Goal: Task Accomplishment & Management: Manage account settings

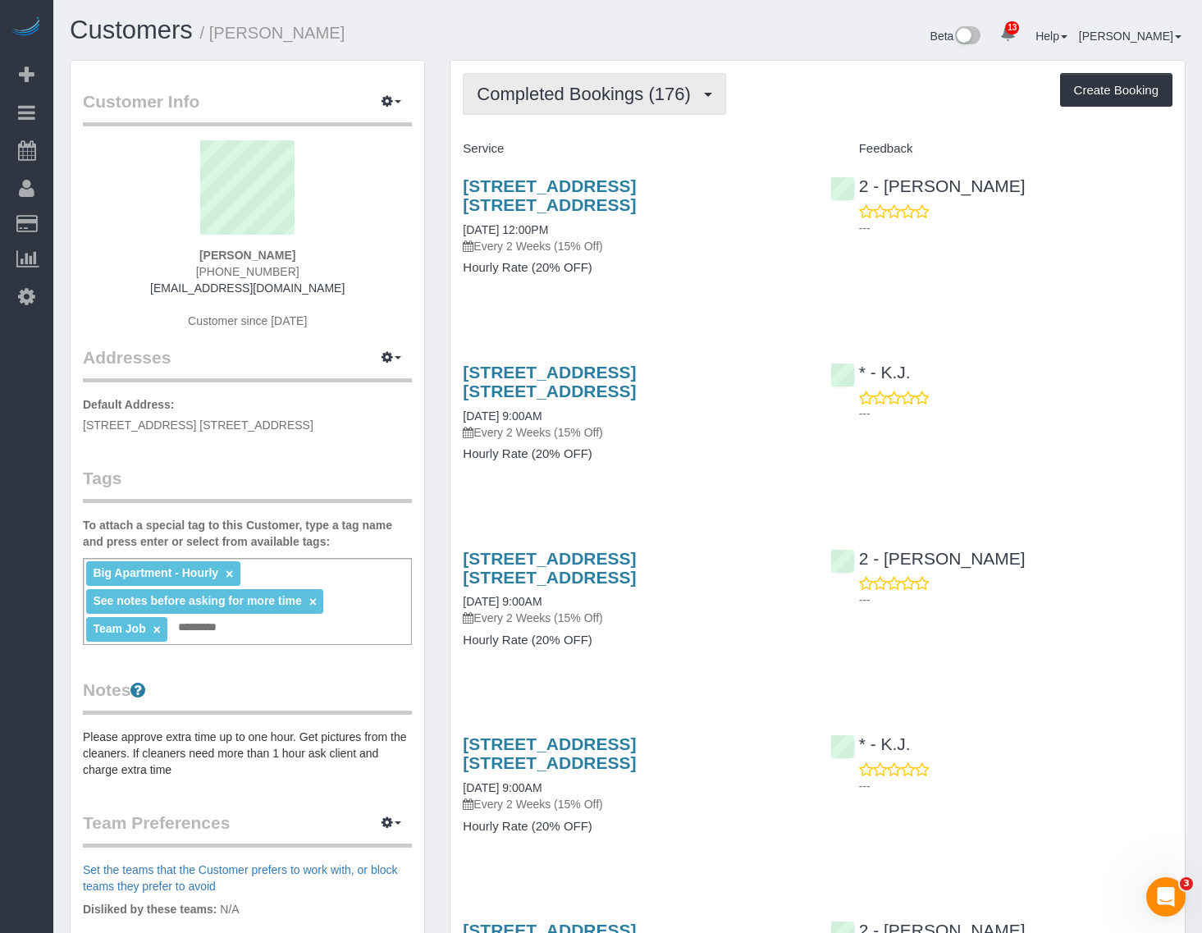
click at [562, 87] on span "Completed Bookings (176)" at bounding box center [588, 94] width 222 height 21
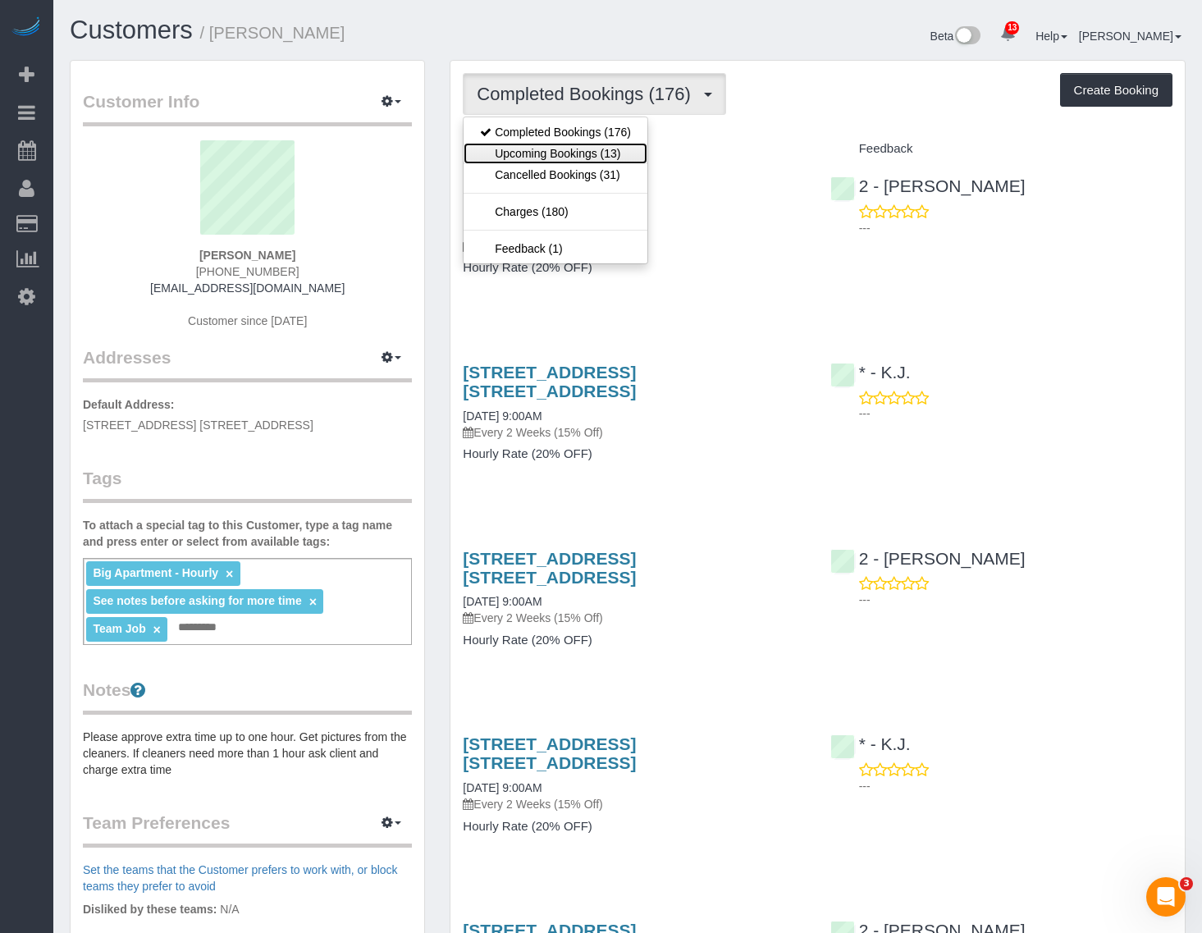
click at [593, 158] on link "Upcoming Bookings (13)" at bounding box center [556, 153] width 184 height 21
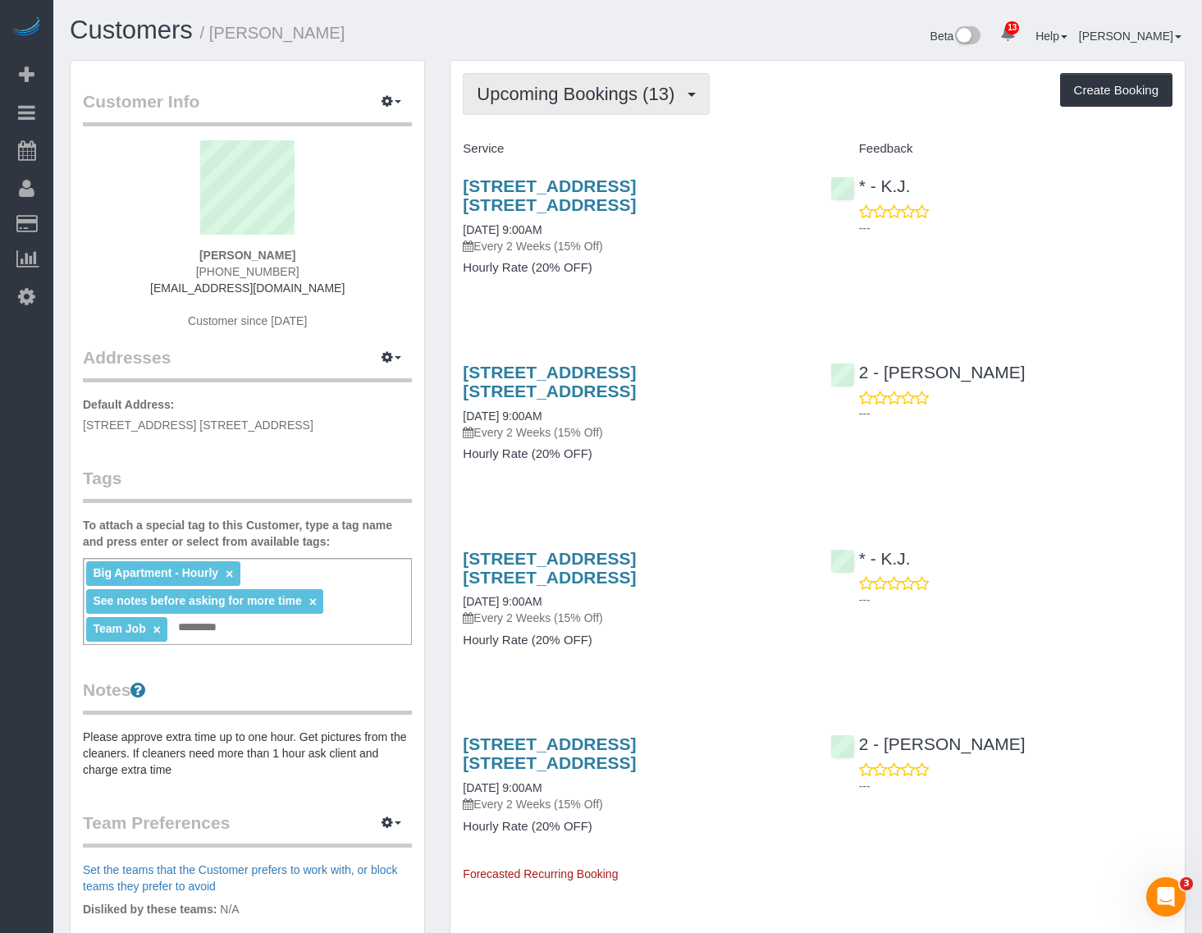
click at [595, 94] on span "Upcoming Bookings (13)" at bounding box center [580, 94] width 206 height 21
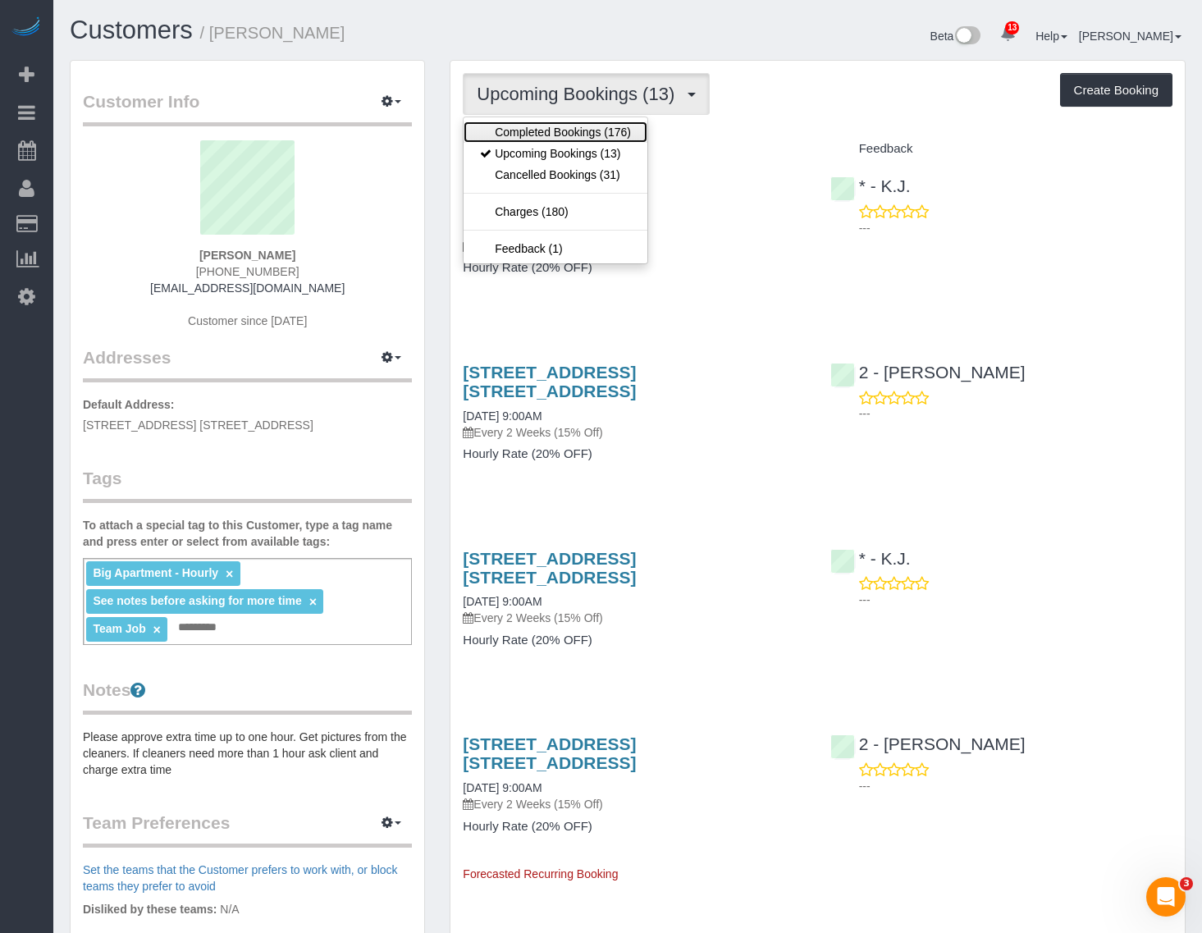
click at [570, 124] on link "Completed Bookings (176)" at bounding box center [556, 131] width 184 height 21
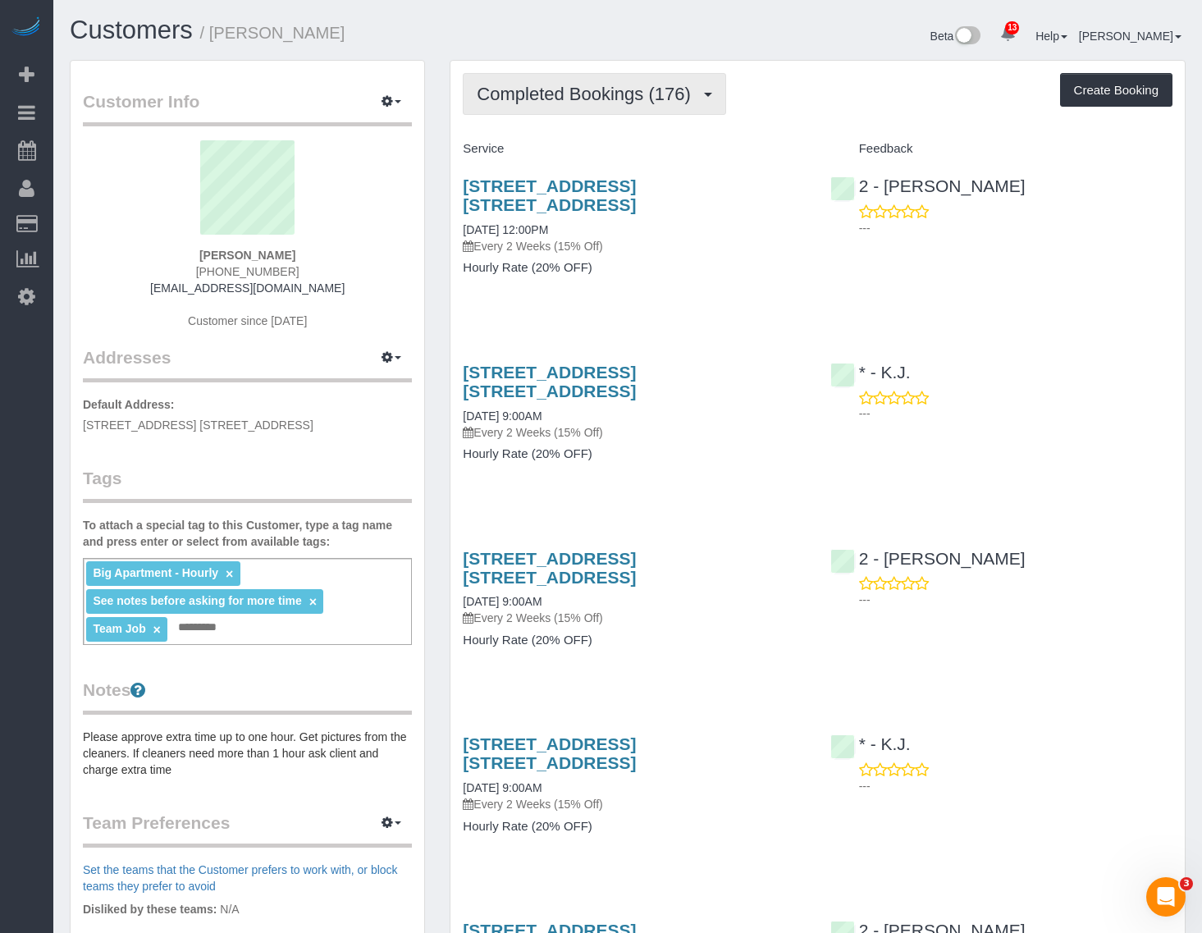
click at [621, 87] on span "Completed Bookings (176)" at bounding box center [588, 94] width 222 height 21
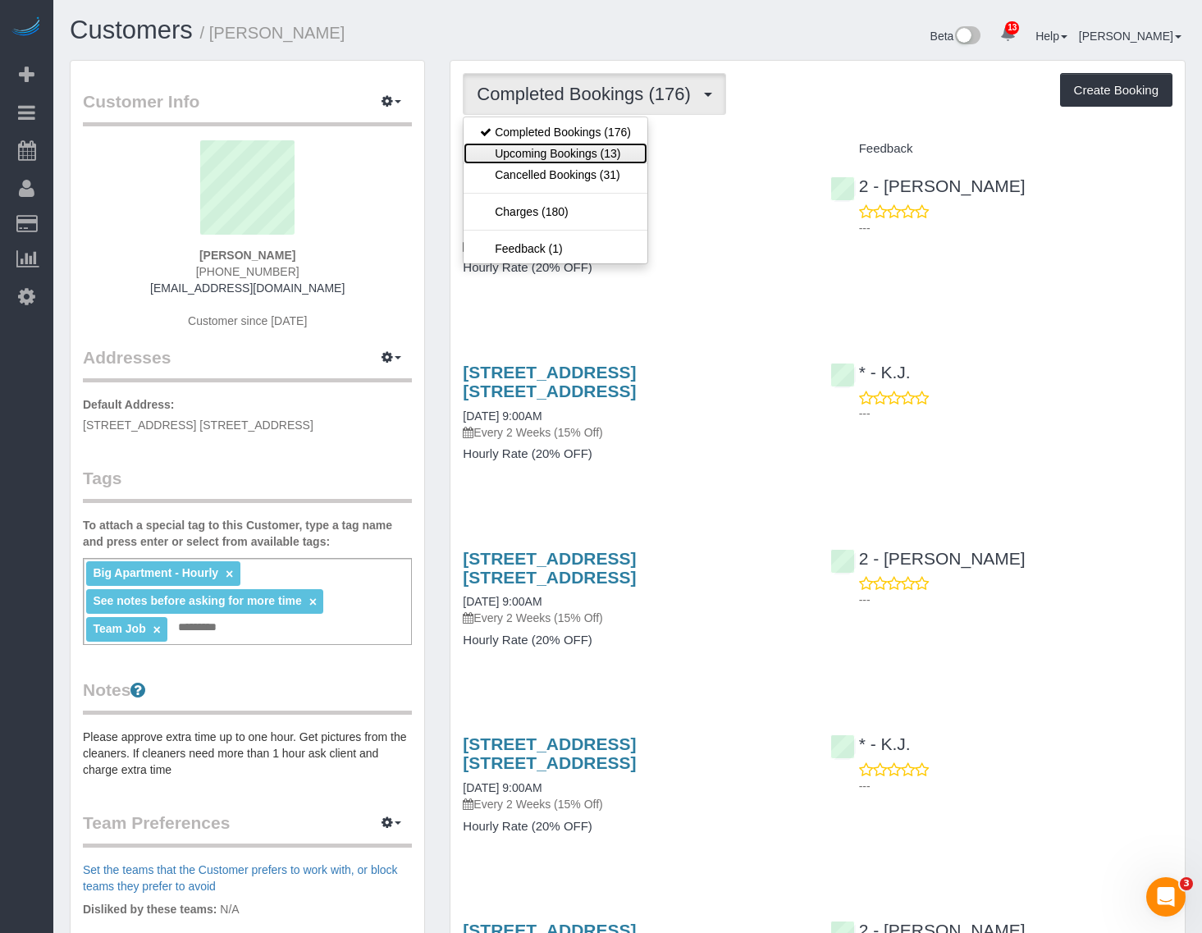
click at [584, 148] on link "Upcoming Bookings (13)" at bounding box center [556, 153] width 184 height 21
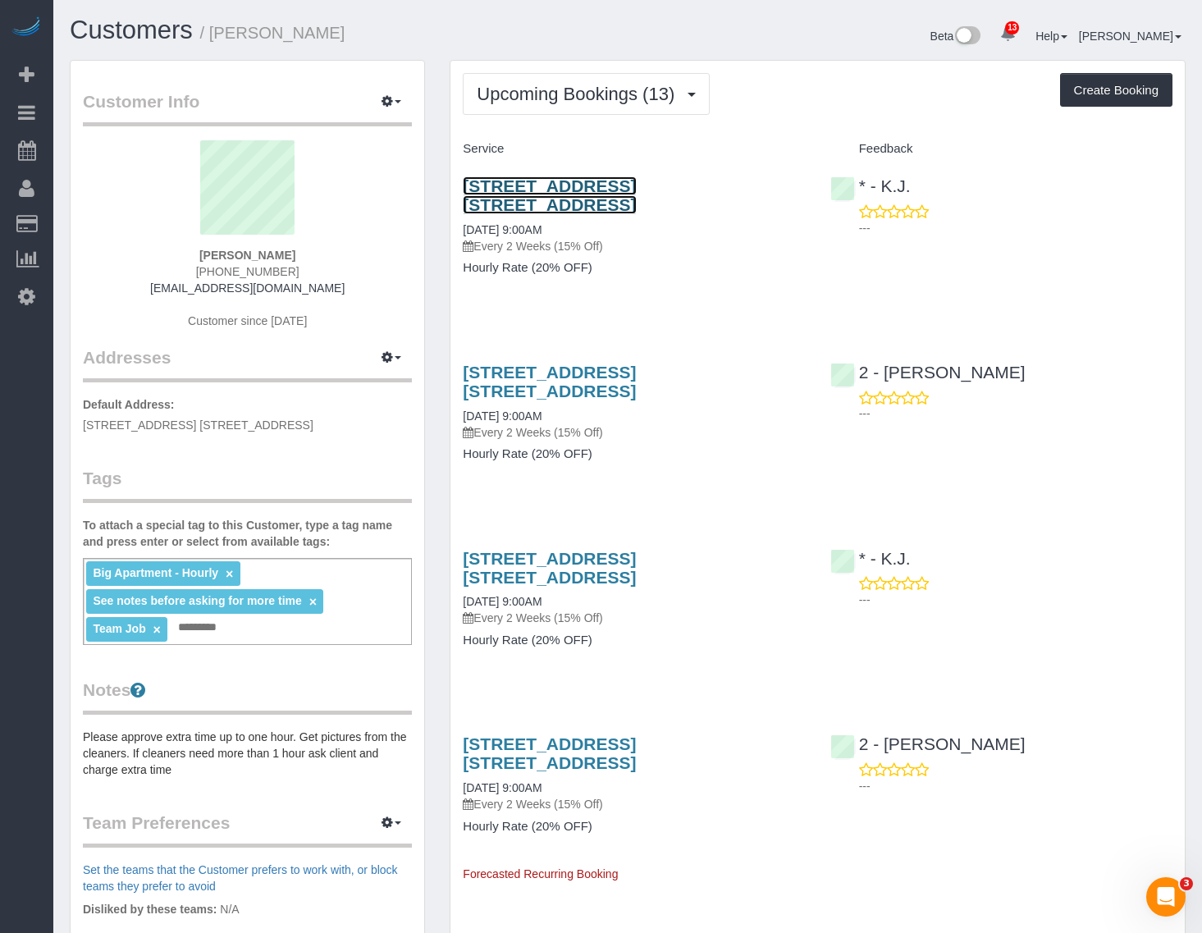
click at [636, 183] on link "205 Water Street, Apt. 7fg, Brooklyn, NY 11201" at bounding box center [549, 195] width 173 height 38
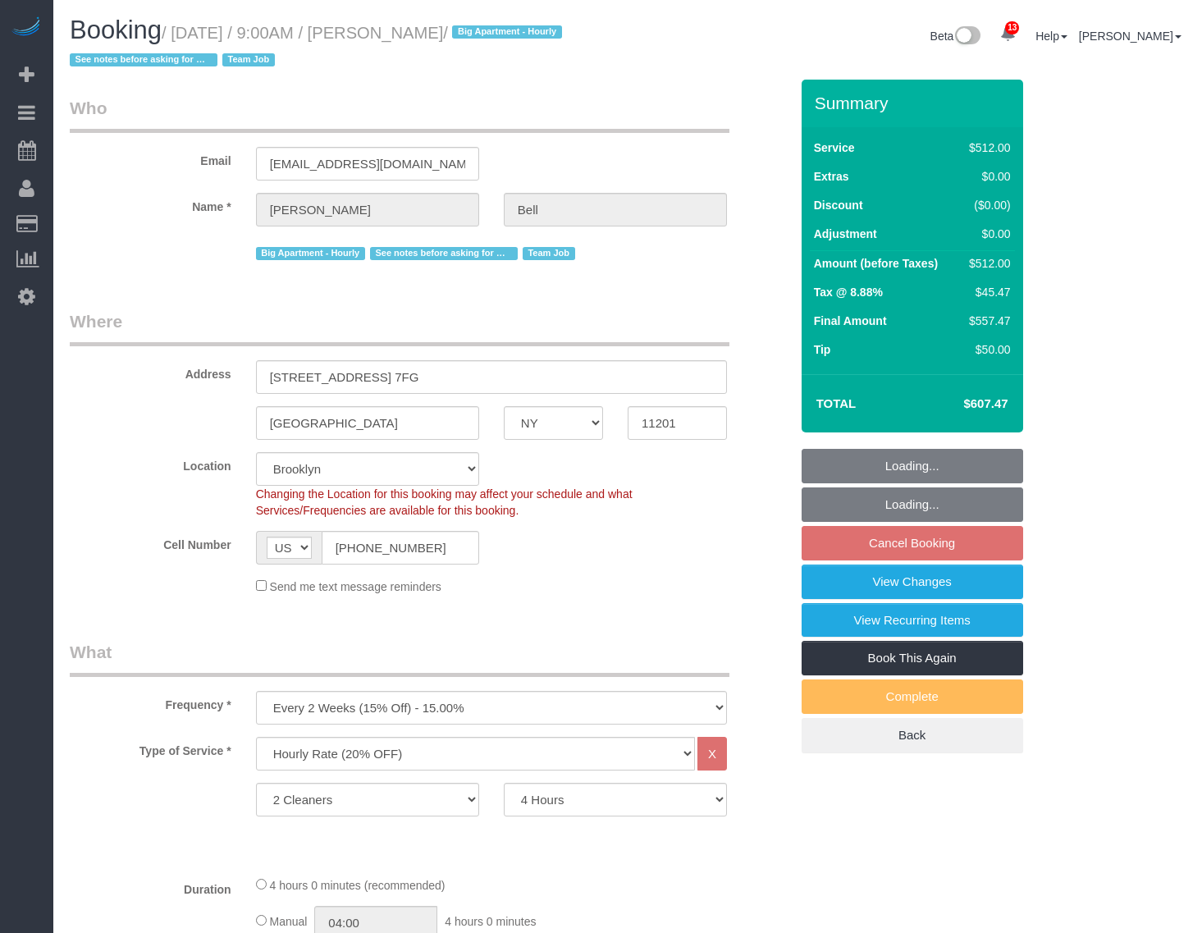
select select "NY"
select select "2"
select select "240"
select select "spot2"
select select "number:89"
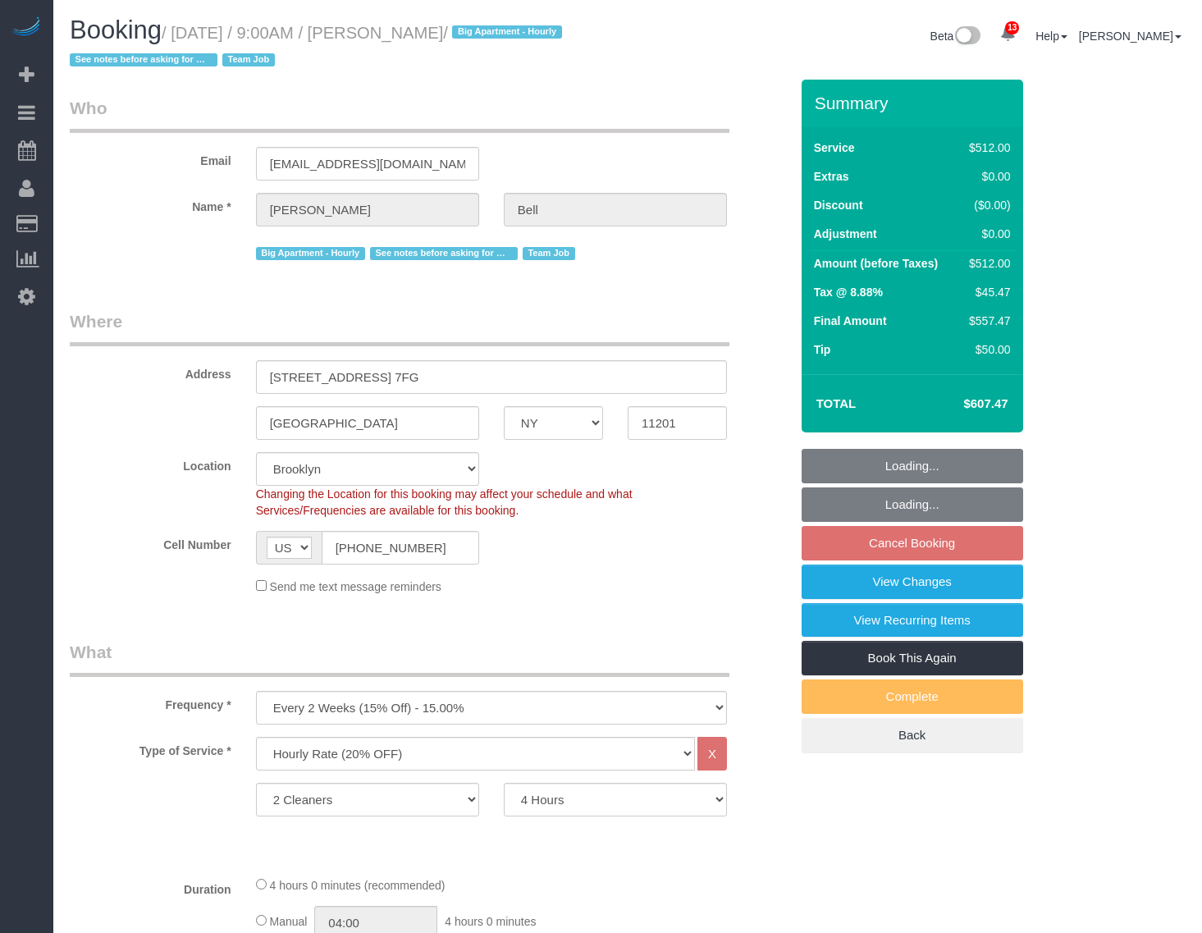
select select "number:90"
select select "number:15"
select select "number:5"
select select "object:1444"
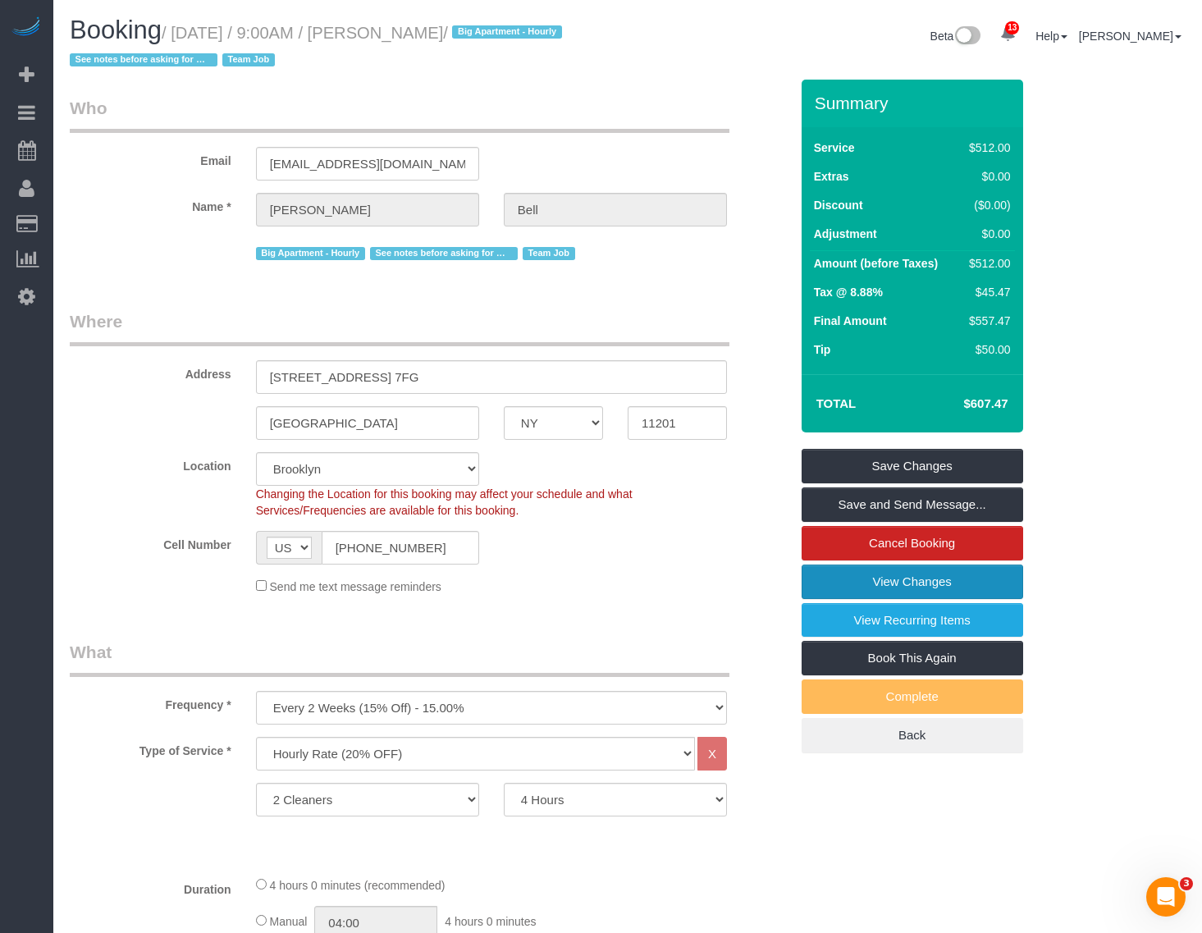
click at [956, 584] on link "View Changes" at bounding box center [913, 582] width 222 height 34
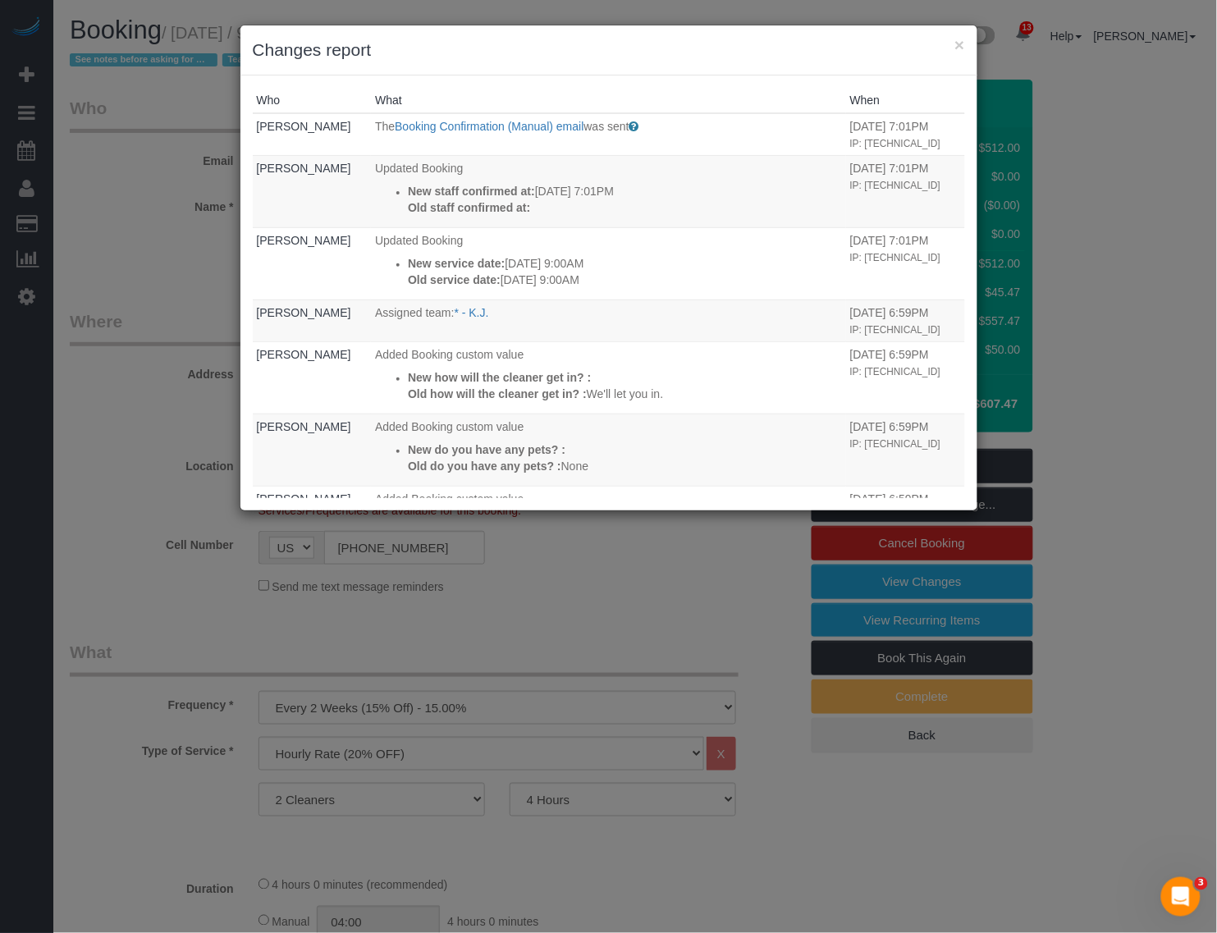
click at [720, 576] on div "× Changes report Who What When Donna Mercado The Booking Confirmation (Manual) …" at bounding box center [608, 466] width 1217 height 933
click at [954, 43] on button "×" at bounding box center [959, 44] width 10 height 17
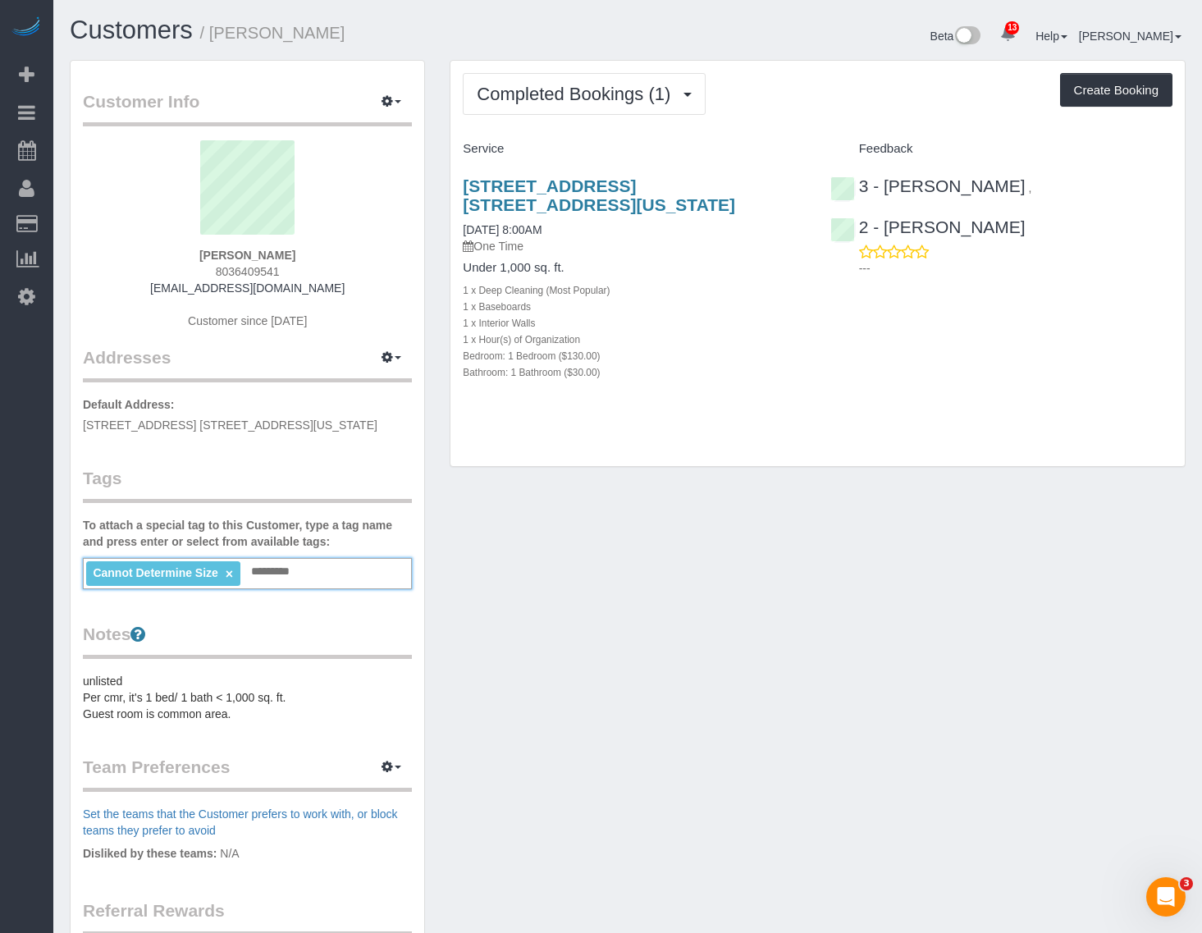
click at [288, 572] on input "text" at bounding box center [275, 571] width 56 height 21
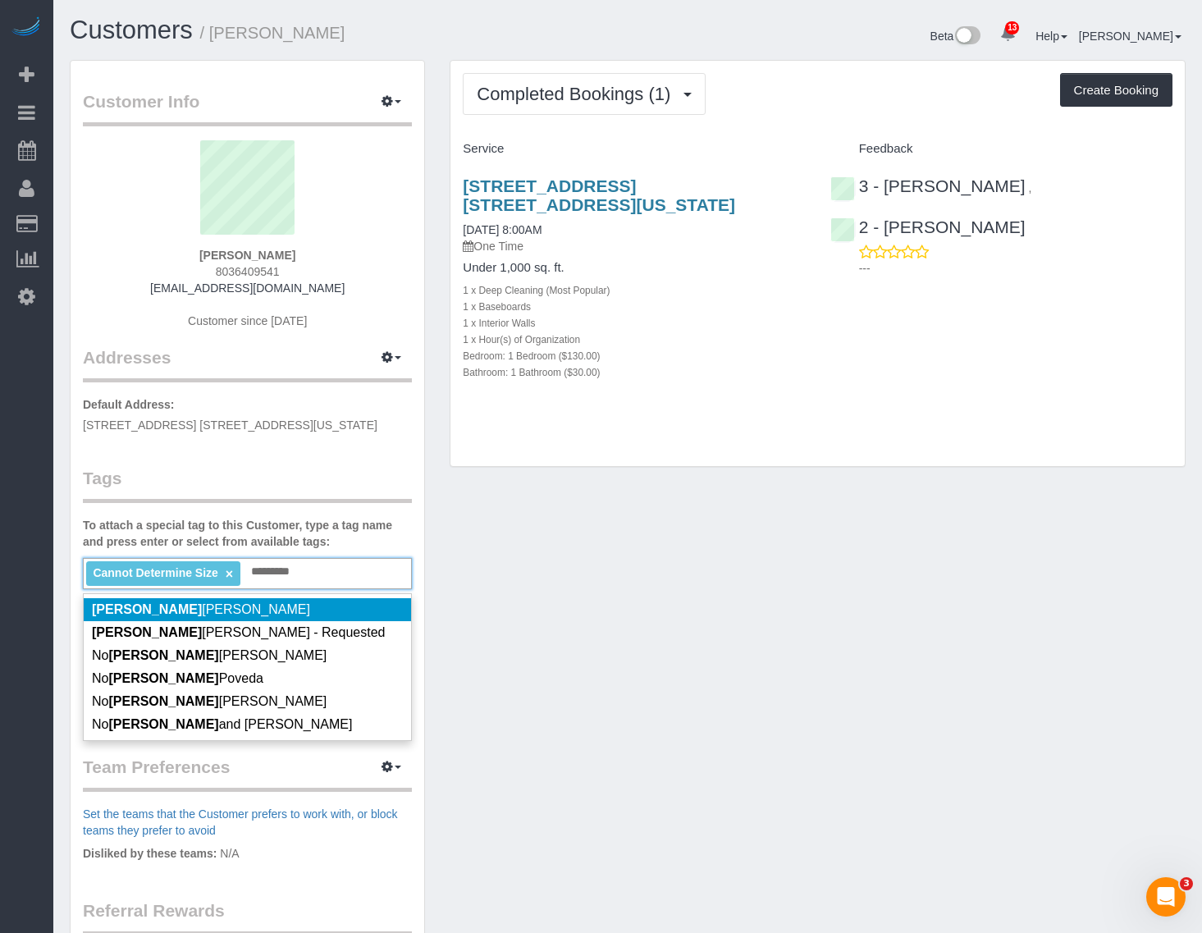
type input "*********"
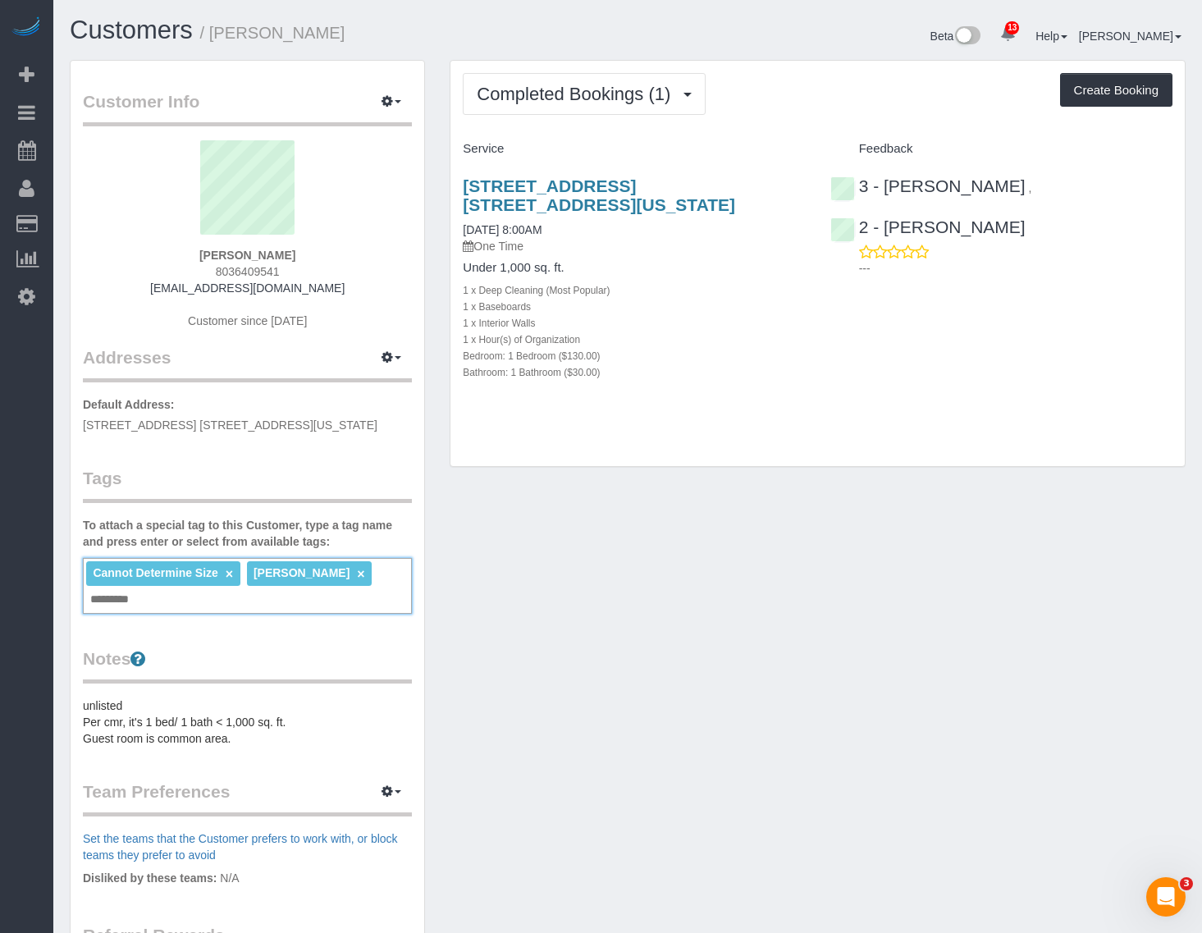
click at [357, 574] on link "×" at bounding box center [360, 574] width 7 height 14
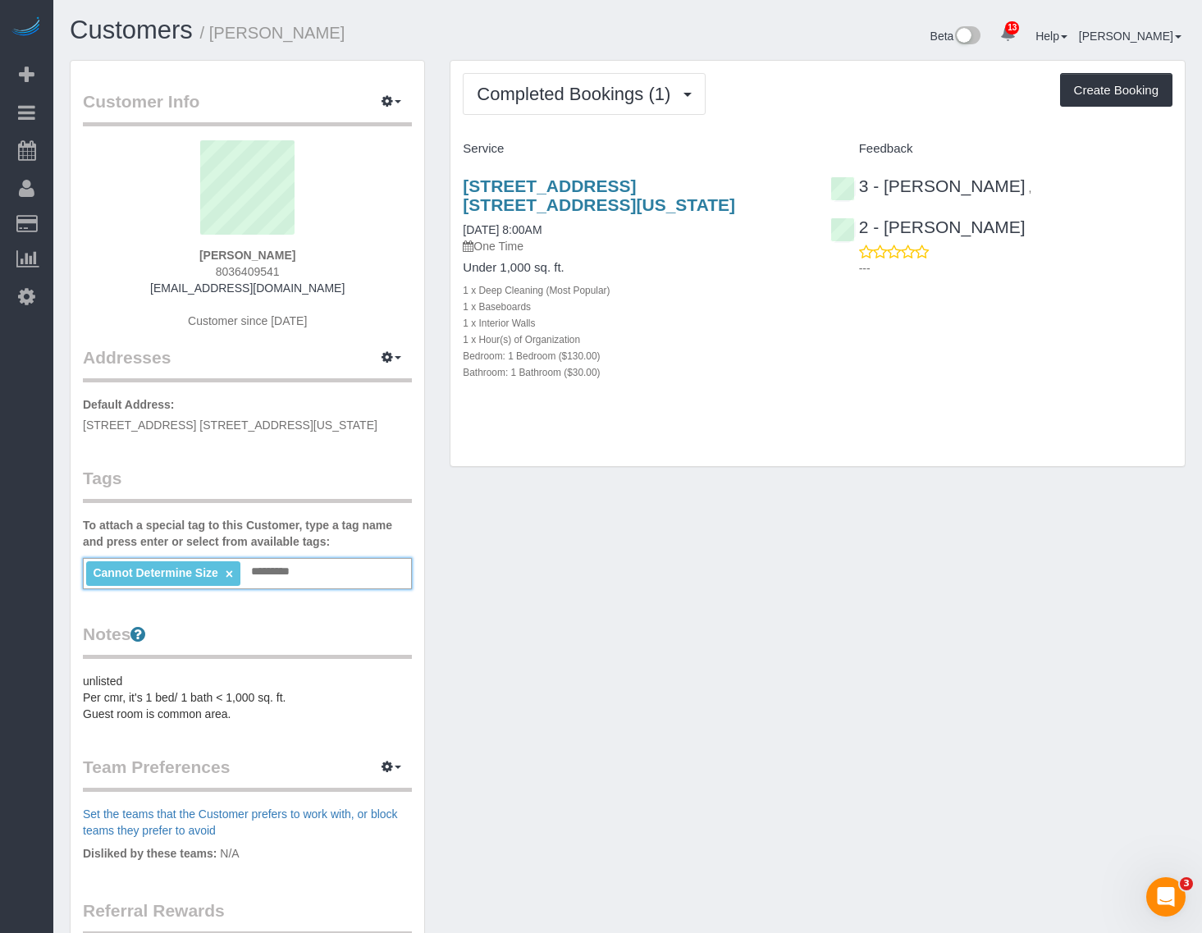
click at [331, 574] on div "Cannot Determine Size × Add a tag" at bounding box center [247, 573] width 329 height 31
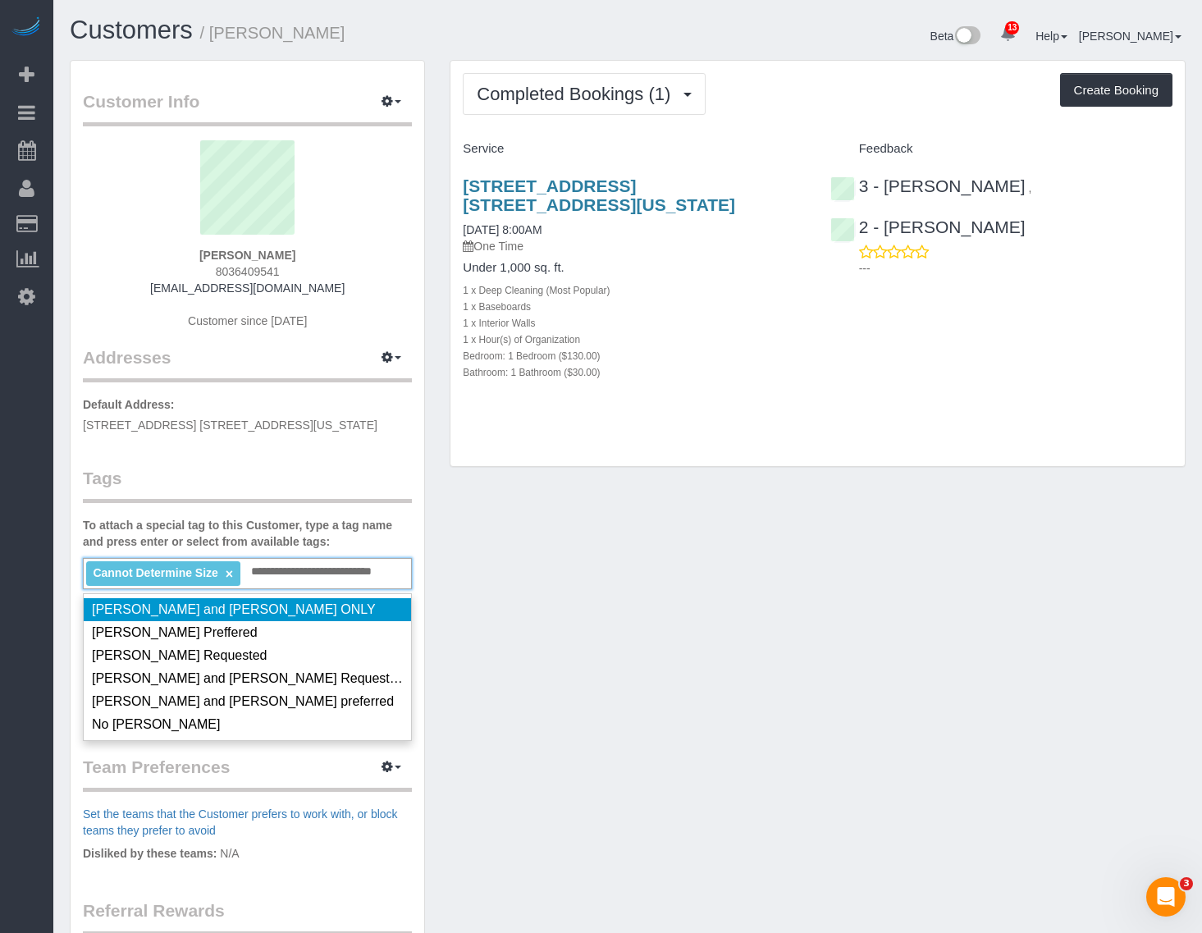
type input "**********"
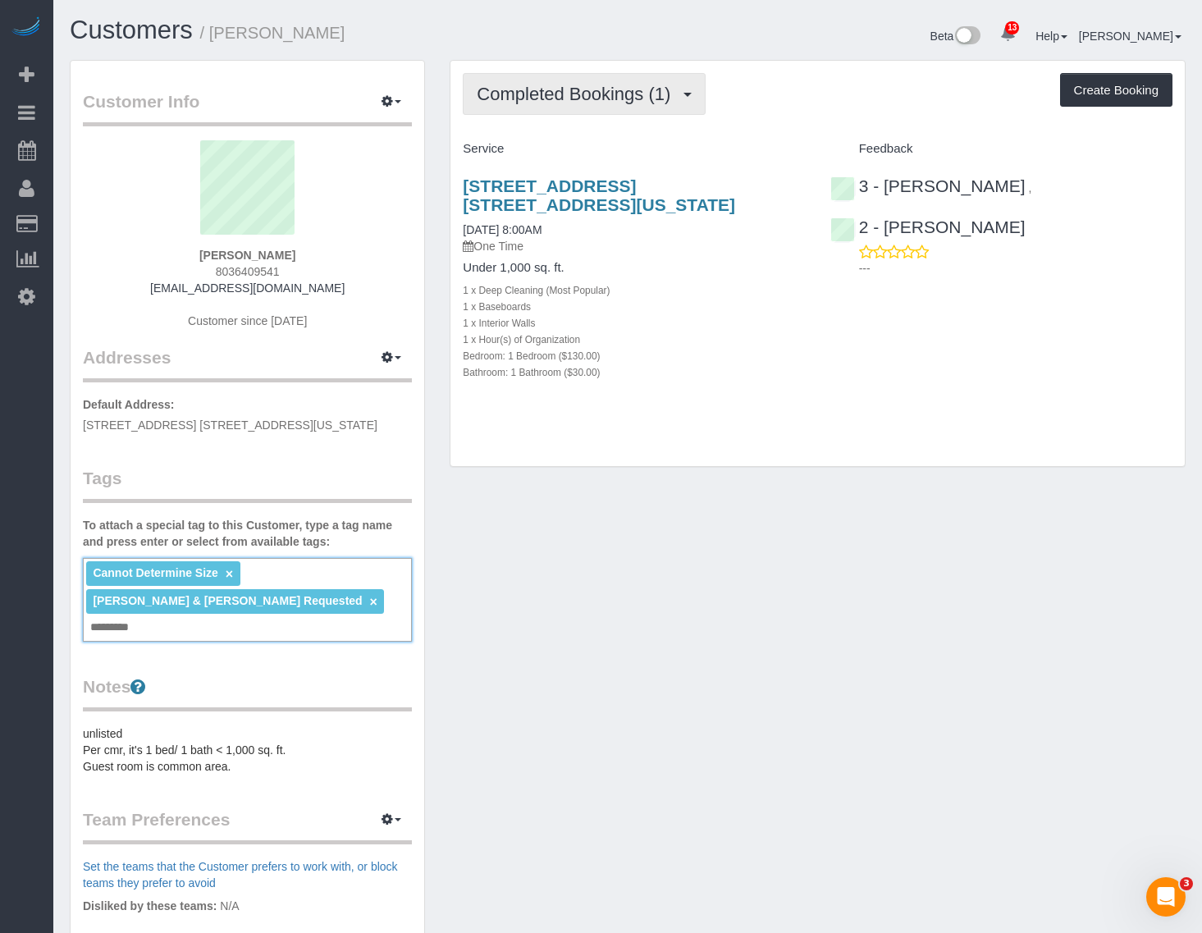
click at [593, 78] on button "Completed Bookings (1)" at bounding box center [584, 94] width 243 height 42
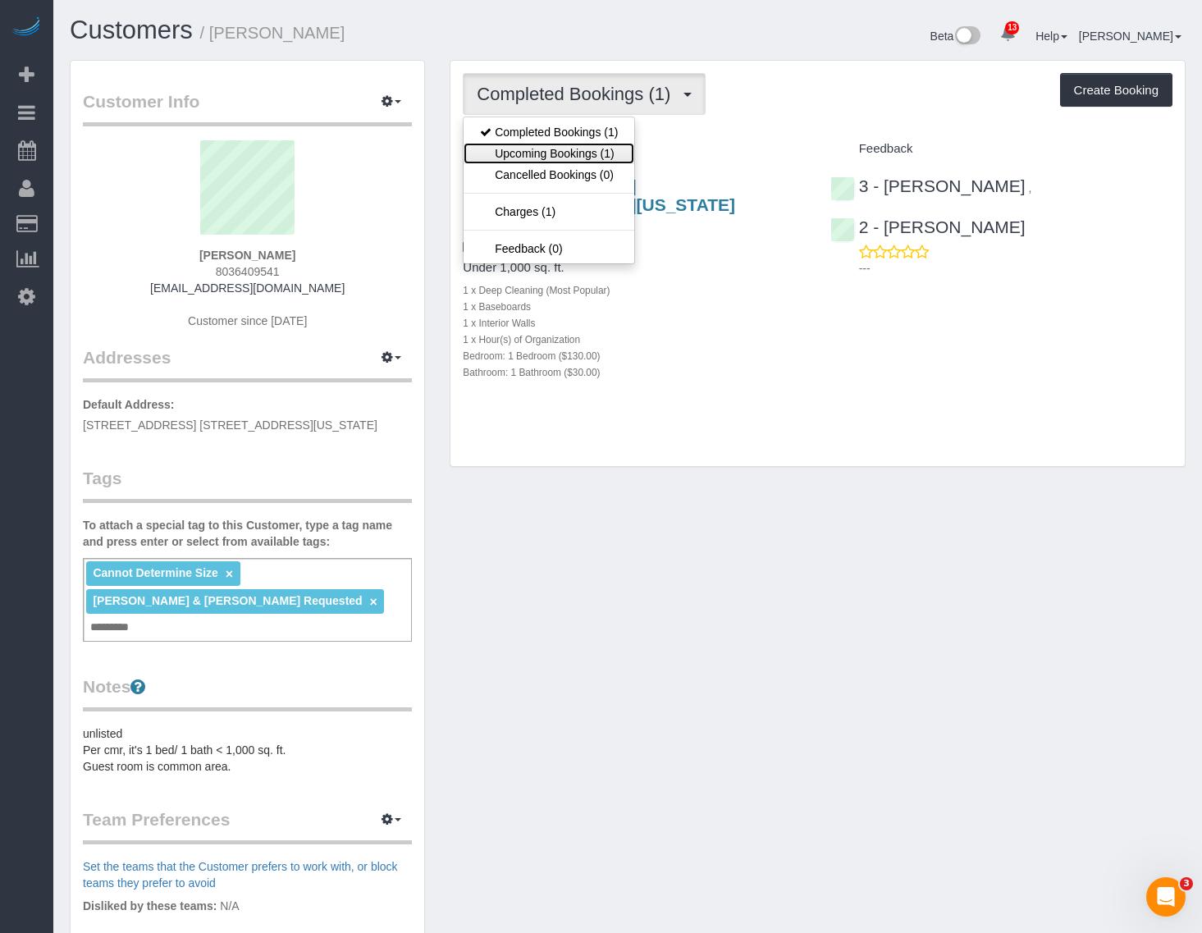
click at [581, 149] on link "Upcoming Bookings (1)" at bounding box center [549, 153] width 171 height 21
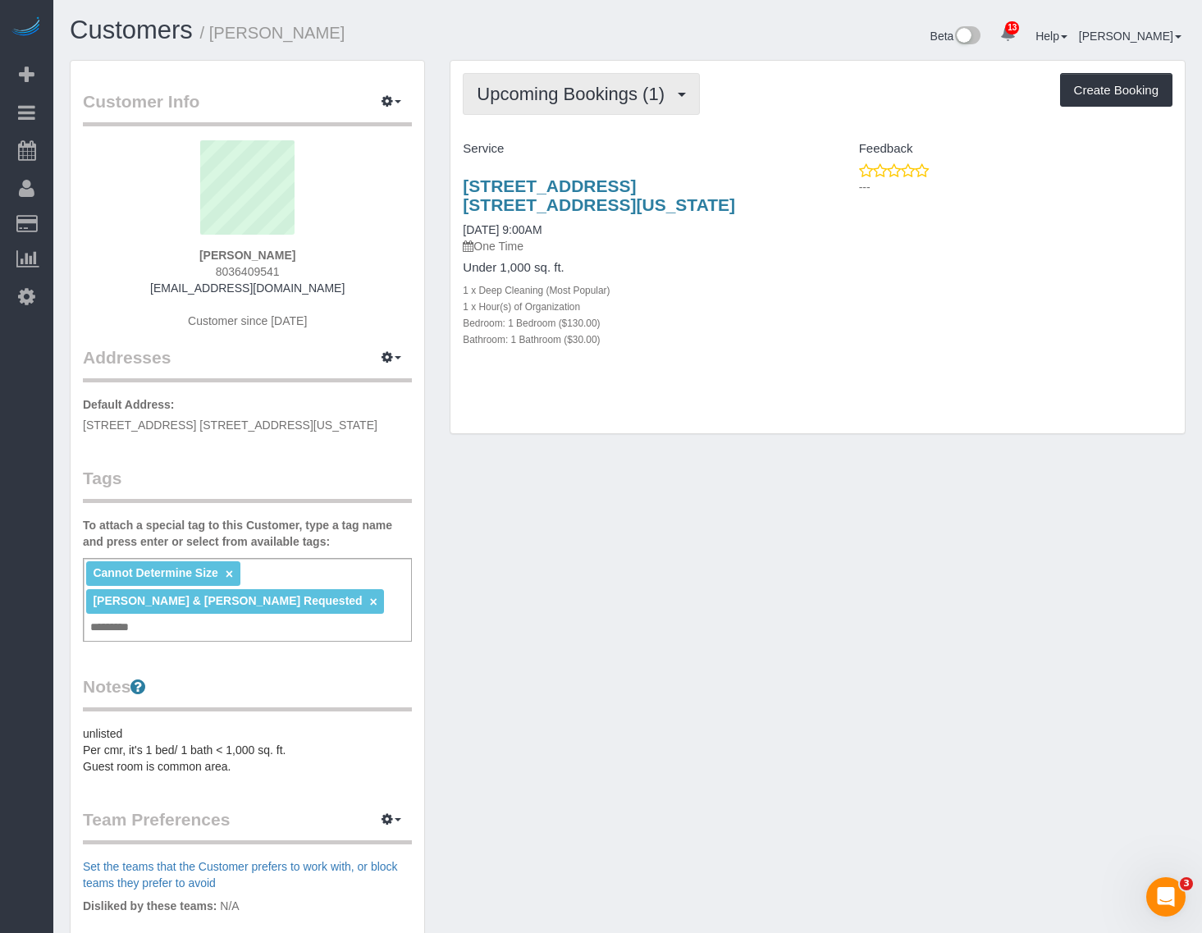
click at [588, 86] on span "Upcoming Bookings (1)" at bounding box center [575, 94] width 196 height 21
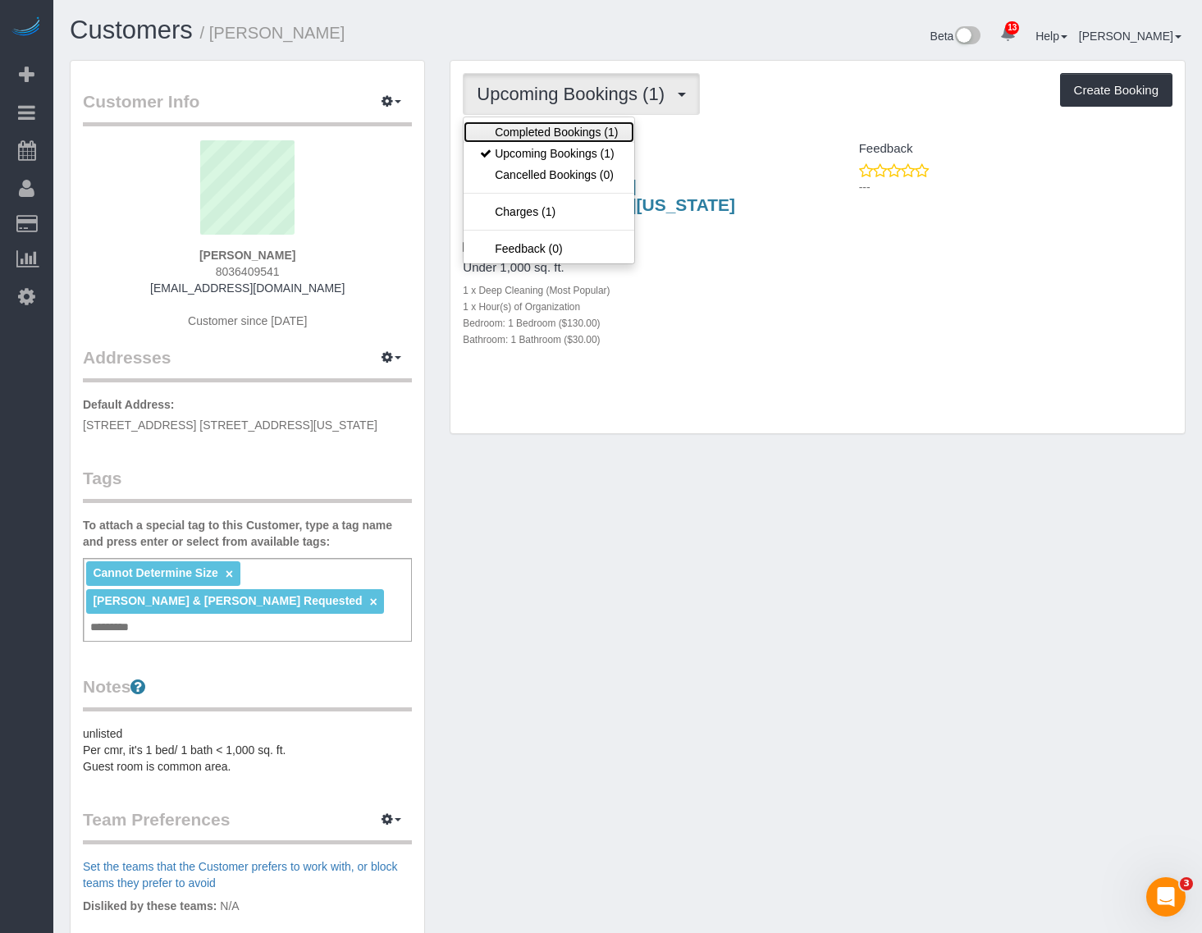
click at [575, 130] on link "Completed Bookings (1)" at bounding box center [549, 131] width 171 height 21
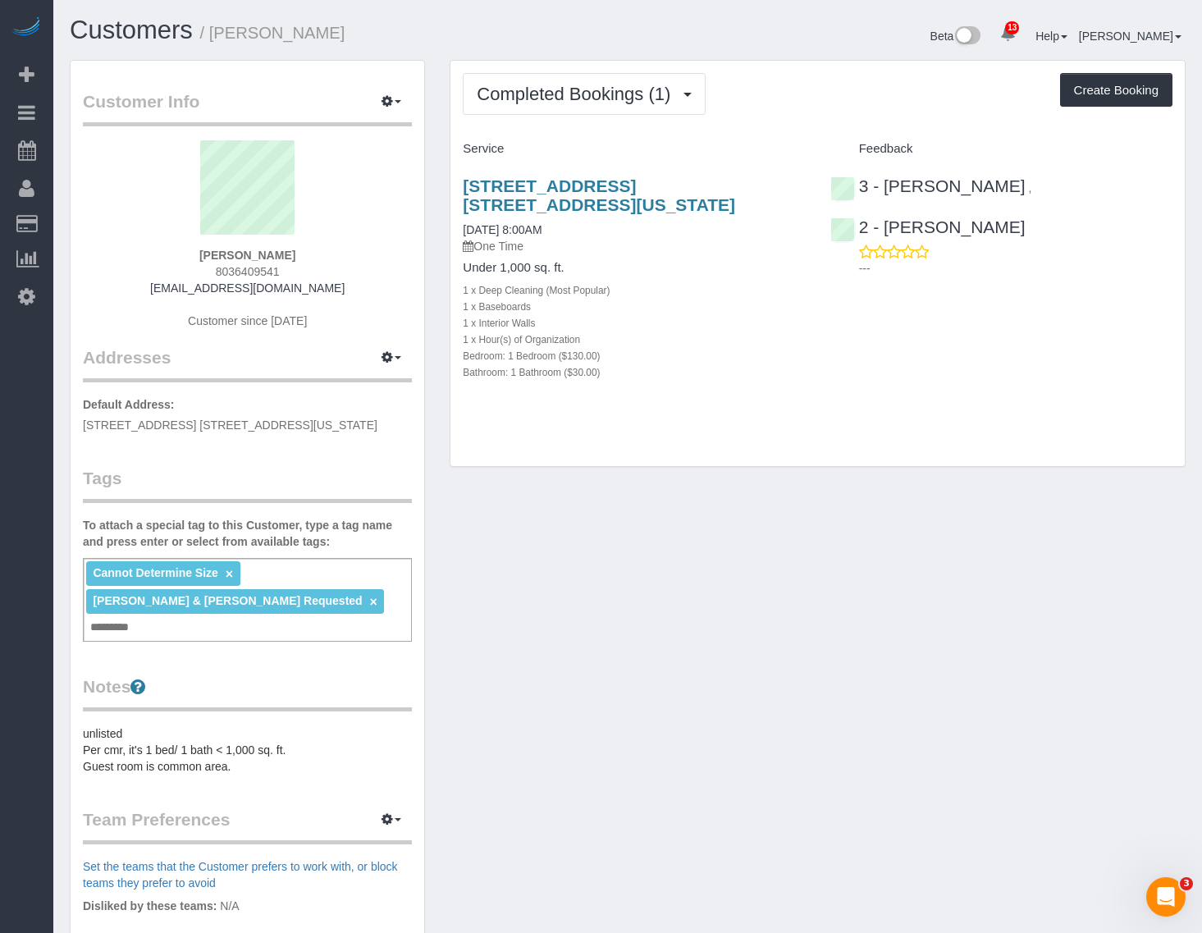
click at [240, 606] on span "Isabella & Katherine Requested" at bounding box center [227, 600] width 269 height 13
click at [281, 596] on li "Isabella & Katherine Requested ×" at bounding box center [235, 601] width 298 height 25
click at [370, 601] on link "×" at bounding box center [373, 602] width 7 height 14
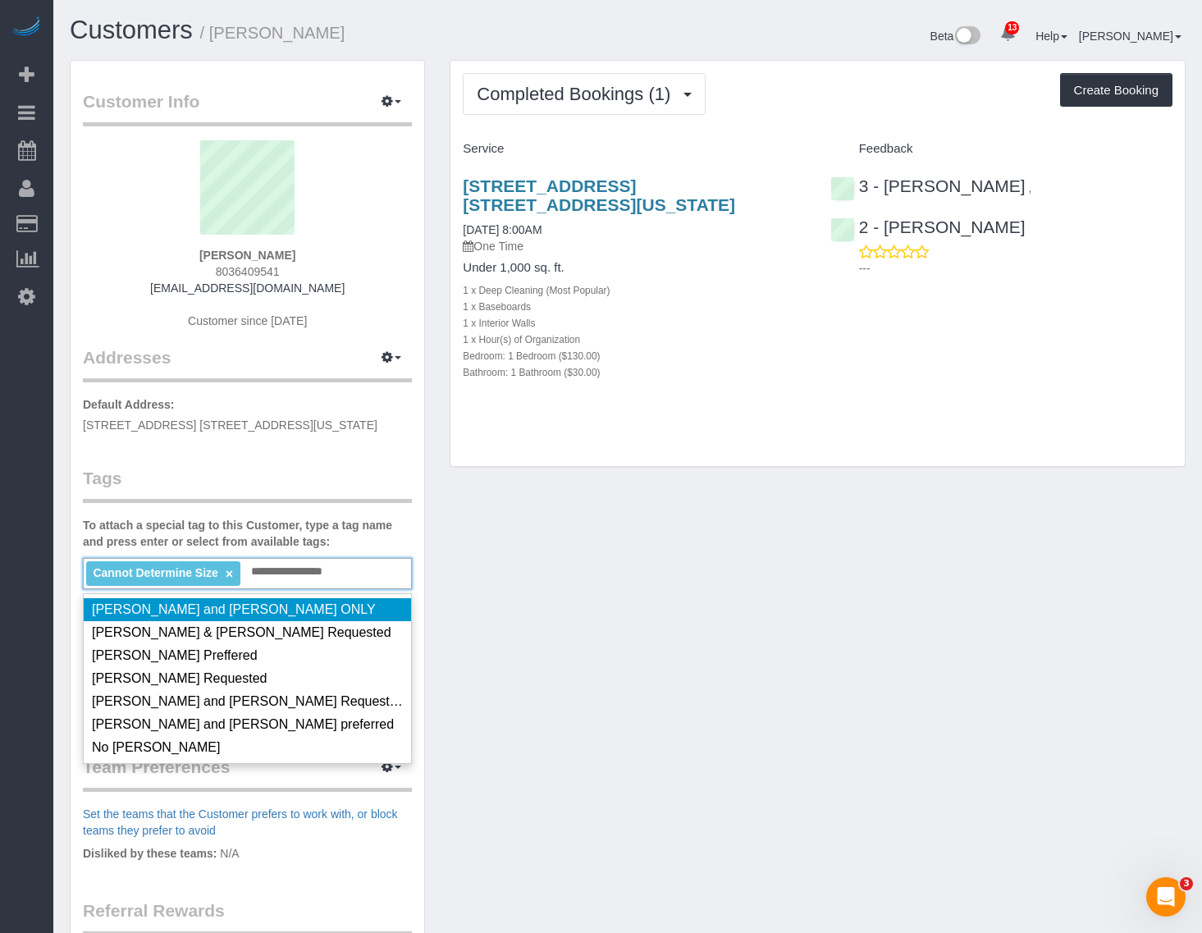
type input "**********"
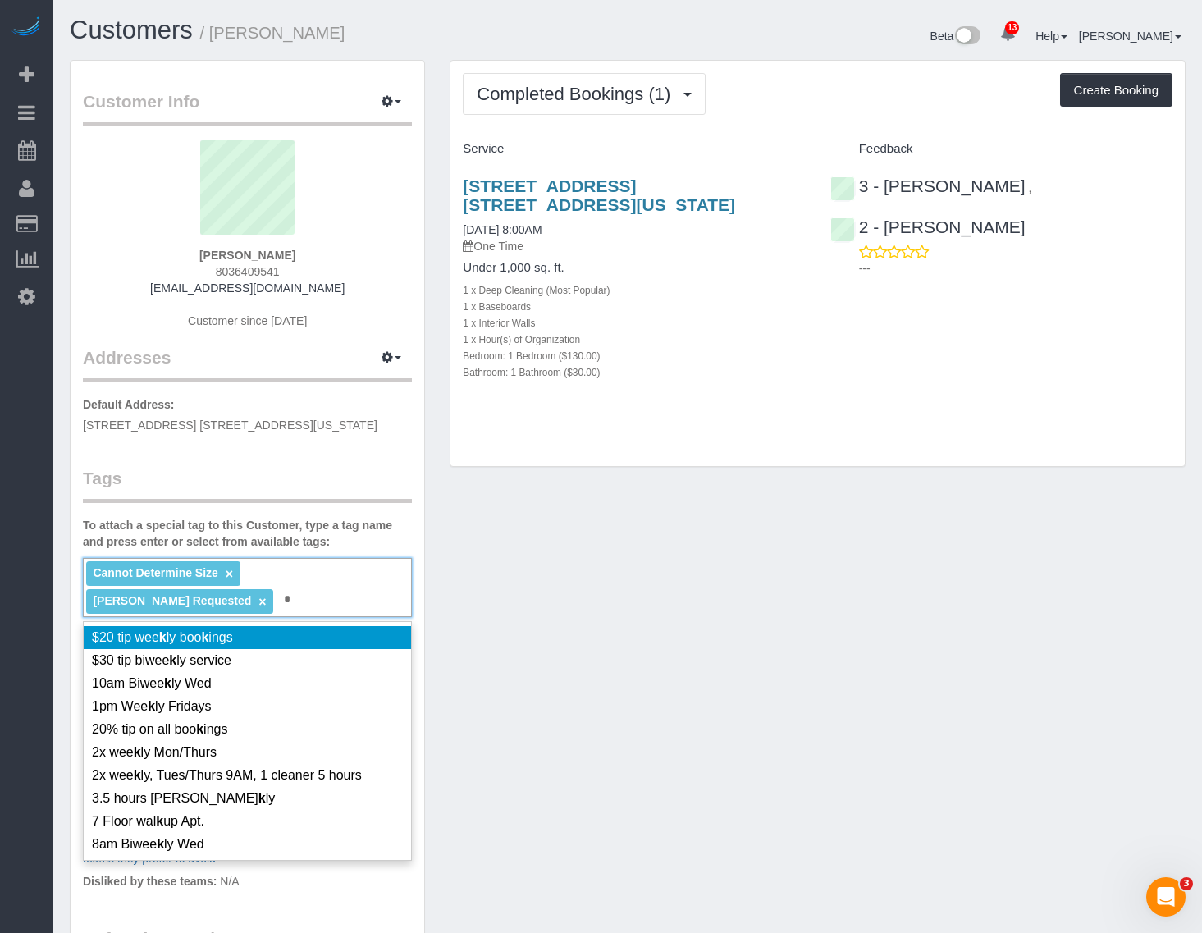
type input "*"
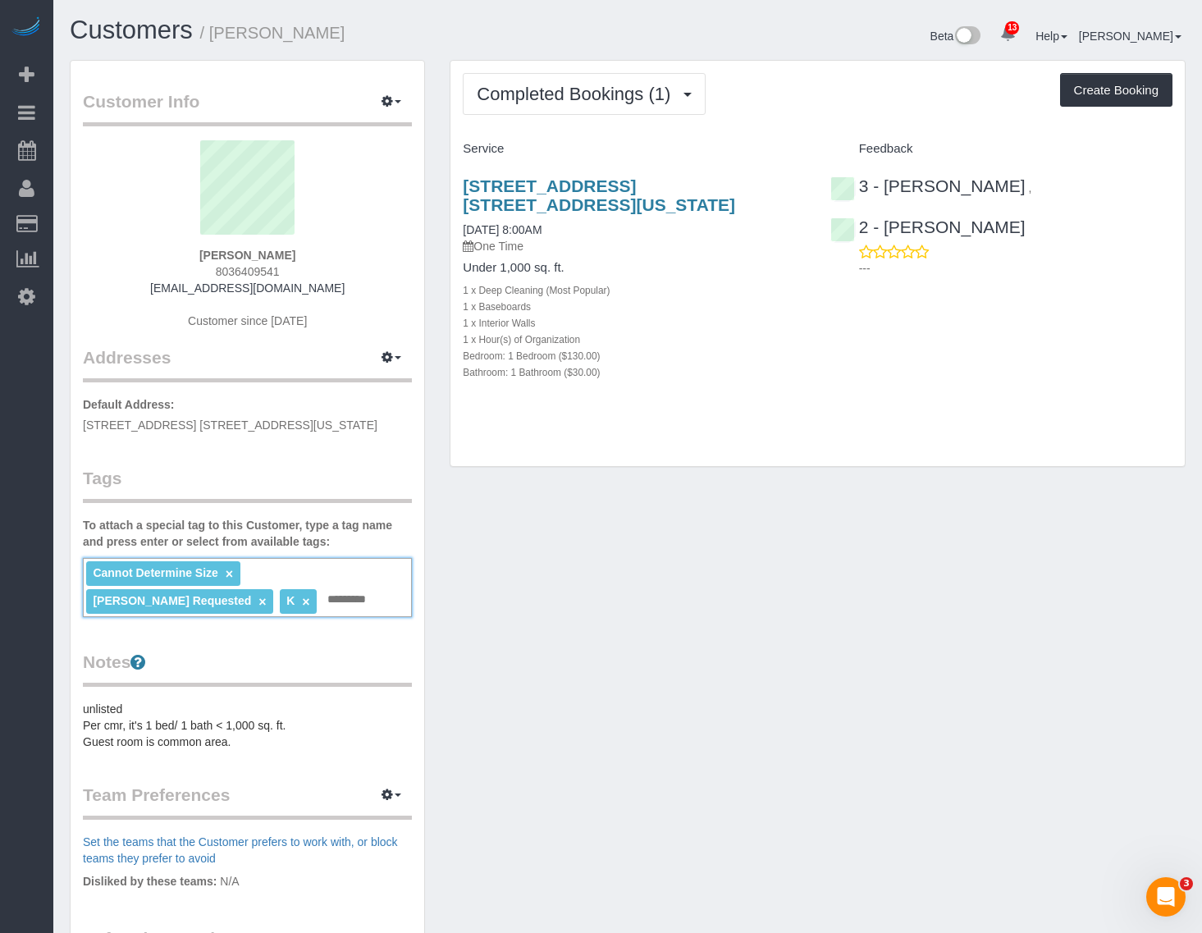
click at [302, 606] on link "×" at bounding box center [305, 602] width 7 height 14
click at [160, 603] on div "Cannot Determine Size × Isabella Requested × Add a tag" at bounding box center [247, 587] width 329 height 59
type input "**********"
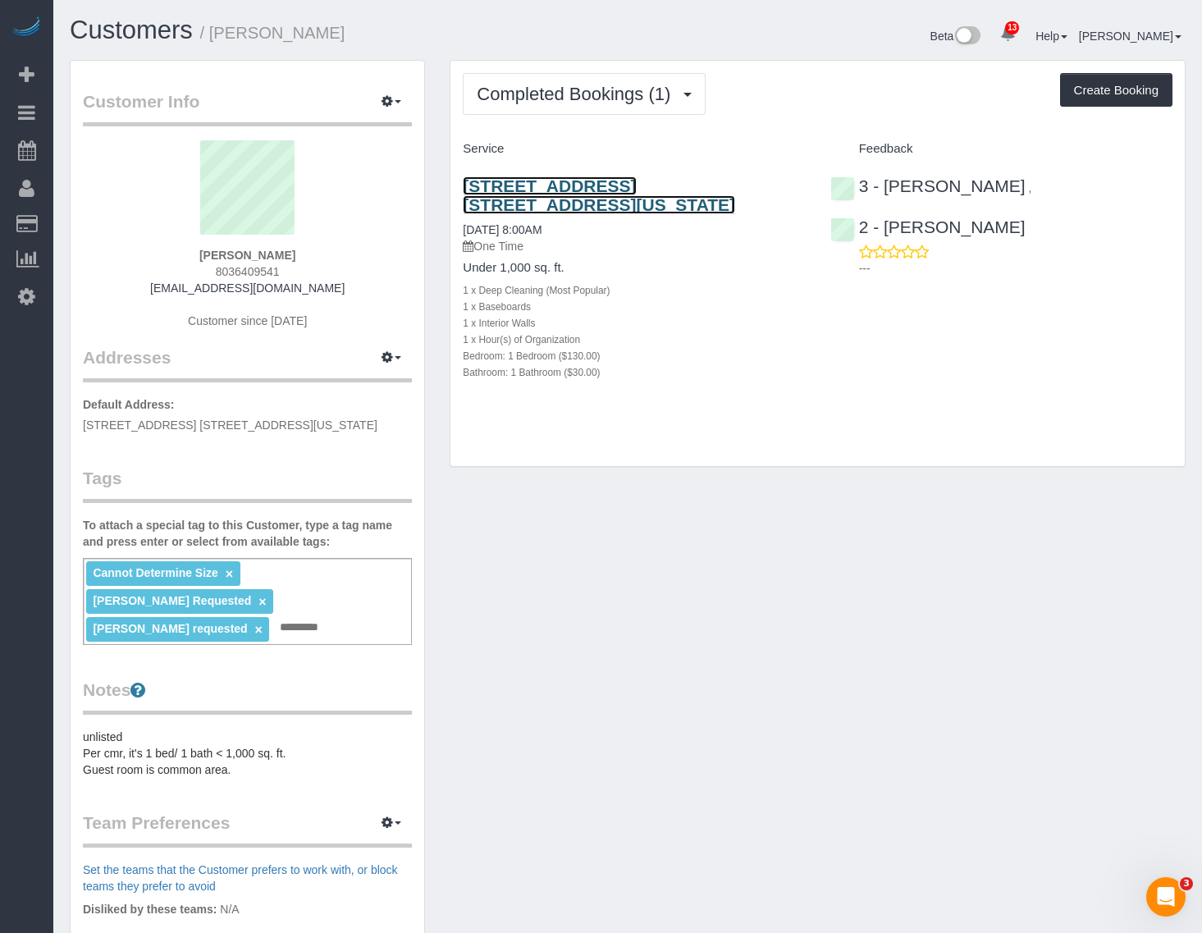
click at [666, 181] on link "502 East 79th Street, Apt. 2g, New York City, NY 10075" at bounding box center [599, 195] width 272 height 38
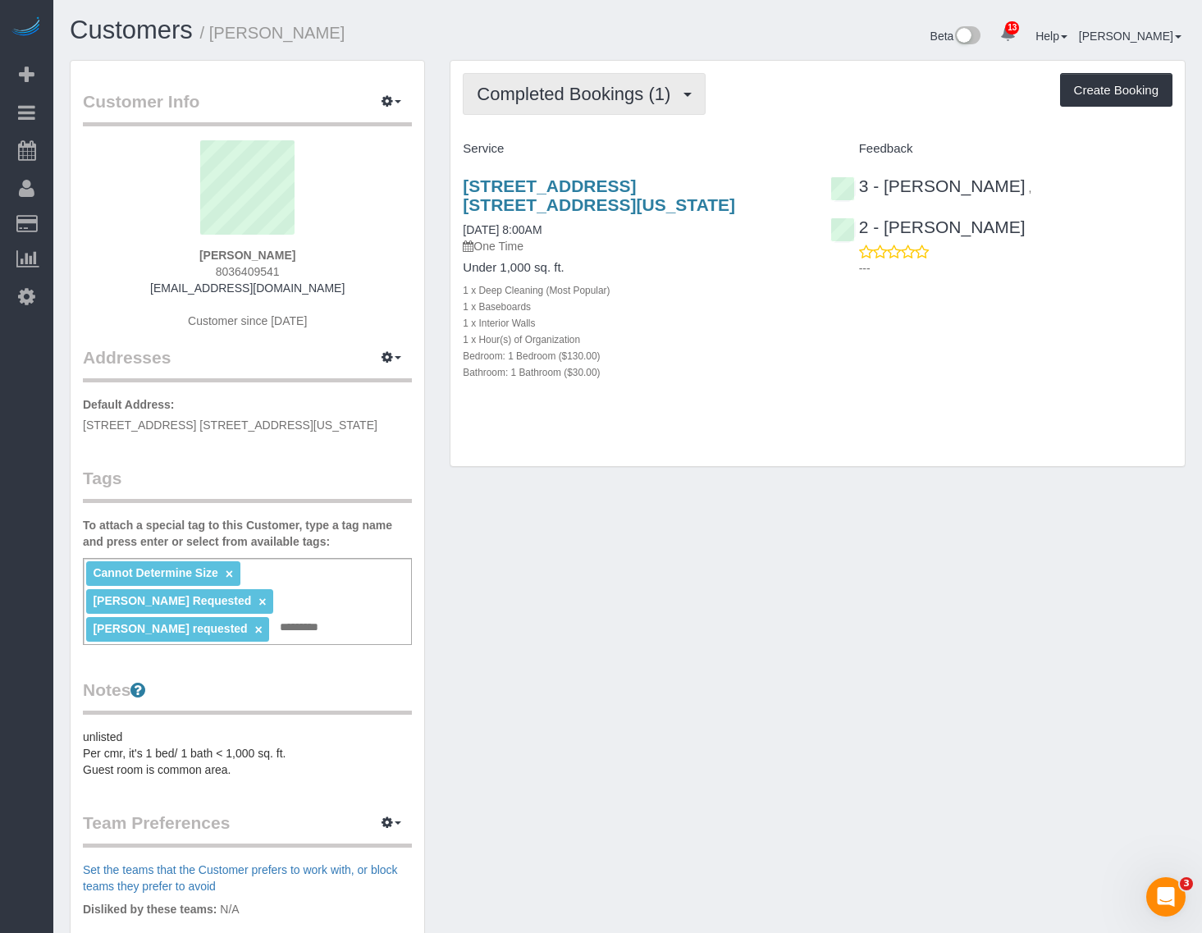
click at [579, 86] on span "Completed Bookings (1)" at bounding box center [578, 94] width 202 height 21
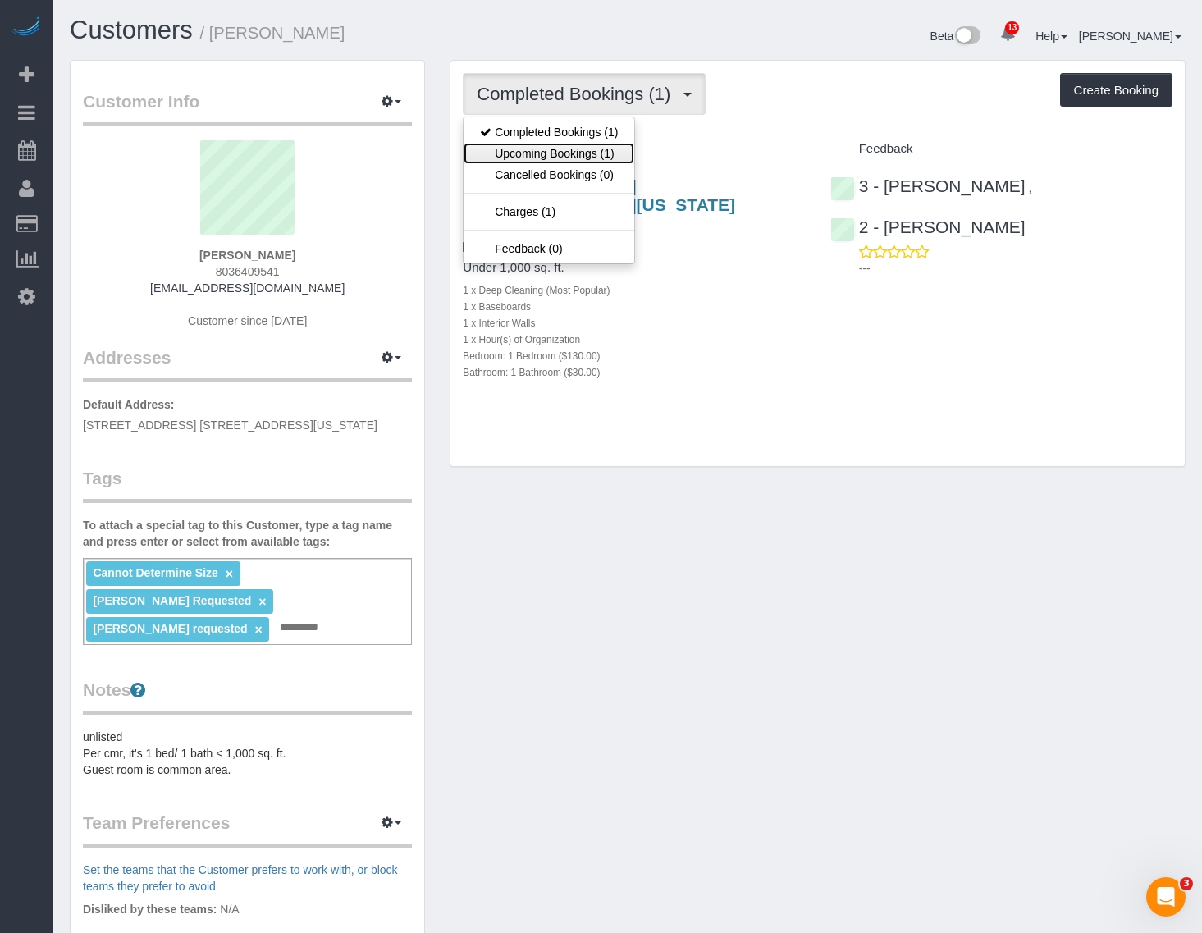
click at [571, 150] on link "Upcoming Bookings (1)" at bounding box center [549, 153] width 171 height 21
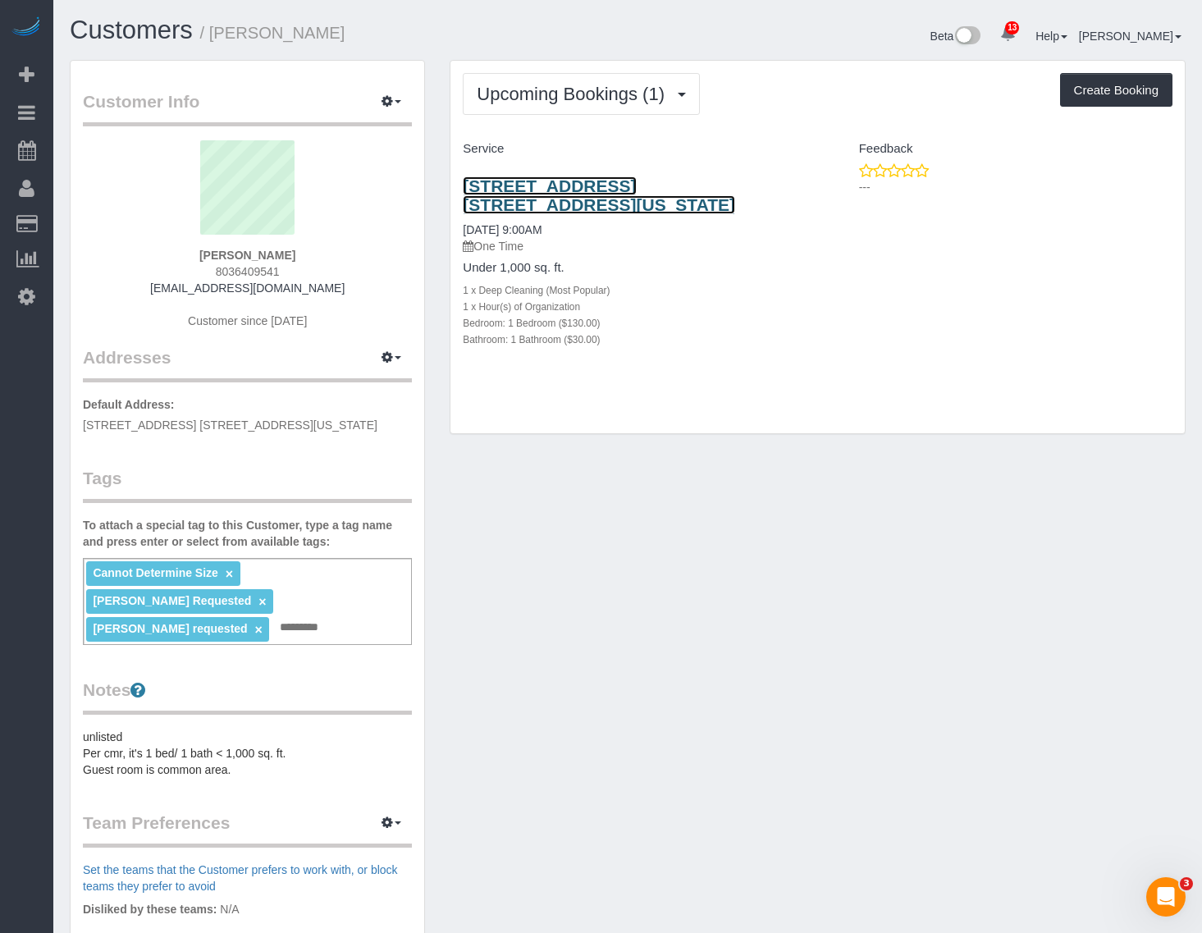
click at [579, 190] on link "502 East 79th Street, Apt. 2g, New York City, NY 10075" at bounding box center [599, 195] width 272 height 38
click at [567, 197] on link "502 East 79th Street, Apt. 2g, New York City, NY 10075" at bounding box center [599, 195] width 272 height 38
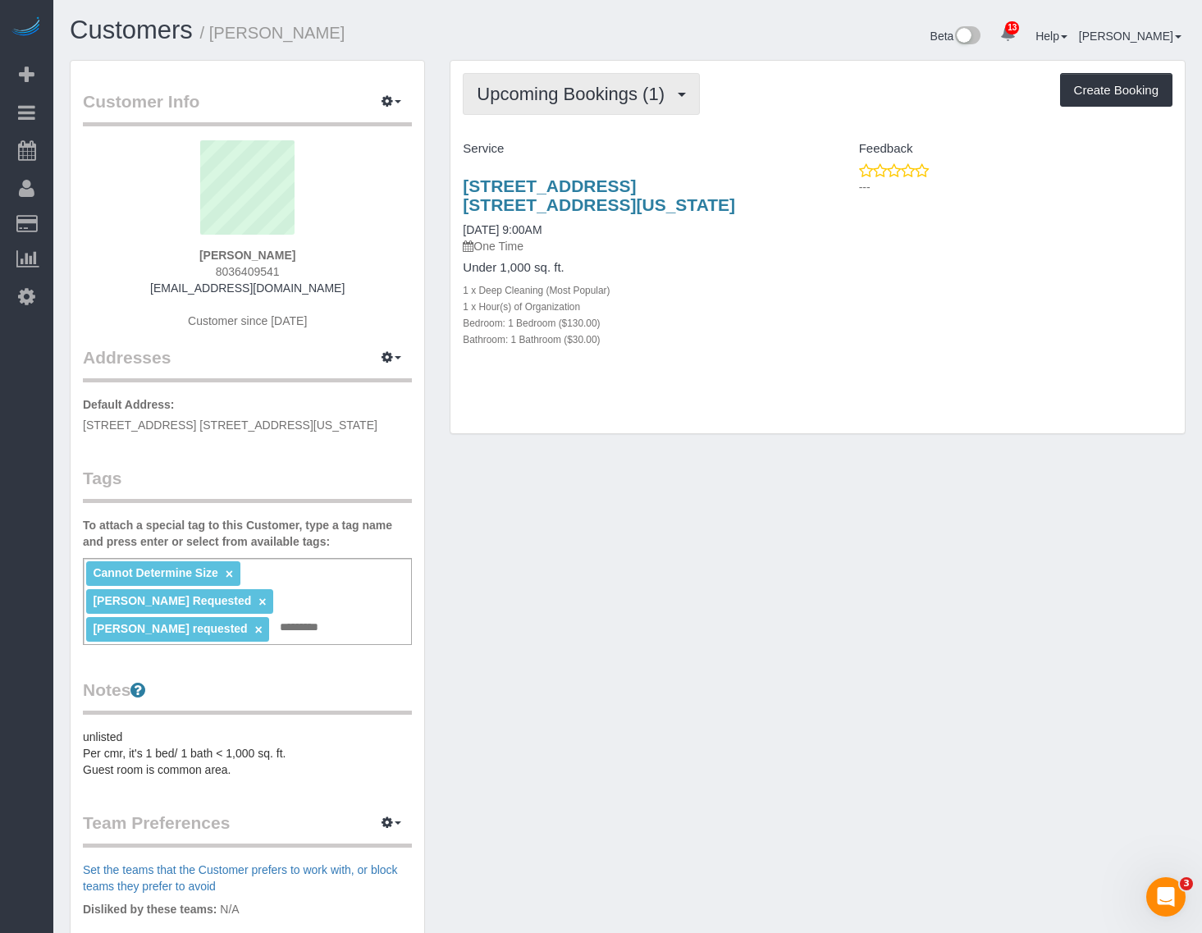
click at [617, 100] on span "Upcoming Bookings (1)" at bounding box center [575, 94] width 196 height 21
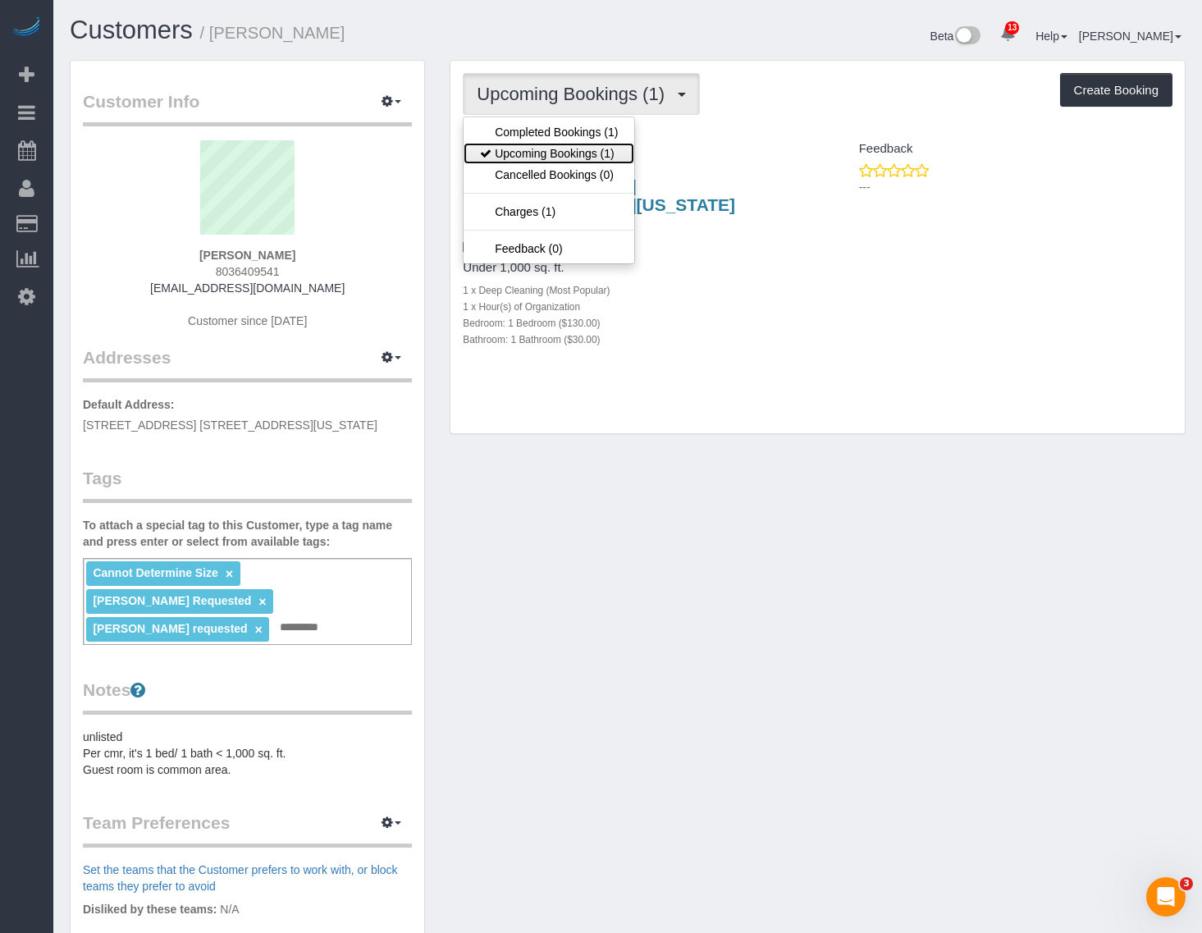
click at [559, 153] on link "Upcoming Bookings (1)" at bounding box center [549, 153] width 171 height 21
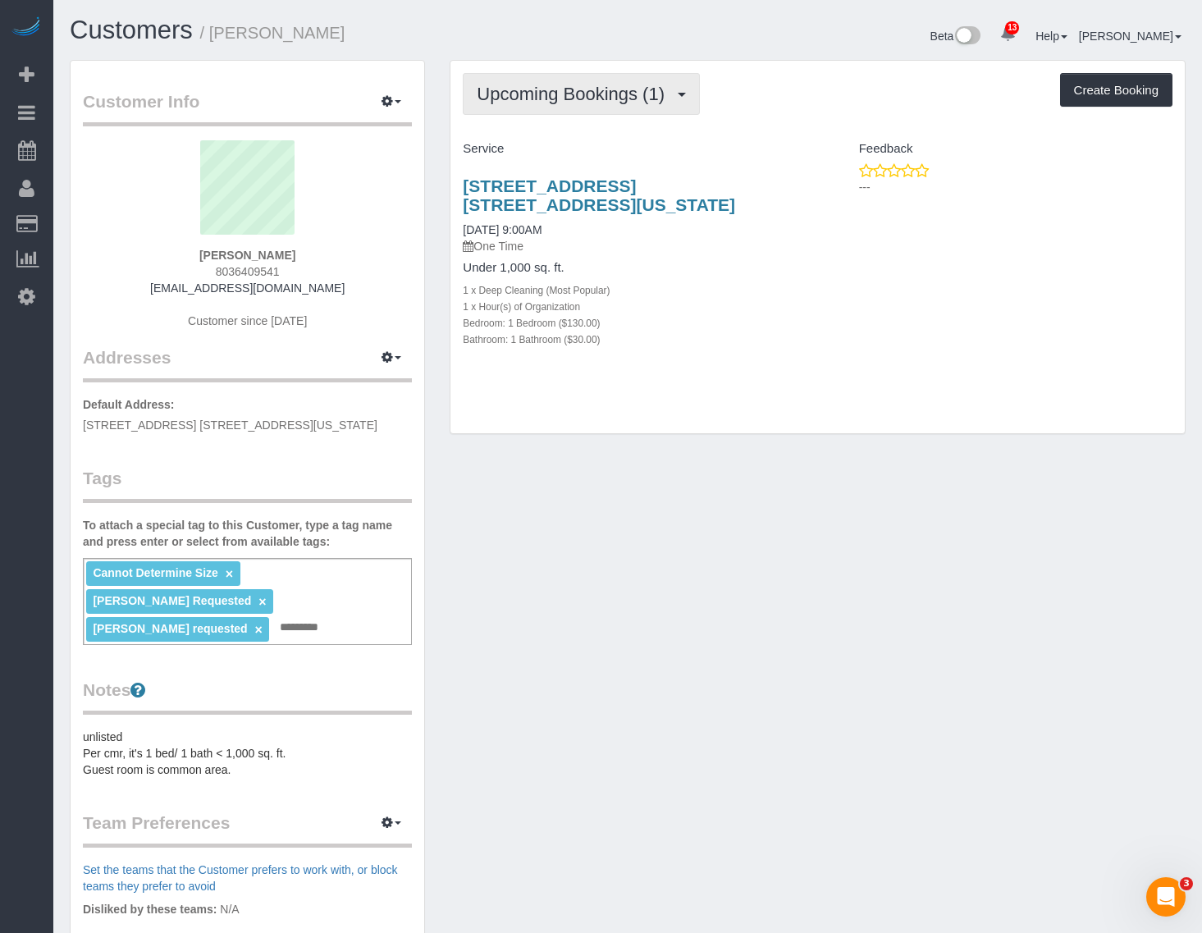
click at [613, 89] on span "Upcoming Bookings (1)" at bounding box center [575, 94] width 196 height 21
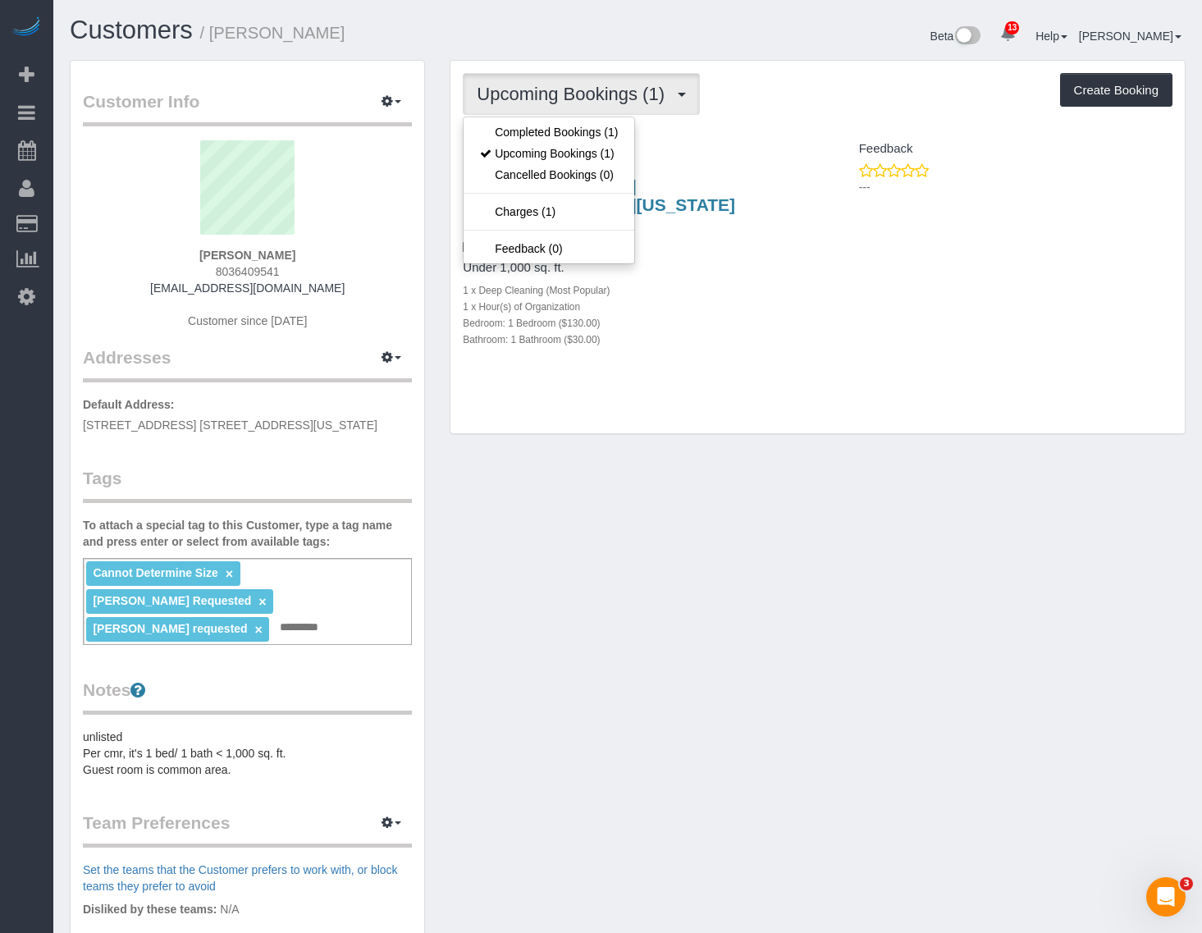
click at [688, 561] on div "Customer Info Edit Contact Info Send Message Email Preferences Special Sales Ta…" at bounding box center [627, 647] width 1141 height 1175
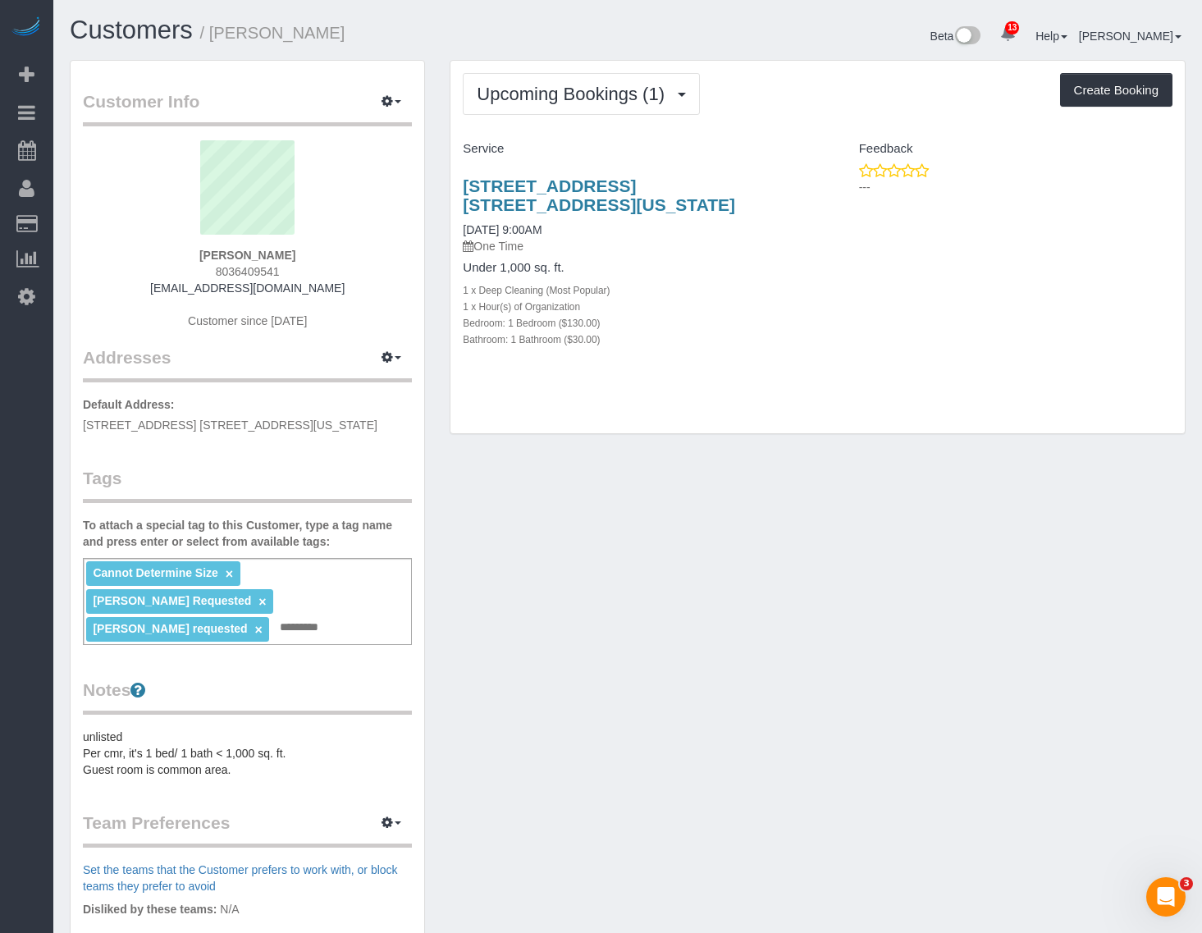
click at [251, 594] on span "Isabella Requested" at bounding box center [172, 600] width 158 height 13
click at [266, 595] on link "×" at bounding box center [262, 602] width 7 height 14
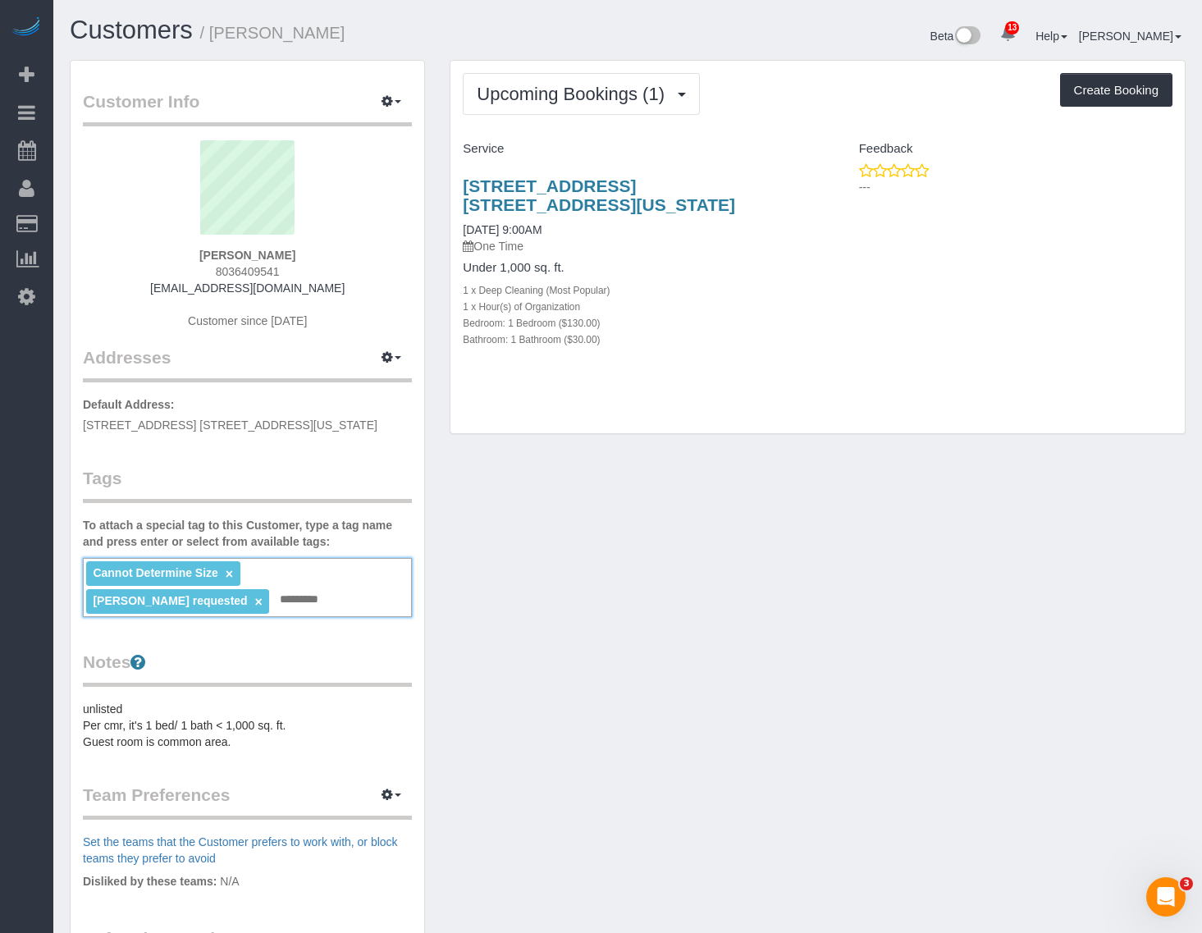
click at [150, 603] on div "Cannot Determine Size × Katherine P requested × Add a tag" at bounding box center [247, 587] width 329 height 59
click at [263, 594] on ng-include "Katherine P requested ×" at bounding box center [178, 600] width 170 height 13
click at [263, 595] on link "×" at bounding box center [258, 602] width 7 height 14
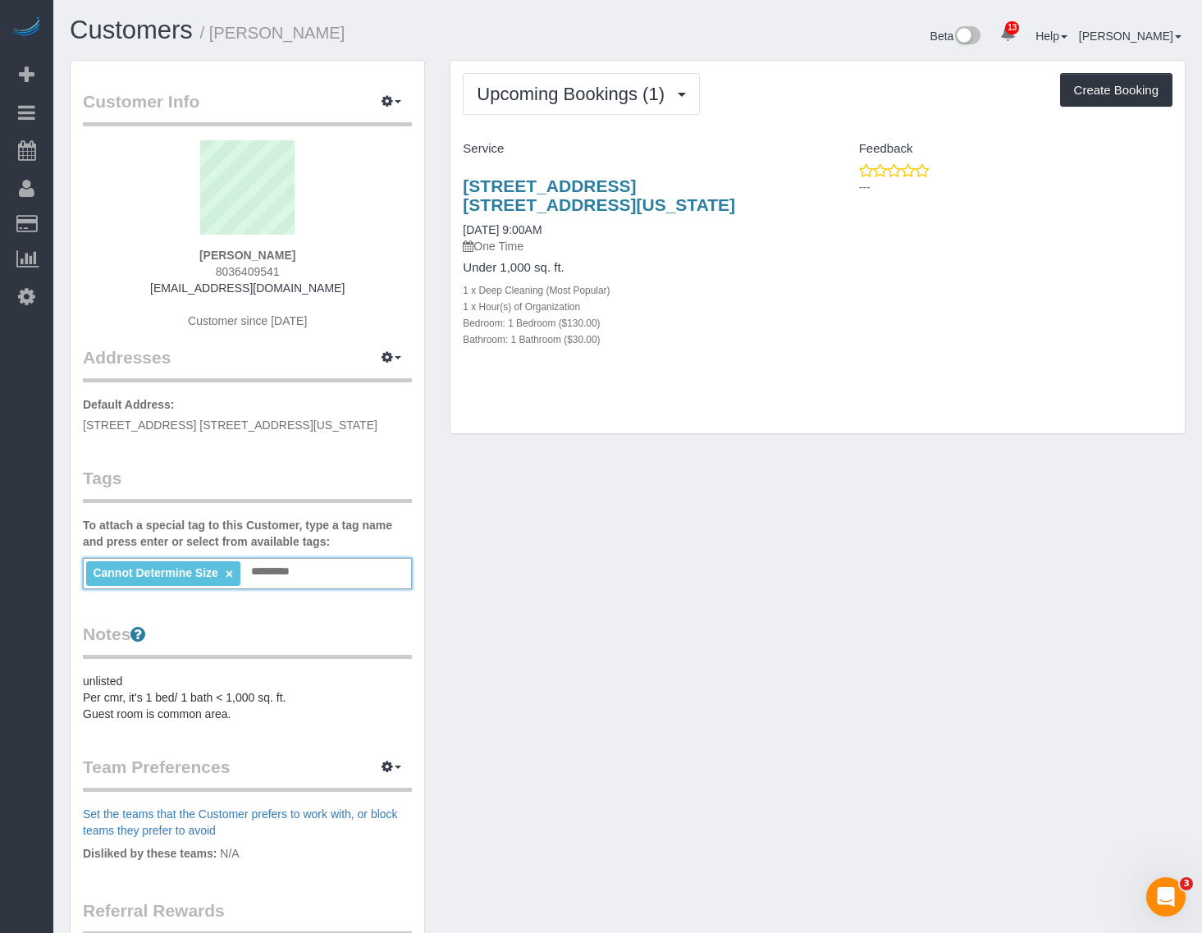
click at [339, 572] on div "Cannot Determine Size × Add a tag" at bounding box center [247, 573] width 329 height 31
type input "**********"
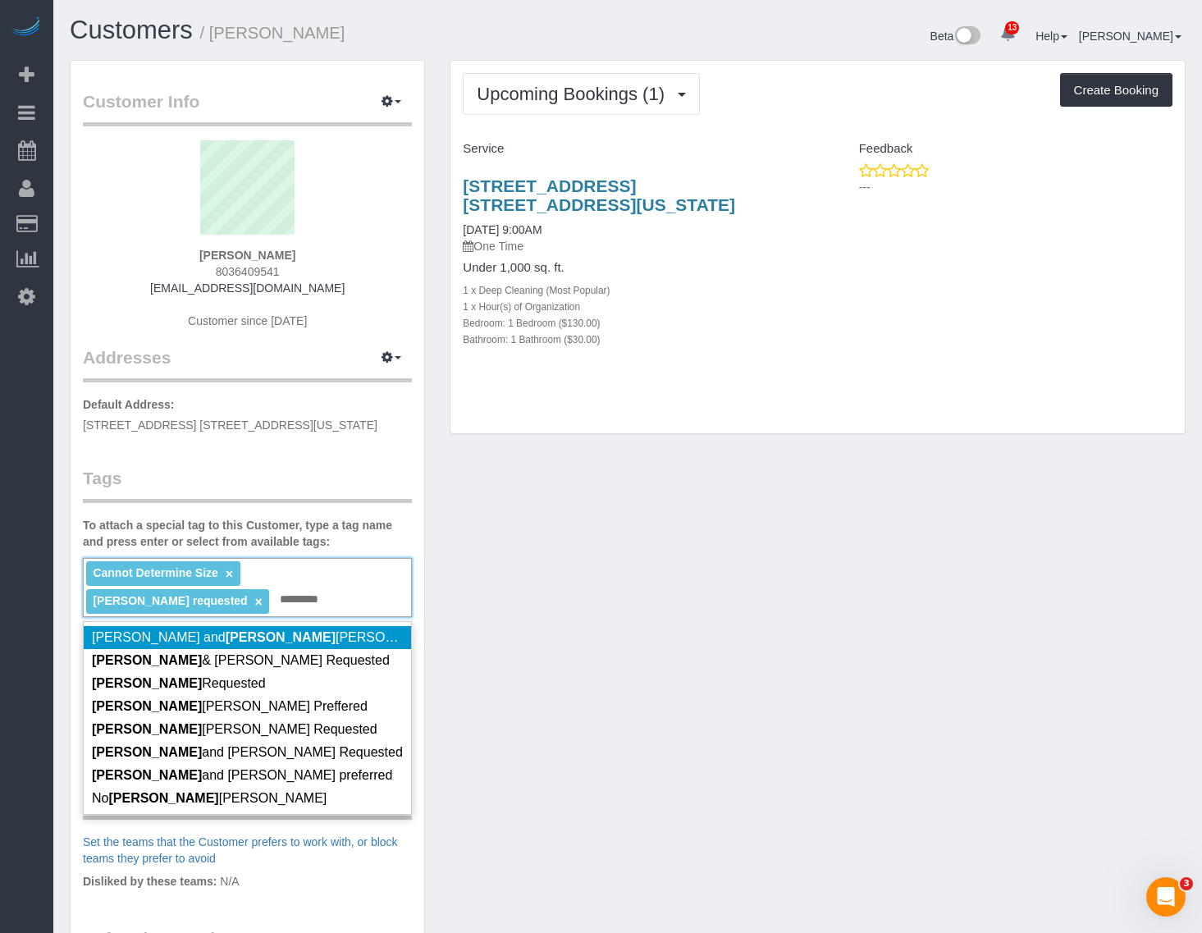
type input "********"
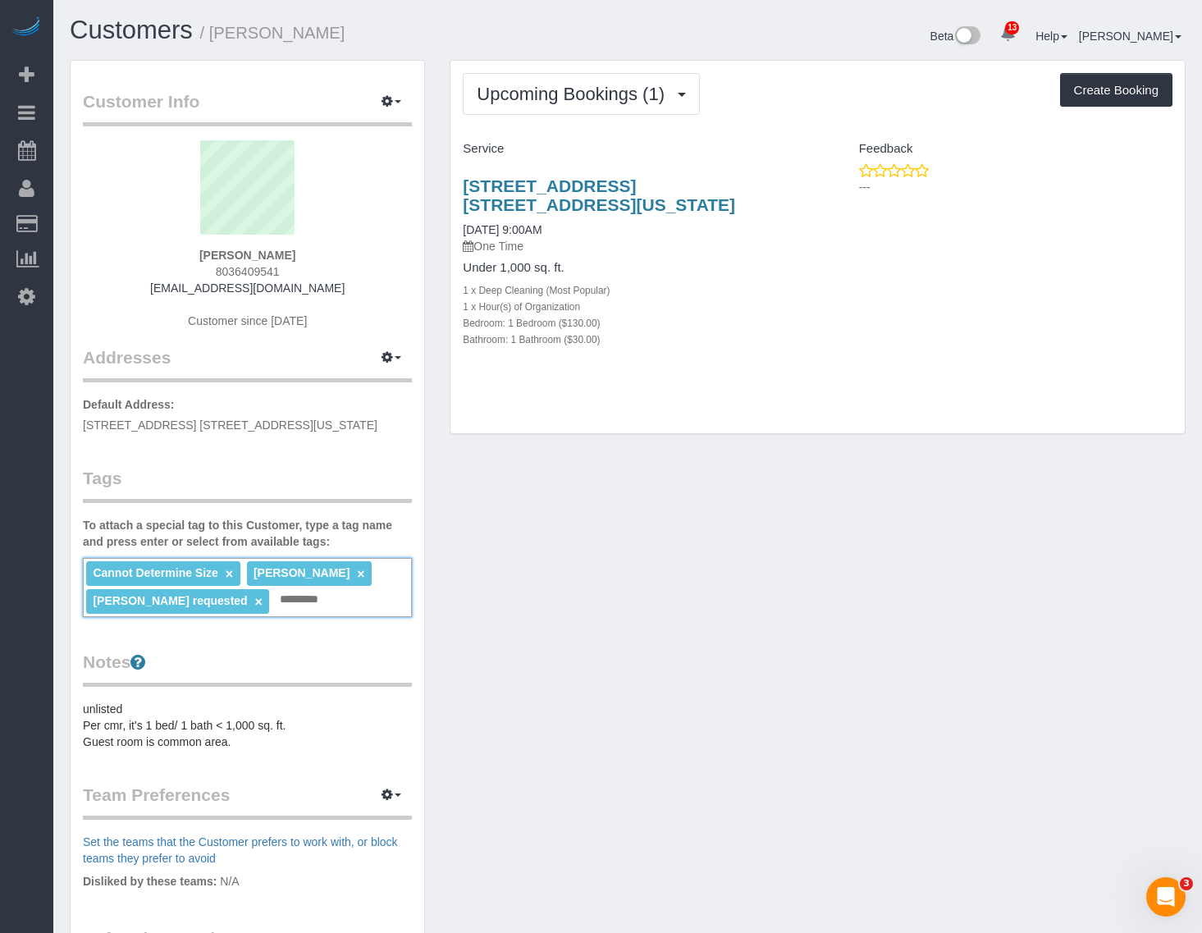
click at [357, 574] on link "×" at bounding box center [360, 574] width 7 height 14
click at [539, 91] on span "Upcoming Bookings (1)" at bounding box center [575, 94] width 196 height 21
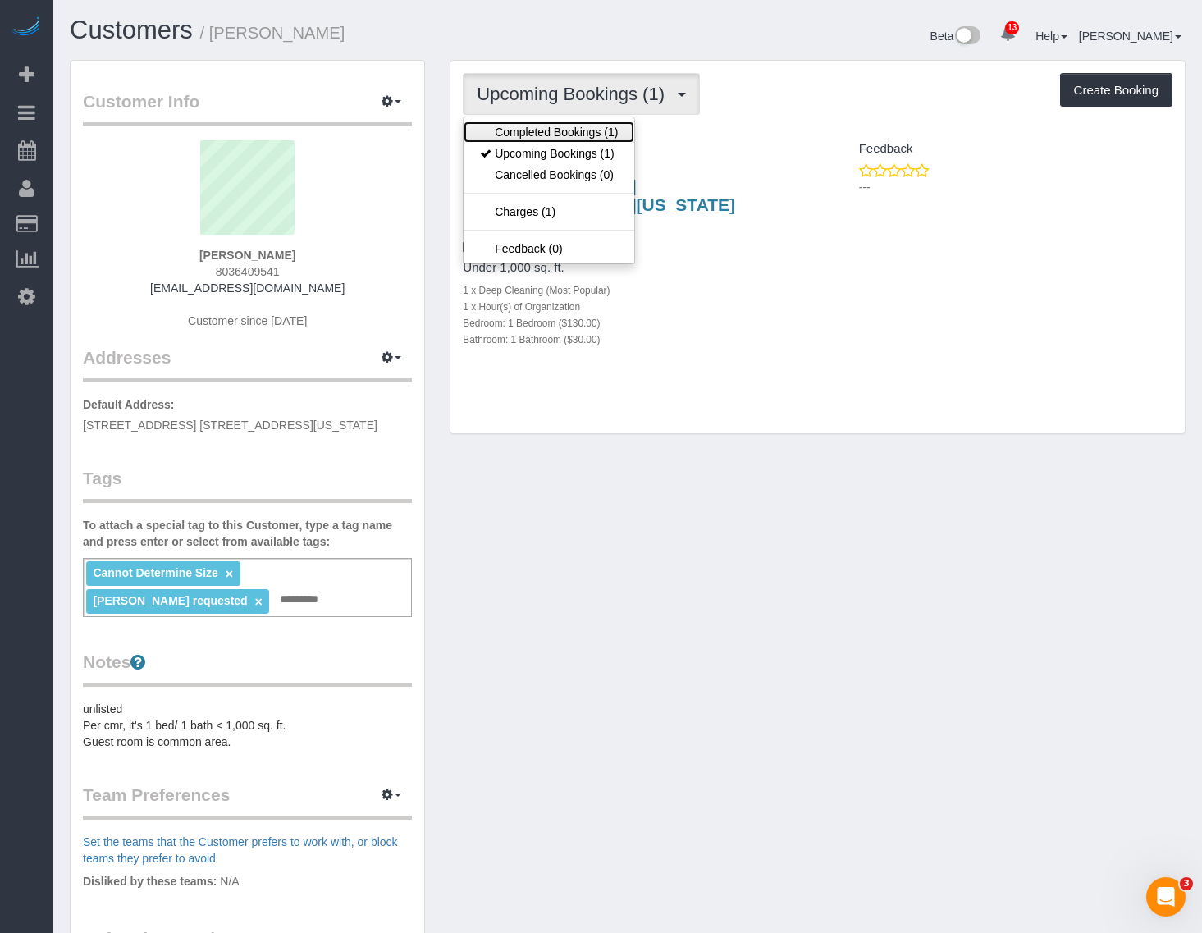
click at [568, 132] on link "Completed Bookings (1)" at bounding box center [549, 131] width 171 height 21
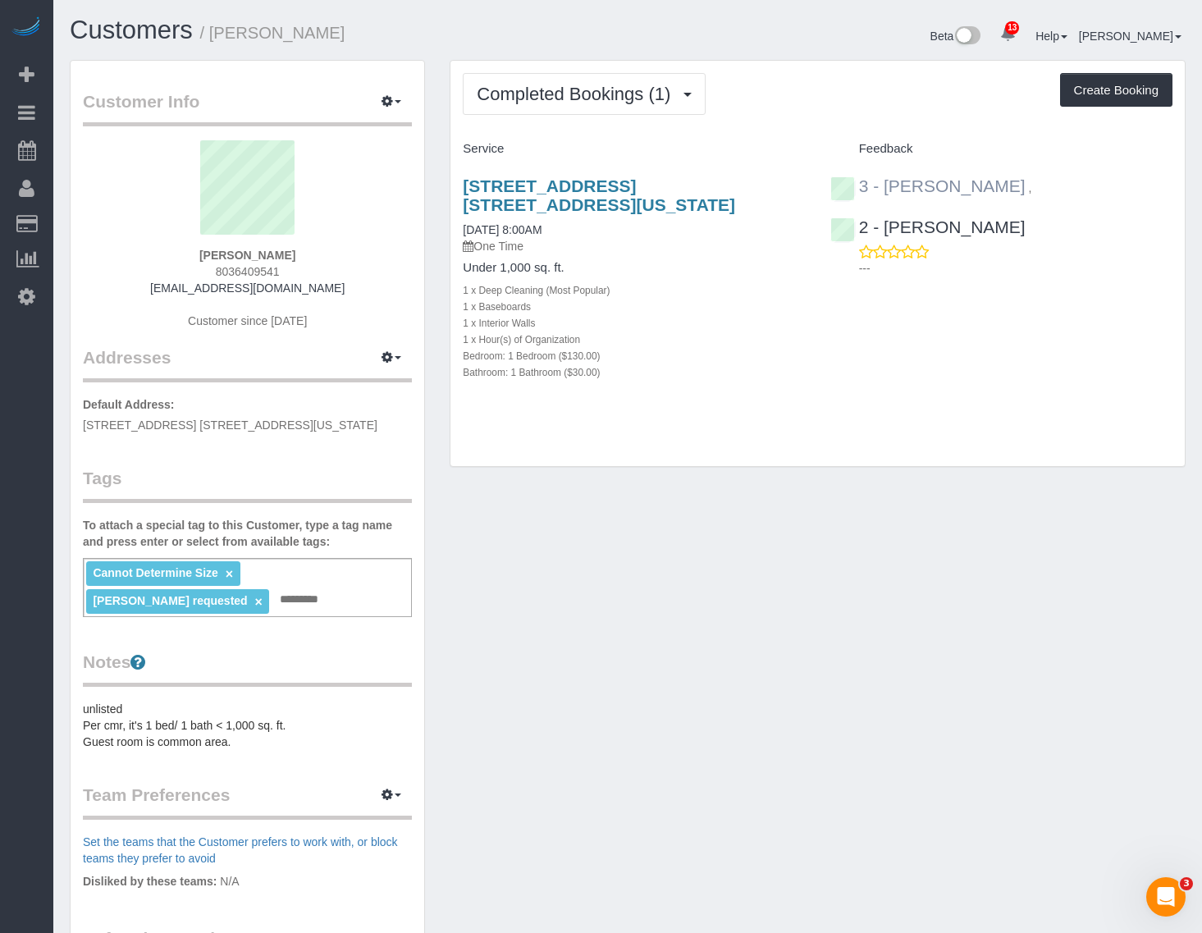
drag, startPoint x: 1032, startPoint y: 182, endPoint x: 882, endPoint y: 189, distance: 149.5
click at [882, 189] on div "3 - Isabella Simplicio ," at bounding box center [936, 186] width 210 height 20
copy div "Isabella Simplicio ,"
click at [310, 609] on div "Cannot Determine Size × Katherine Poveda requested × Add a tag" at bounding box center [247, 587] width 329 height 59
paste input "**********"
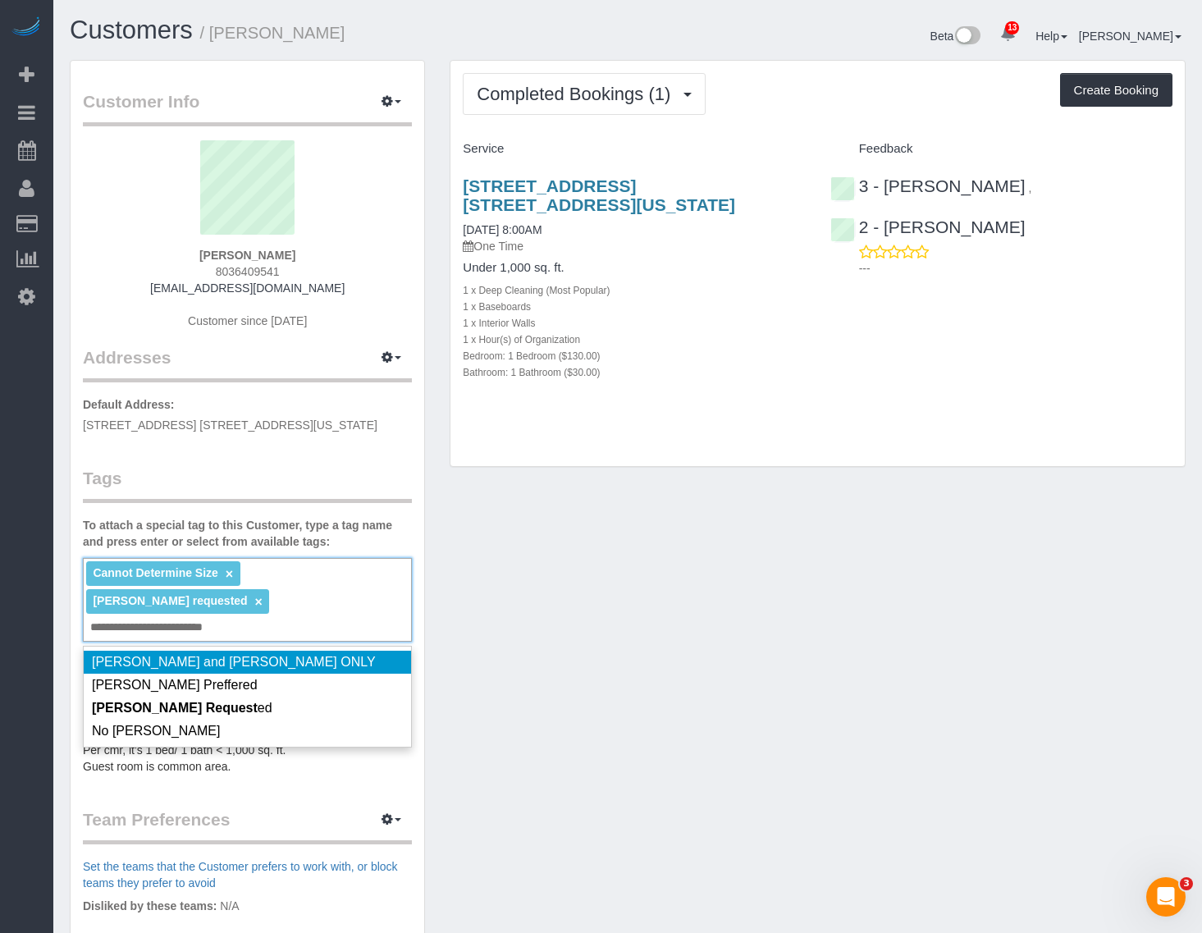
type input "**********"
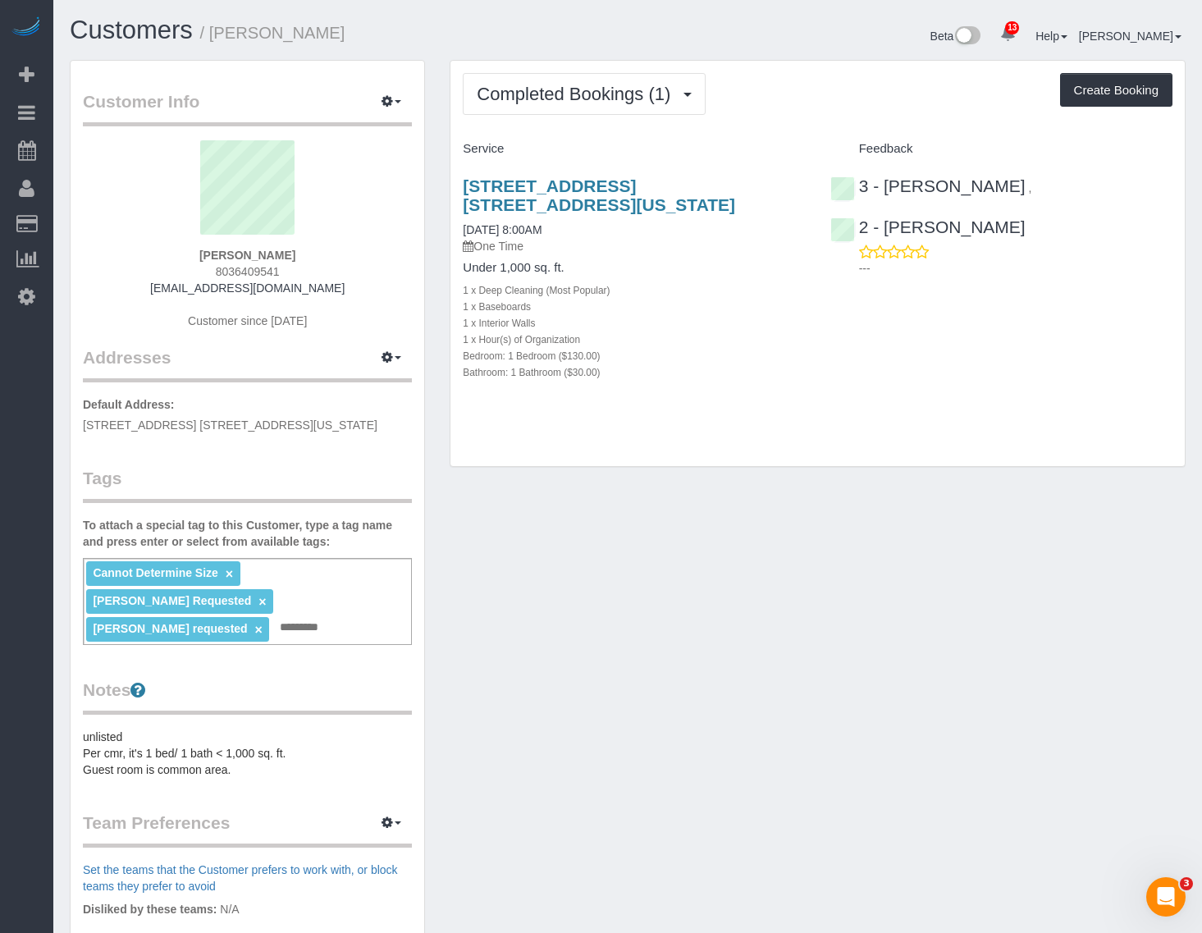
click at [453, 21] on h1 "Customers / Chloe Syms" at bounding box center [343, 30] width 546 height 28
click at [625, 89] on span "Completed Bookings (1)" at bounding box center [578, 94] width 202 height 21
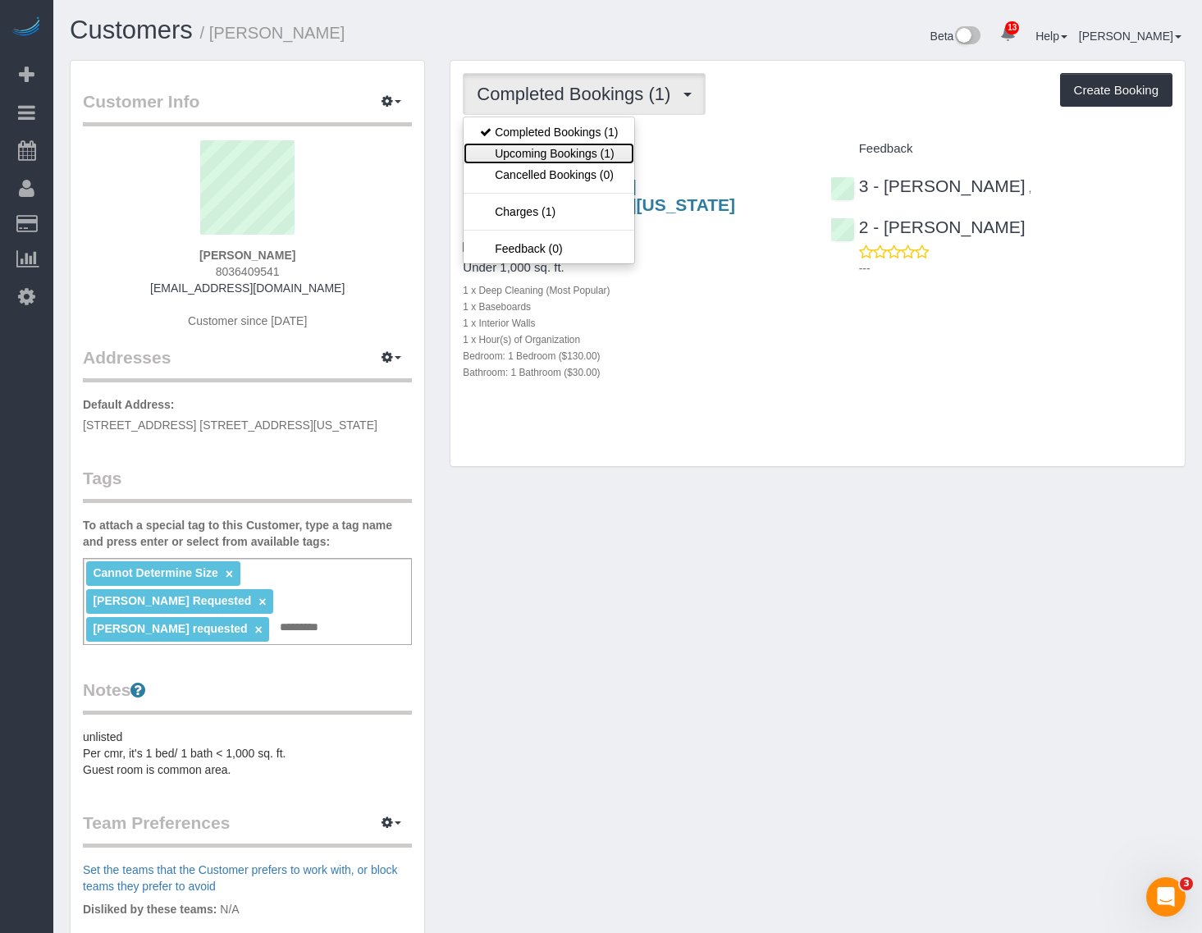
click at [600, 158] on link "Upcoming Bookings (1)" at bounding box center [549, 153] width 171 height 21
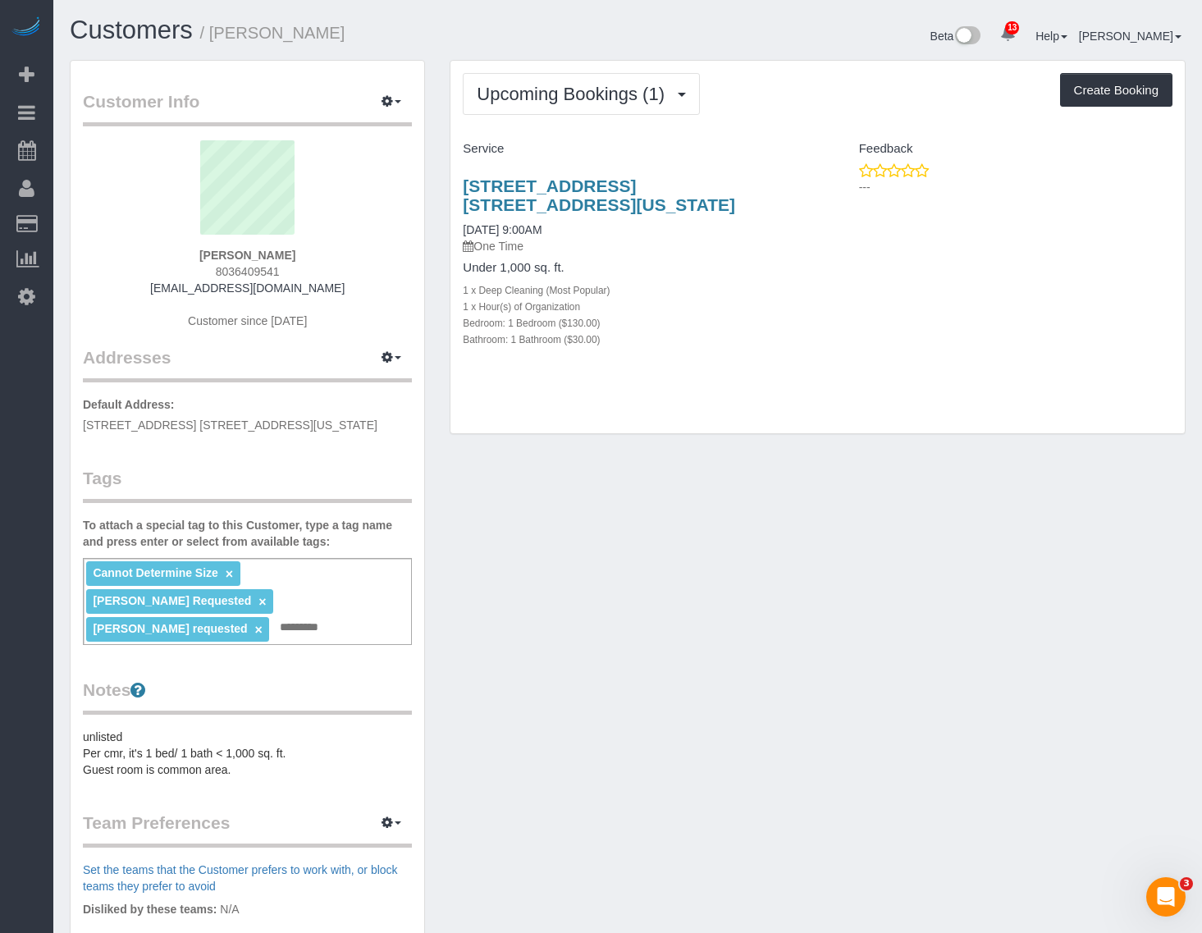
click at [403, 19] on h1 "Customers / Chloe Syms" at bounding box center [343, 30] width 546 height 28
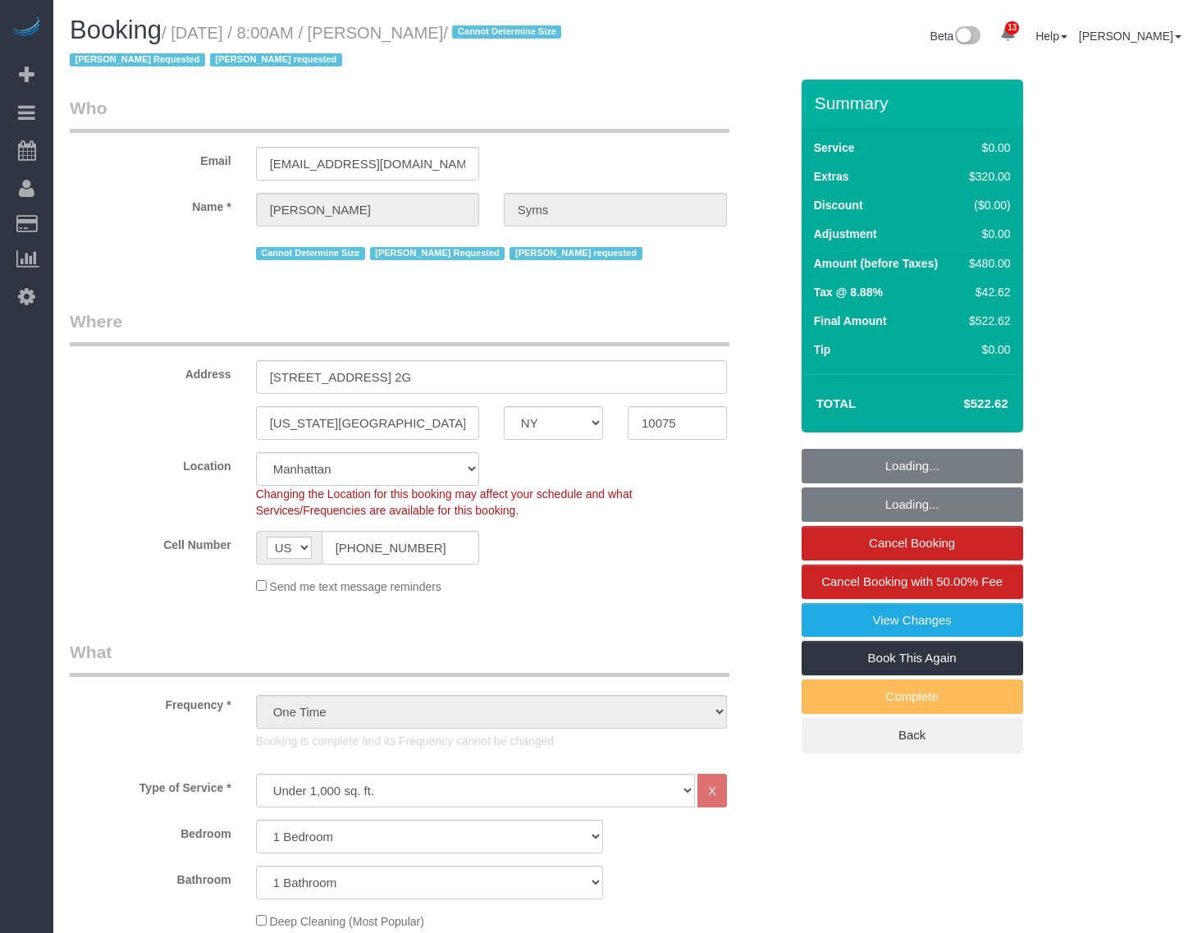
select select "NY"
select select "1"
select select "spot1"
select select "number:56"
select select "number:70"
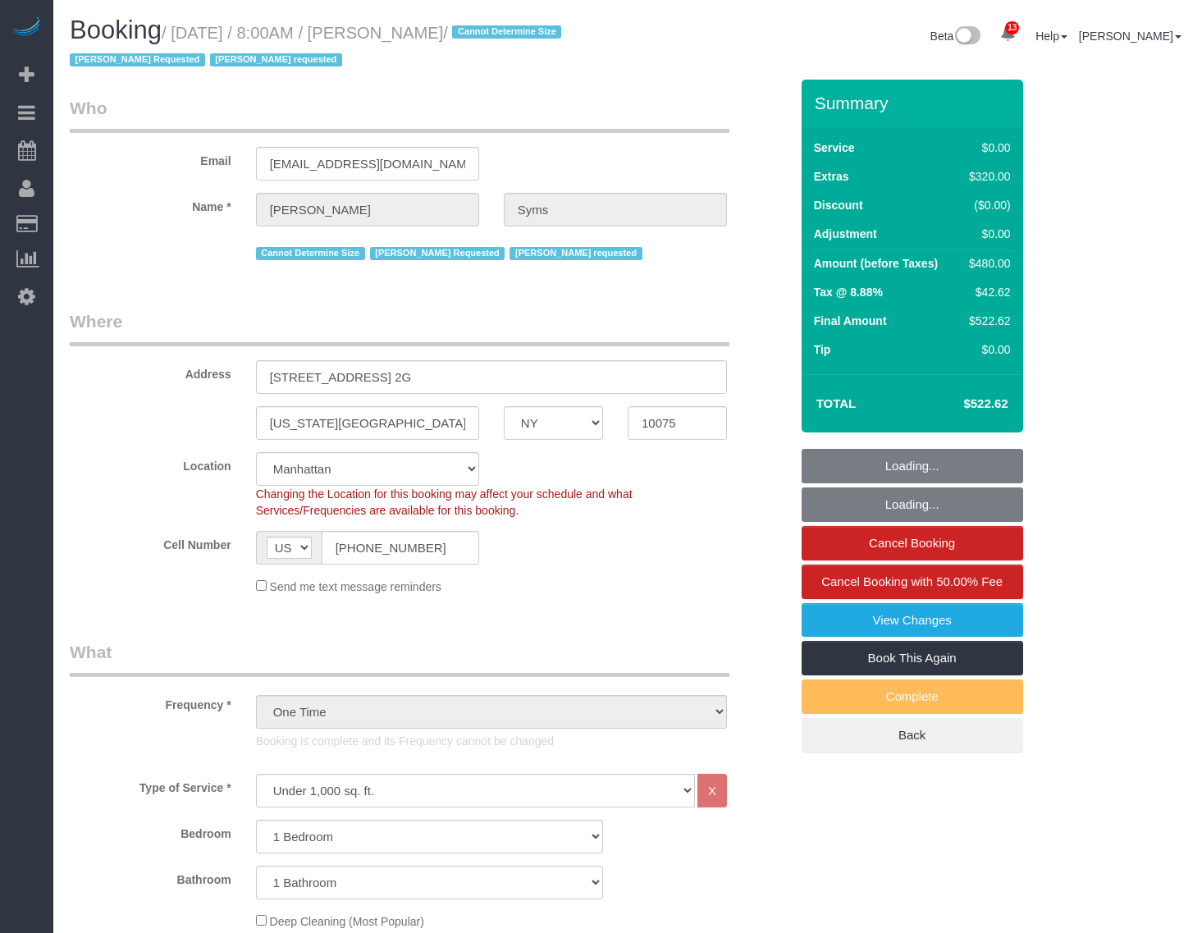
select select "number:15"
select select "number:5"
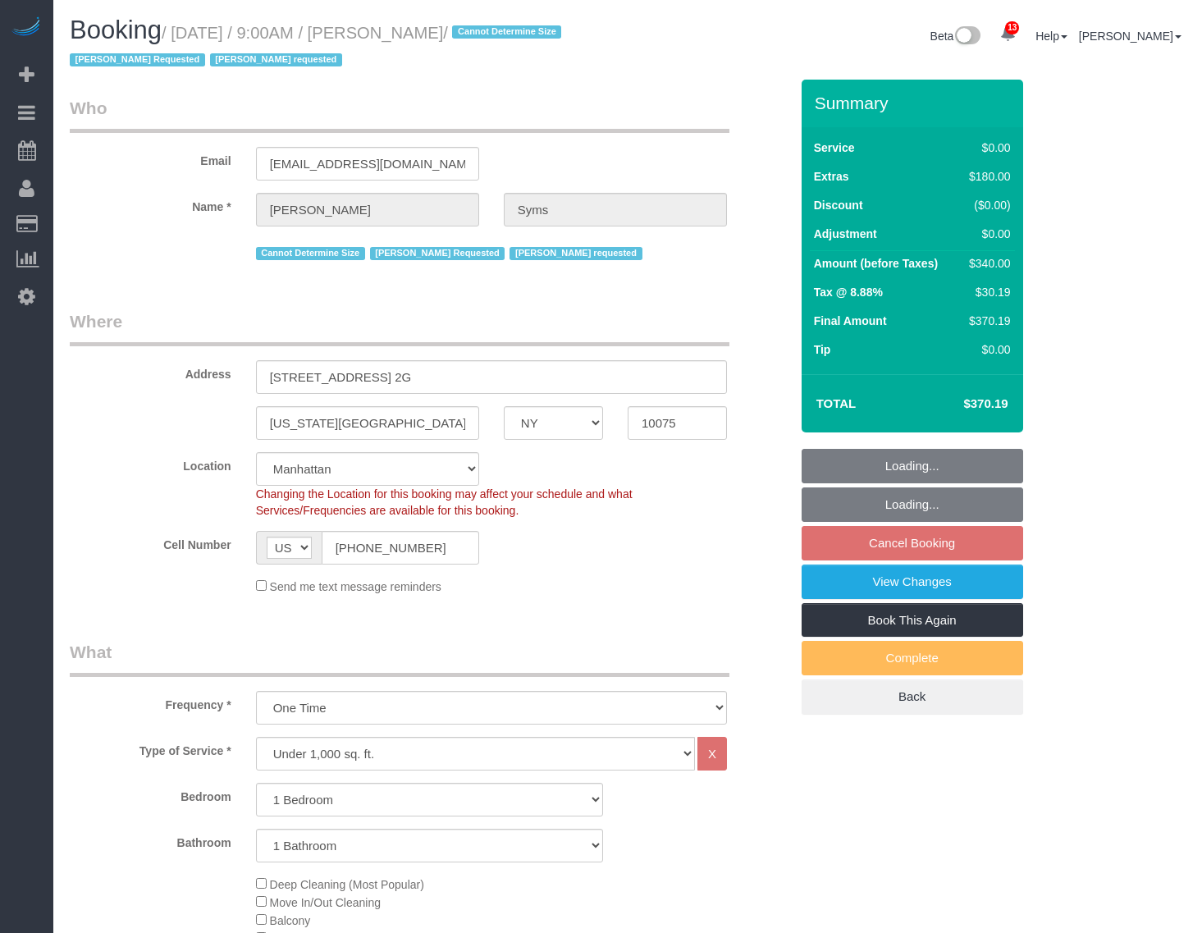
select select "NY"
select select "1"
select select "spot2"
select select "number:89"
select select "number:90"
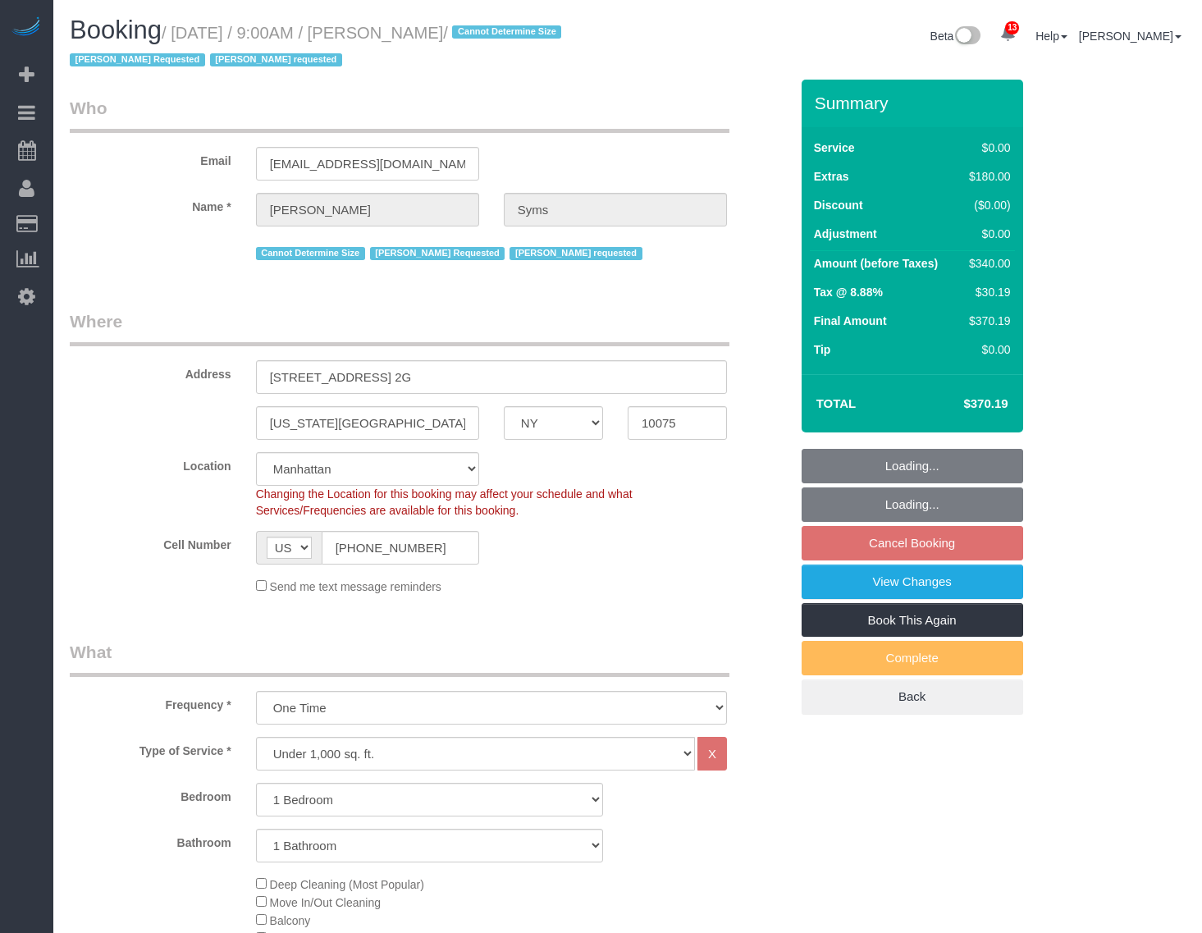
select select "number:15"
select select "number:5"
select select "object:1445"
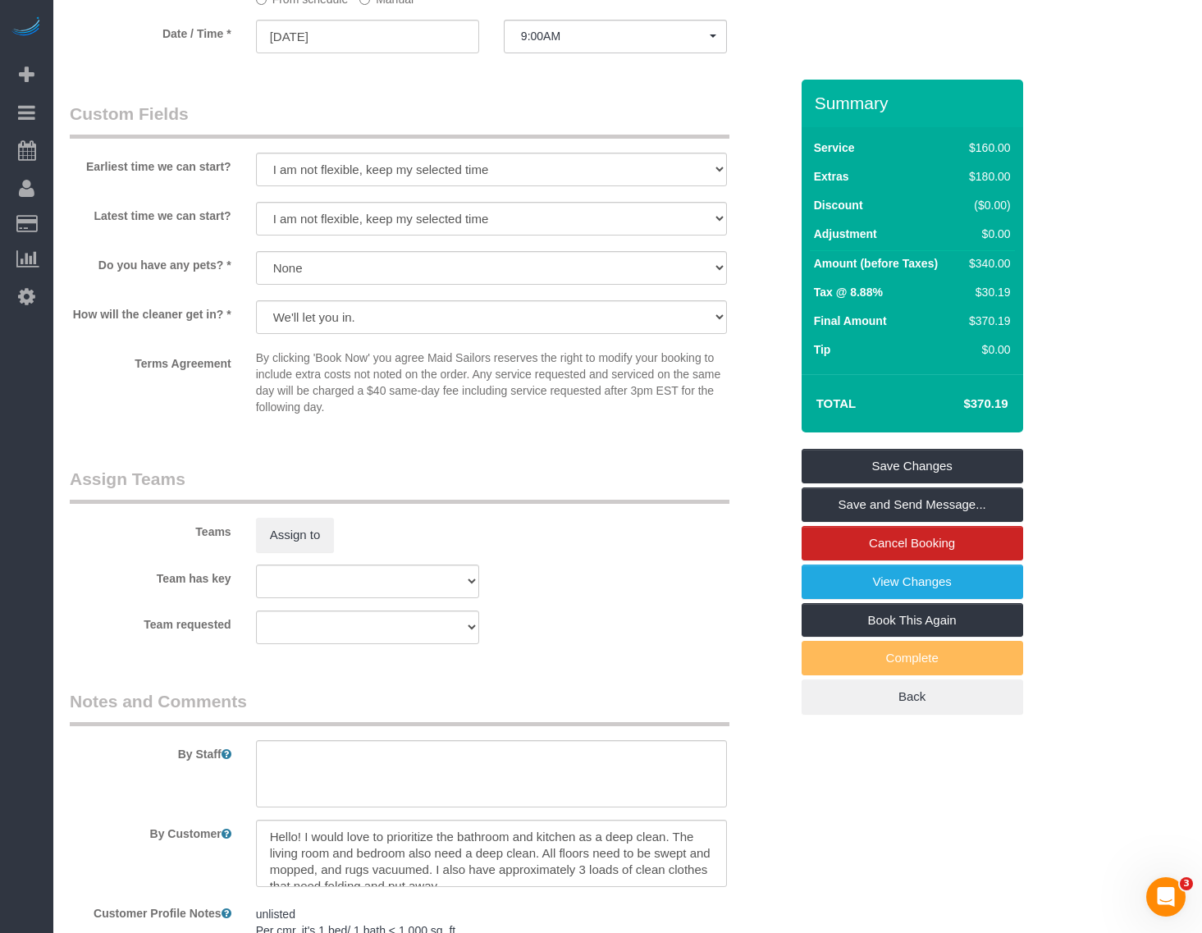
click at [579, 616] on div "Team requested 000- Donna Mercado 000 - Partnerships 000 - TEAM JOB 1 - Abdoula…" at bounding box center [429, 628] width 744 height 34
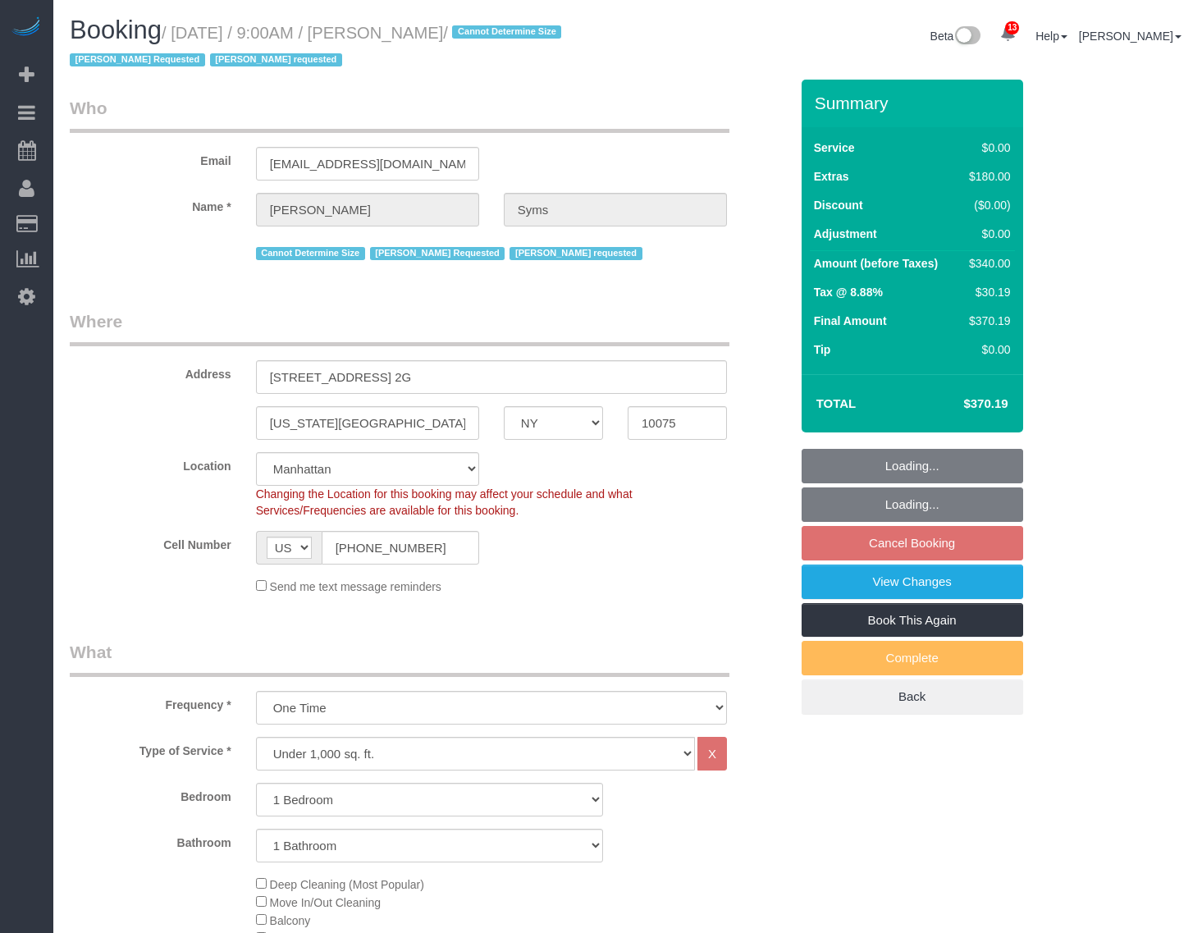
select select "NY"
select select "1"
select select "spot2"
select select "number:89"
select select "number:90"
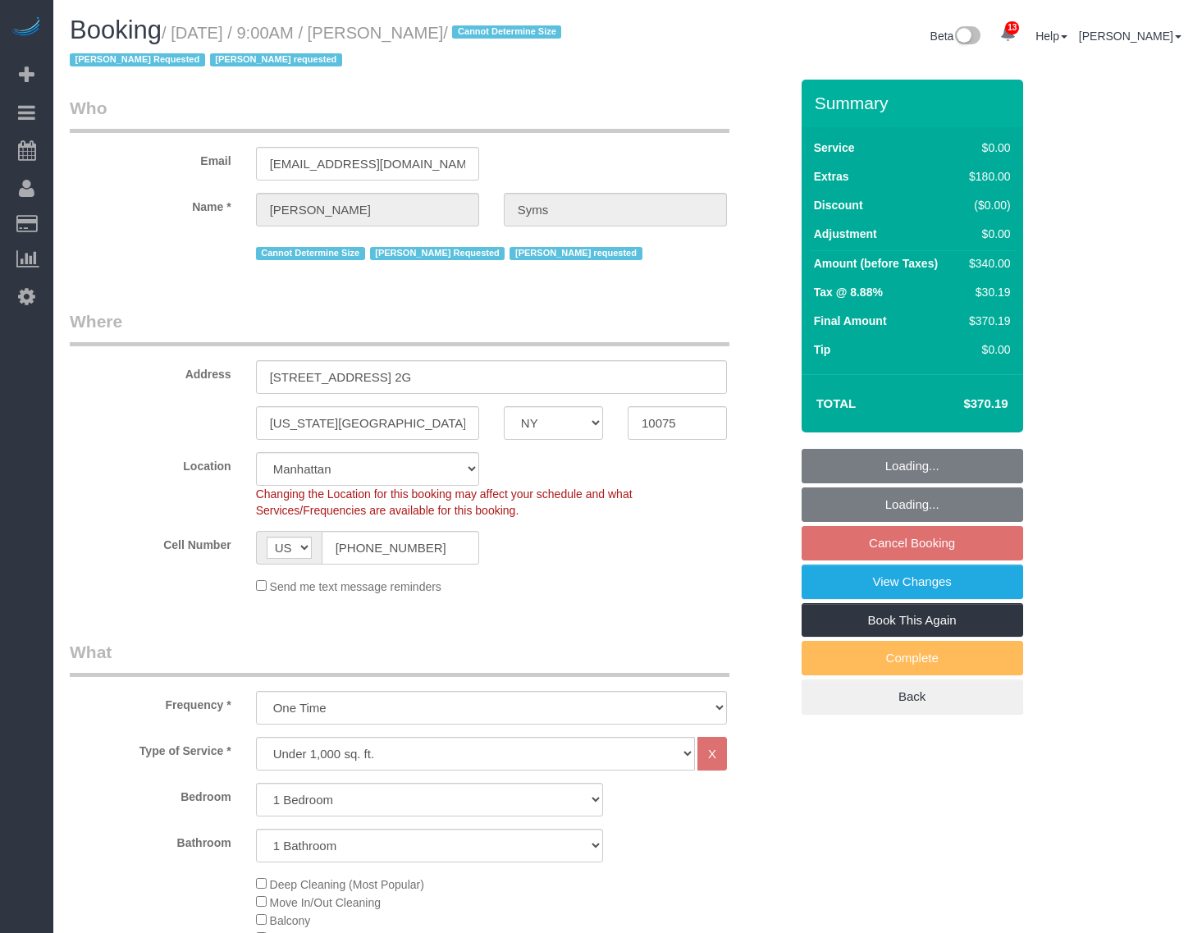
select select "number:15"
select select "number:5"
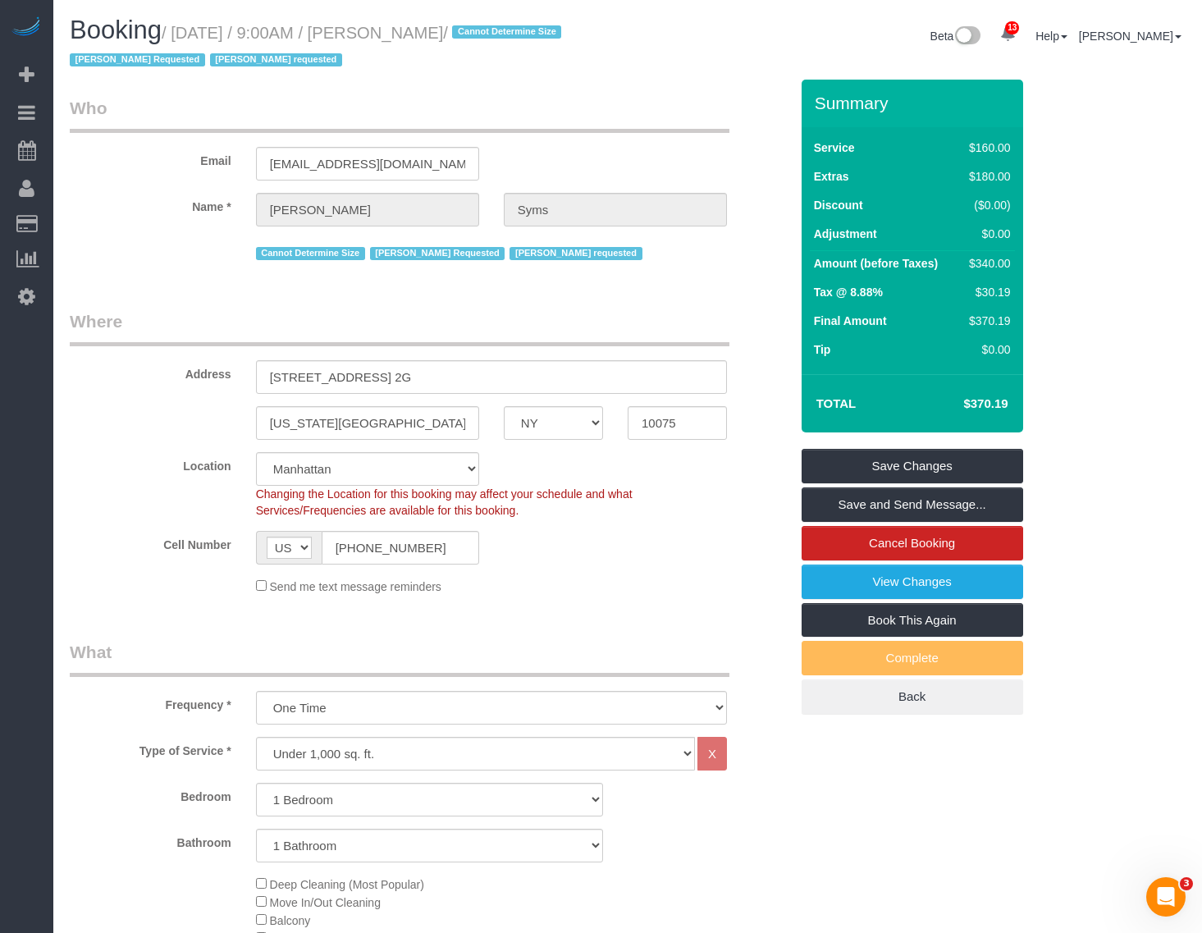
drag, startPoint x: 177, startPoint y: 31, endPoint x: 466, endPoint y: 34, distance: 288.9
click at [466, 34] on small "/ [DATE] / 9:00AM / [PERSON_NAME] / Cannot Determine Size [PERSON_NAME] Request…" at bounding box center [318, 47] width 497 height 46
copy small "[DATE] / 9:00AM / [PERSON_NAME]"
drag, startPoint x: 468, startPoint y: 37, endPoint x: 179, endPoint y: 38, distance: 288.9
click at [179, 38] on small "/ [DATE] / 9:00AM / [PERSON_NAME] / Cannot Determine Size [PERSON_NAME] Request…" at bounding box center [318, 47] width 497 height 46
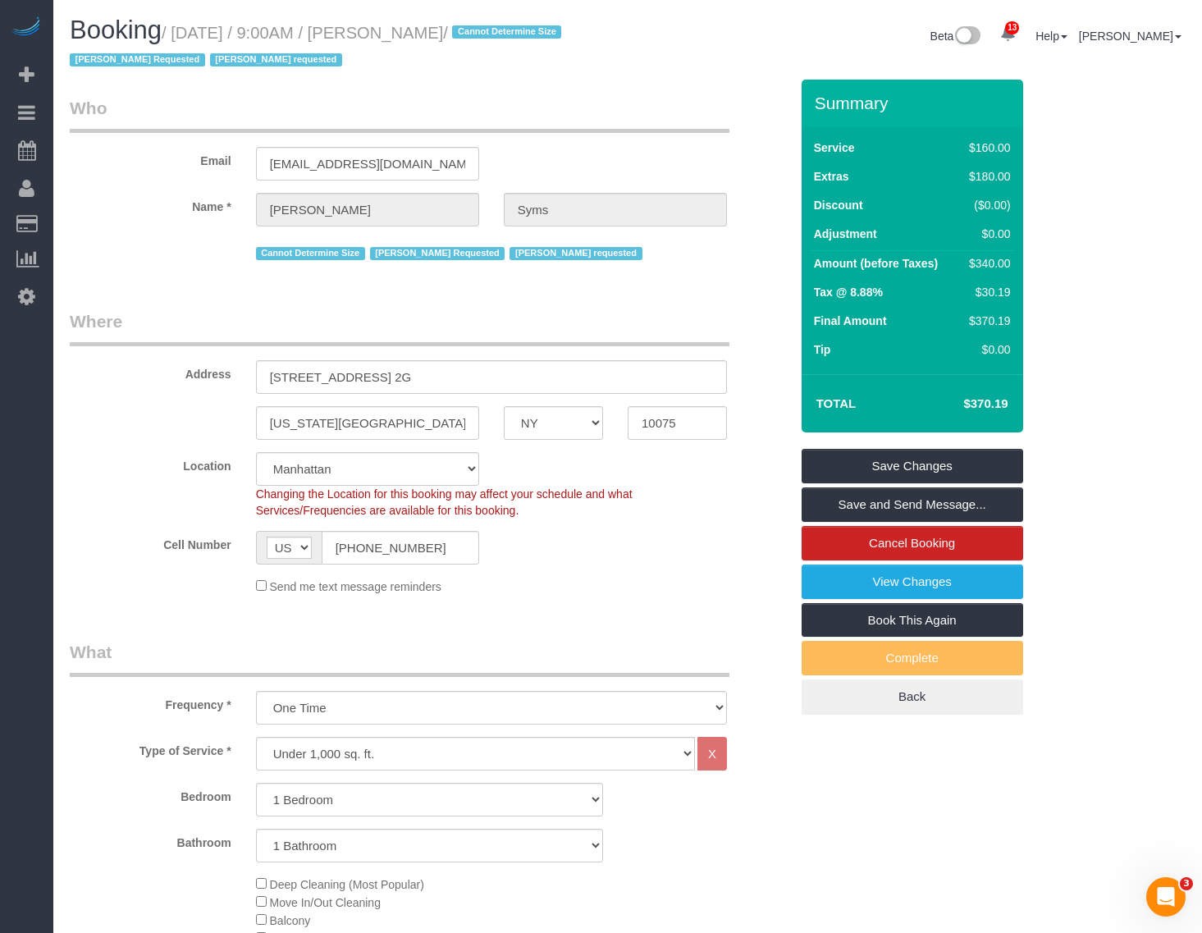
copy small "[DATE] / 9:00AM / [PERSON_NAME]"
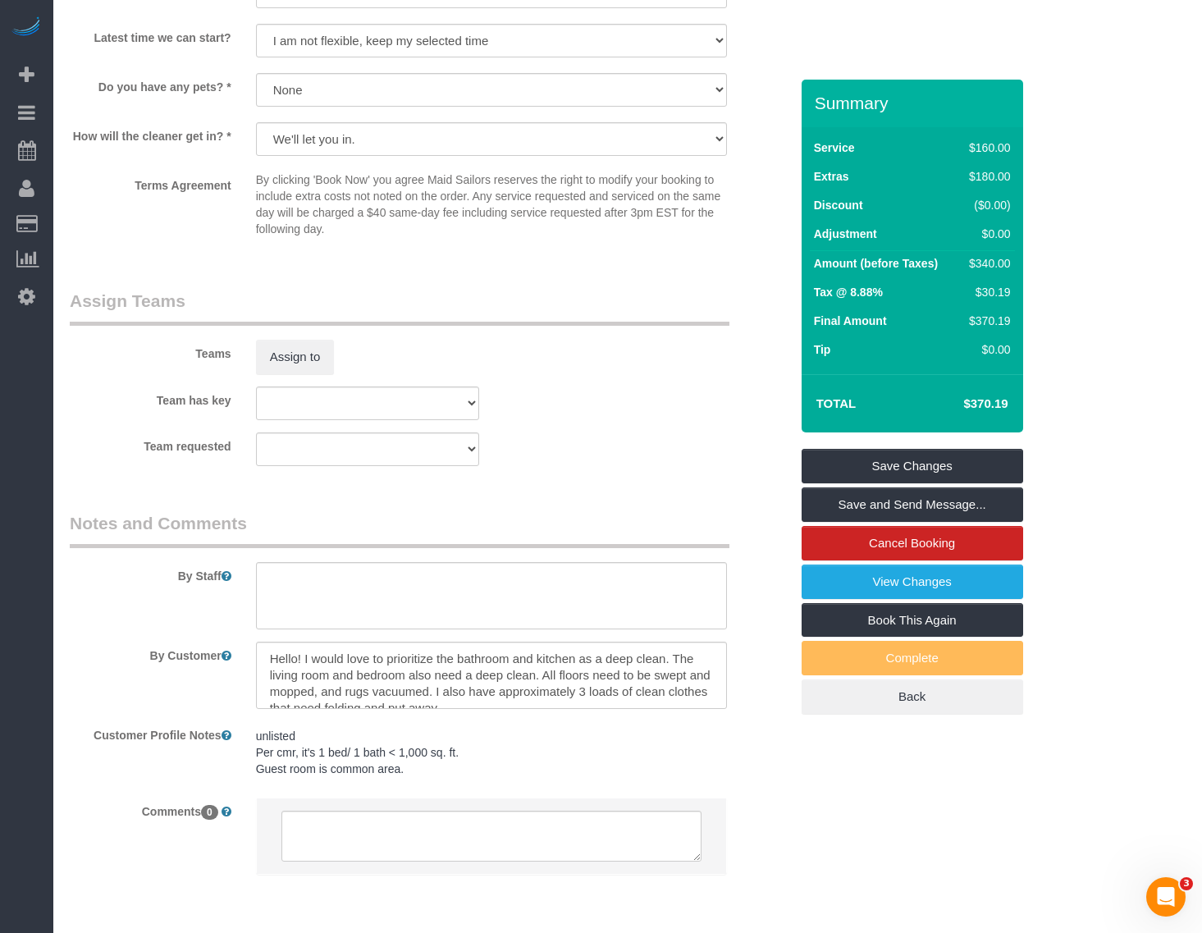
scroll to position [1949, 0]
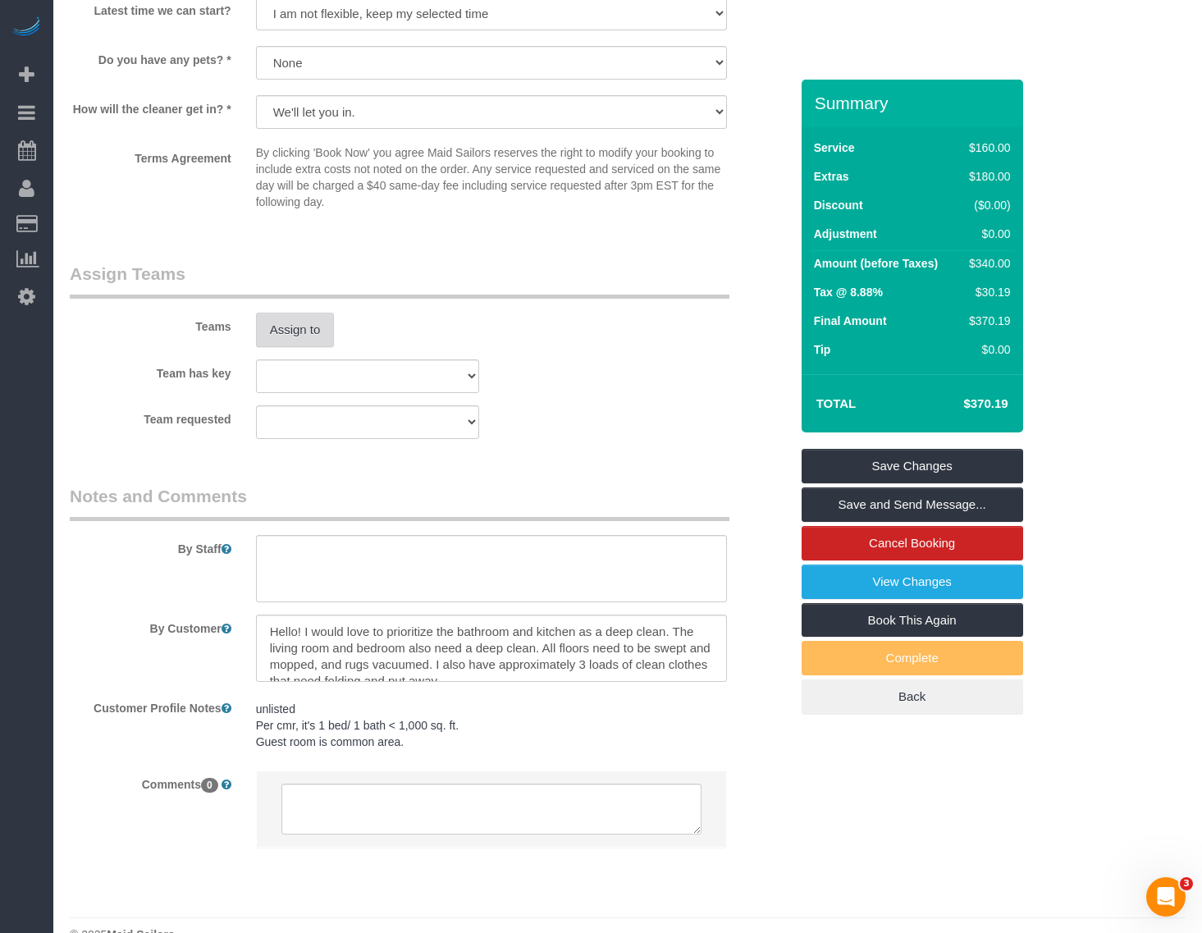
click at [293, 324] on button "Assign to" at bounding box center [295, 330] width 79 height 34
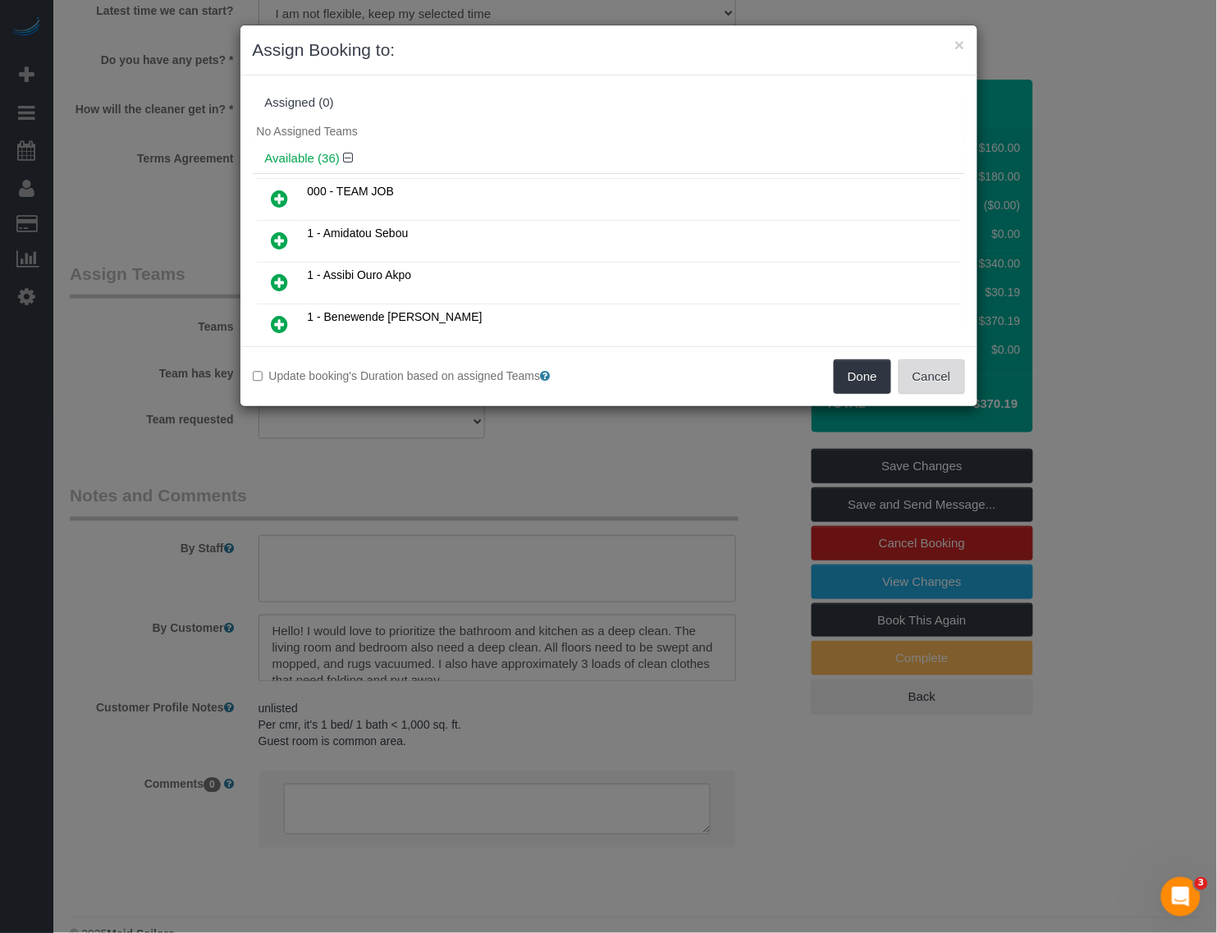
click at [926, 378] on button "Cancel" at bounding box center [932, 376] width 66 height 34
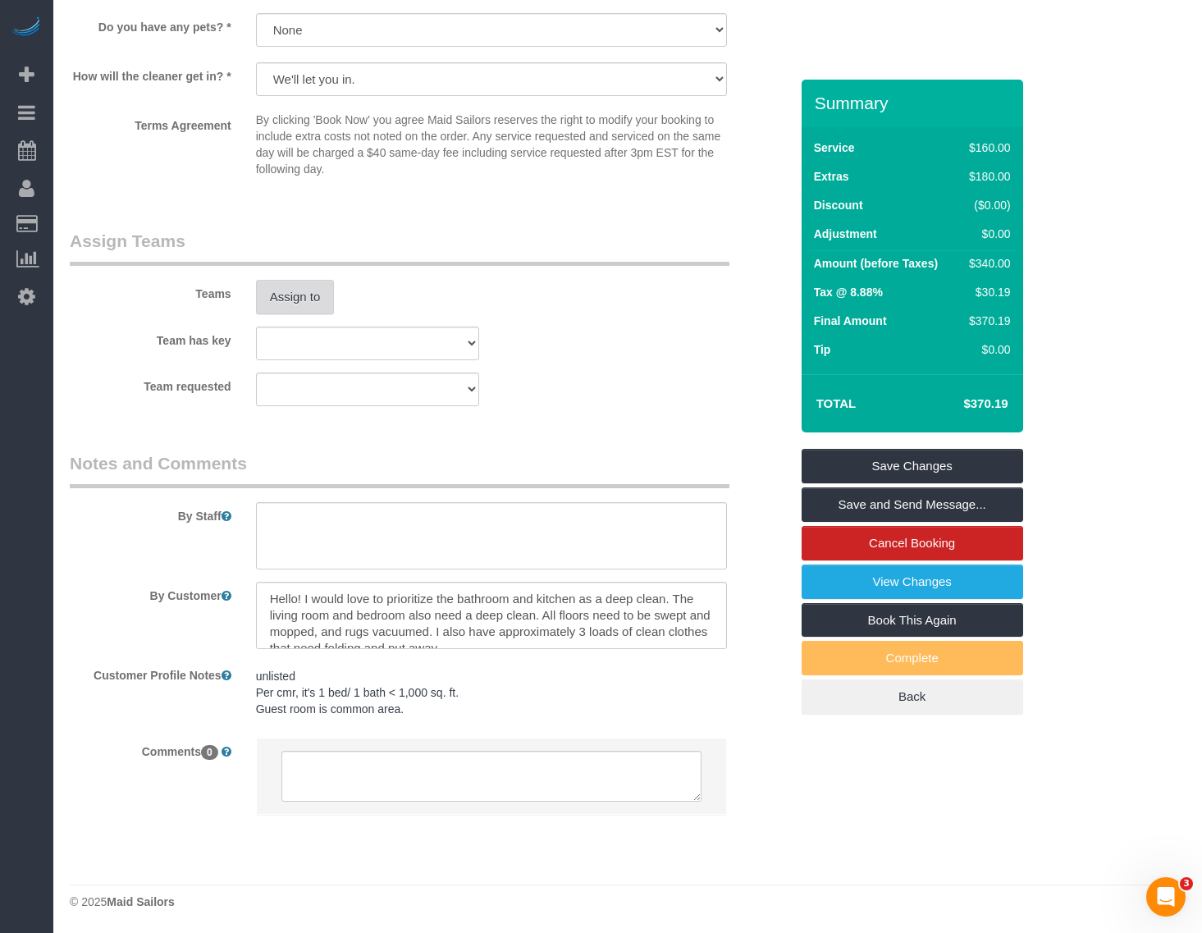
scroll to position [1984, 0]
click at [285, 289] on button "Assign to" at bounding box center [295, 296] width 79 height 34
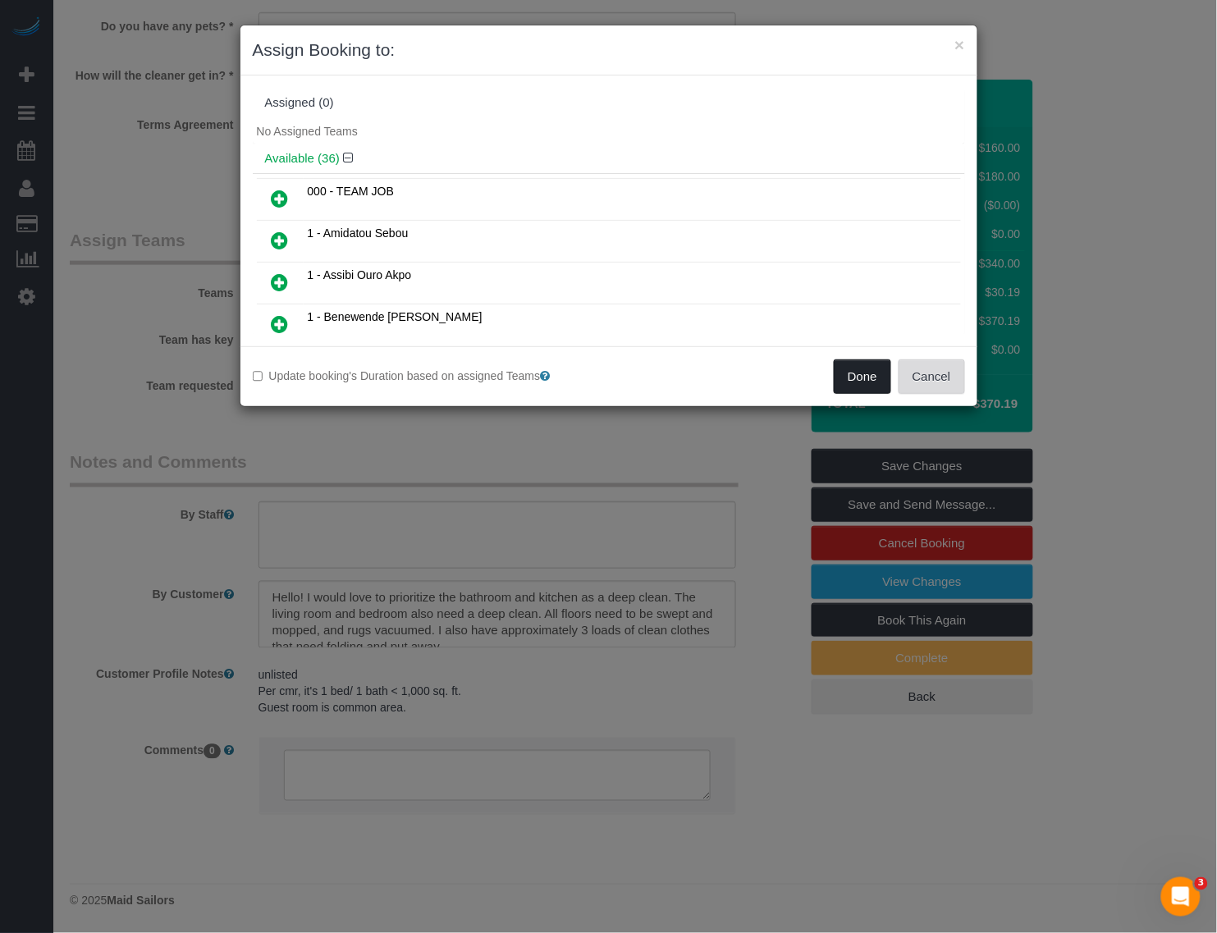
drag, startPoint x: 924, startPoint y: 378, endPoint x: 879, endPoint y: 373, distance: 45.3
click at [924, 376] on button "Cancel" at bounding box center [932, 376] width 66 height 34
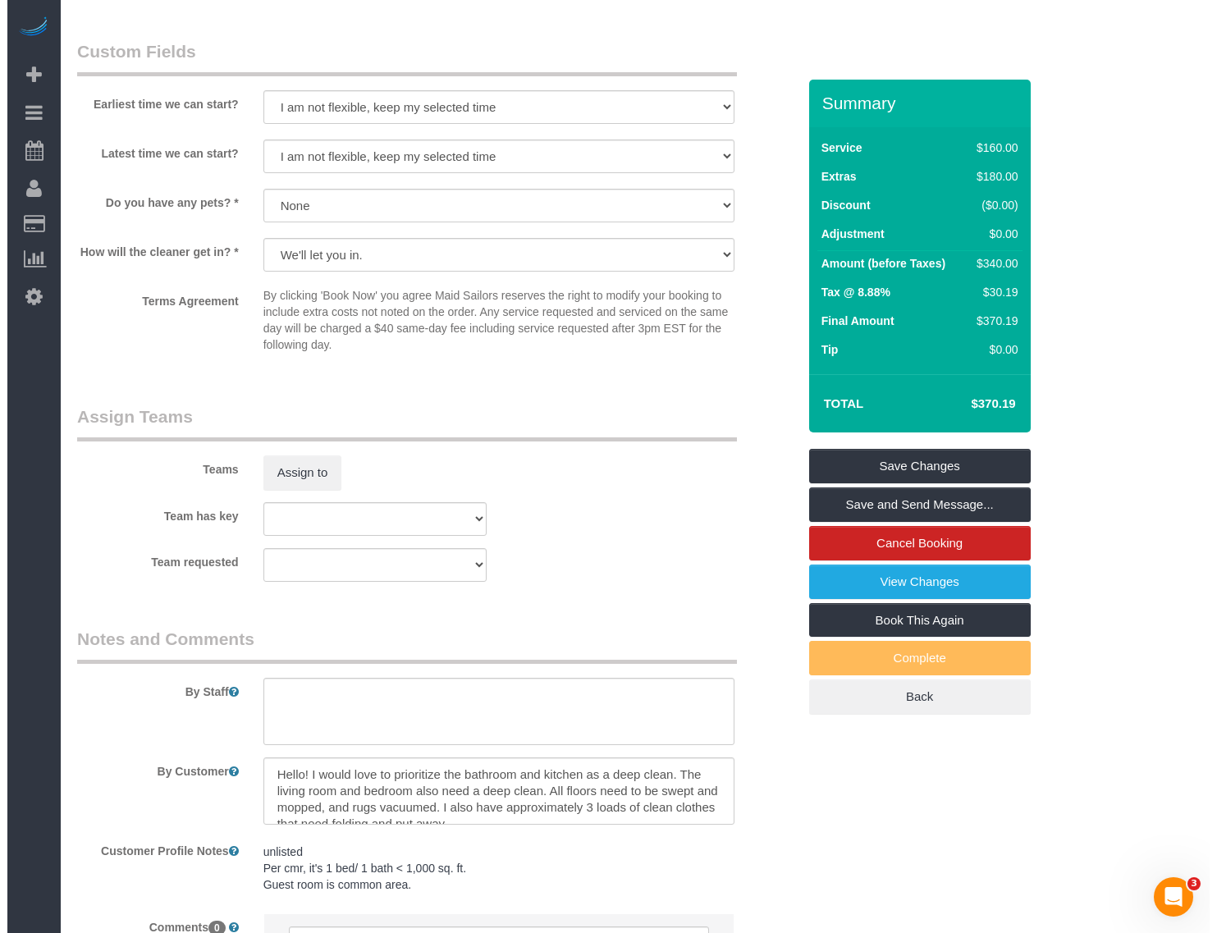
scroll to position [1882, 0]
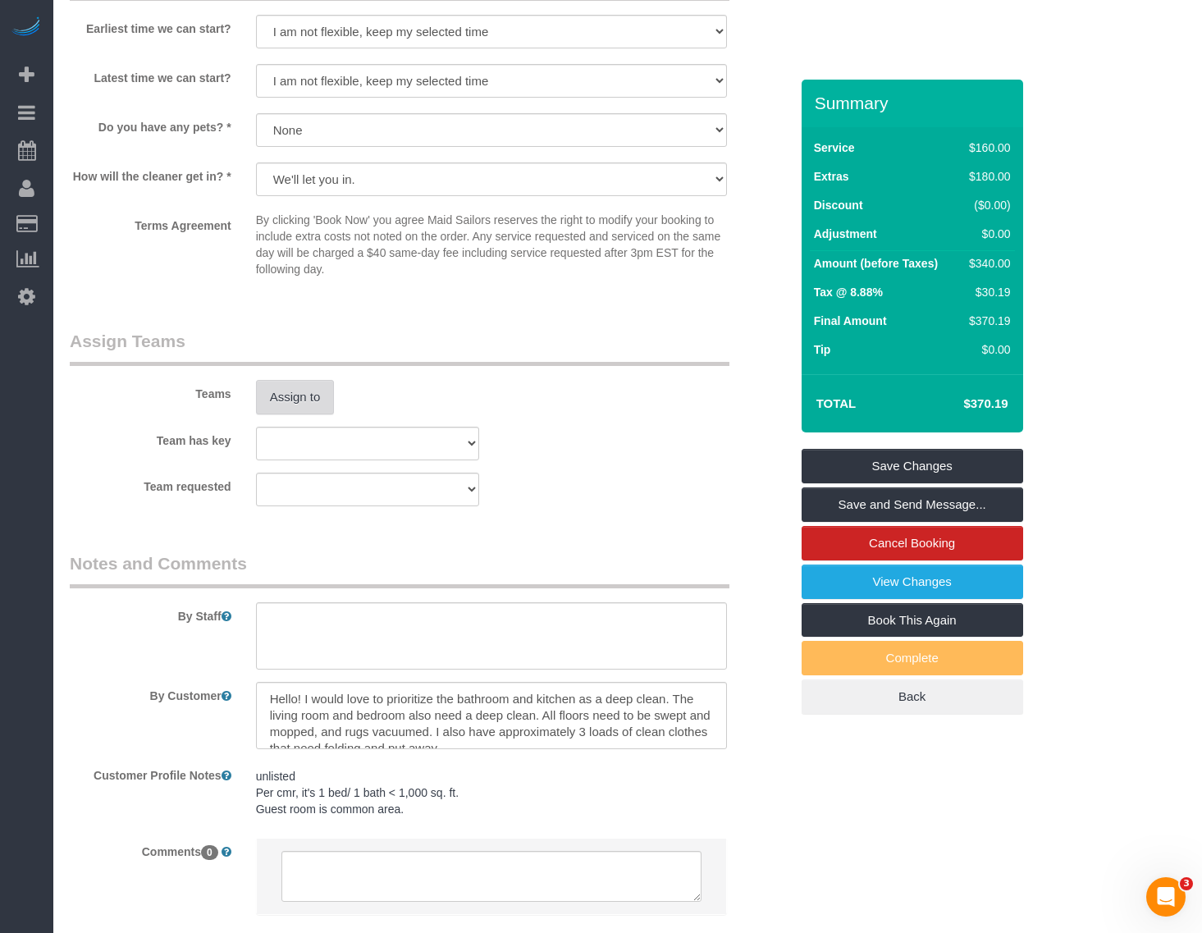
click at [289, 396] on button "Assign to" at bounding box center [295, 397] width 79 height 34
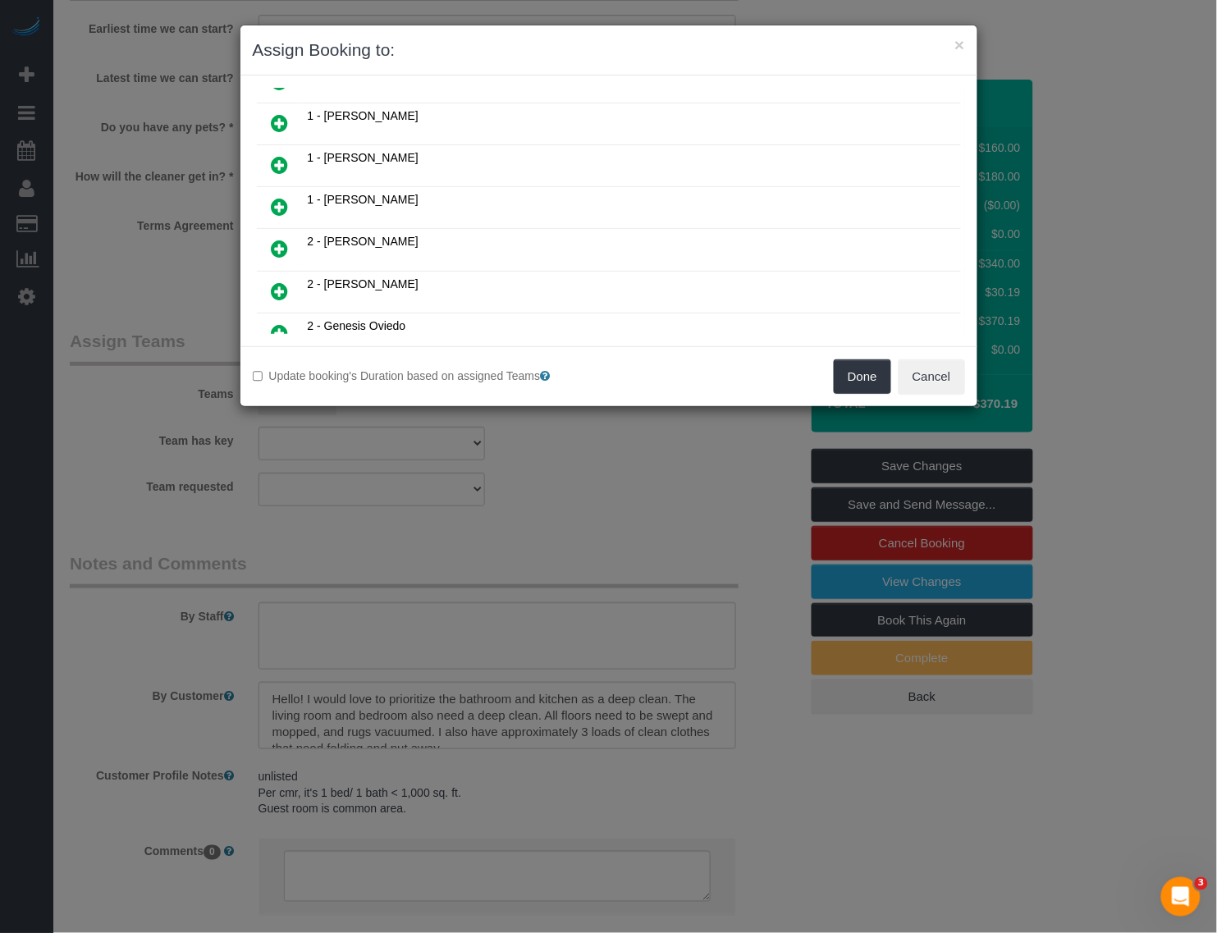
scroll to position [821, 0]
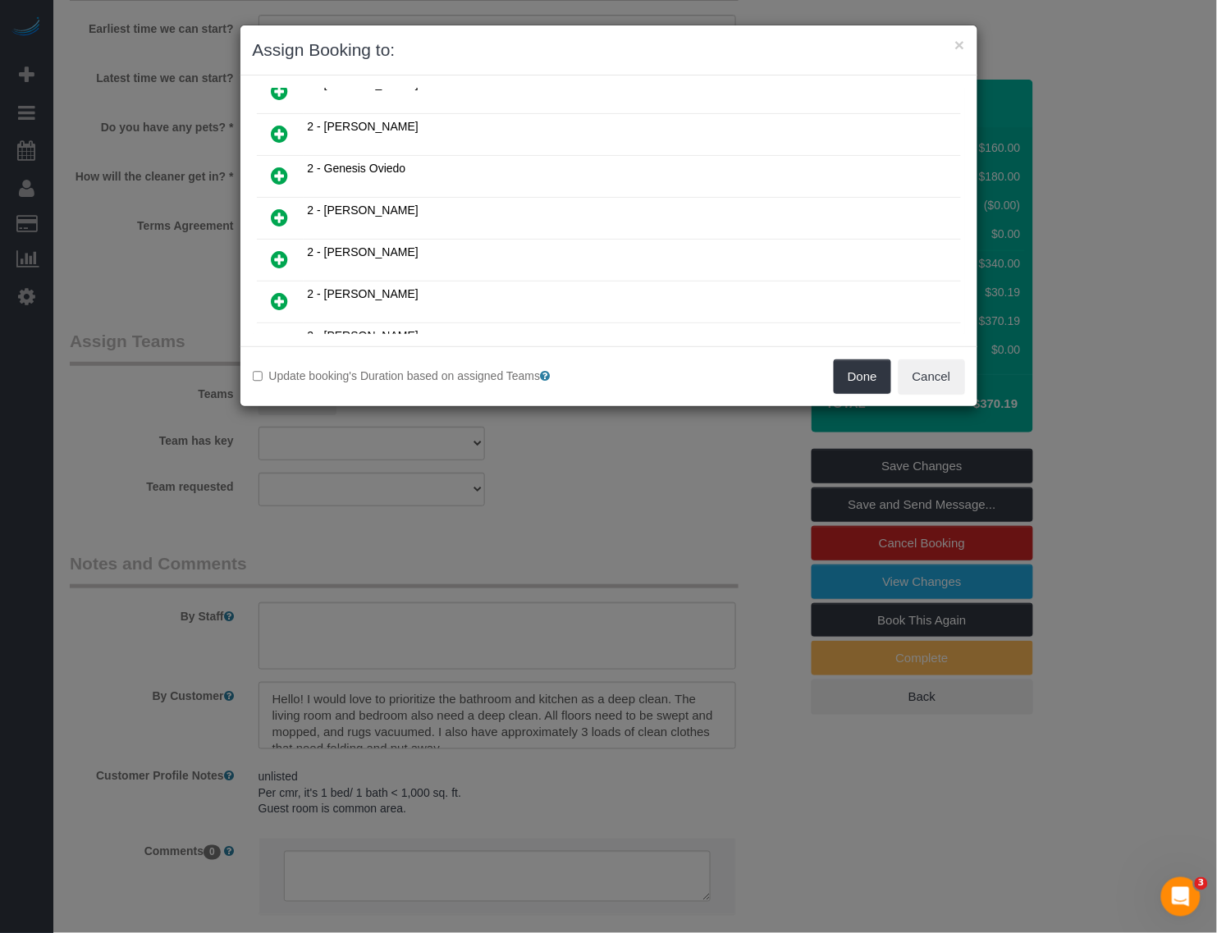
click at [281, 291] on icon at bounding box center [280, 301] width 17 height 20
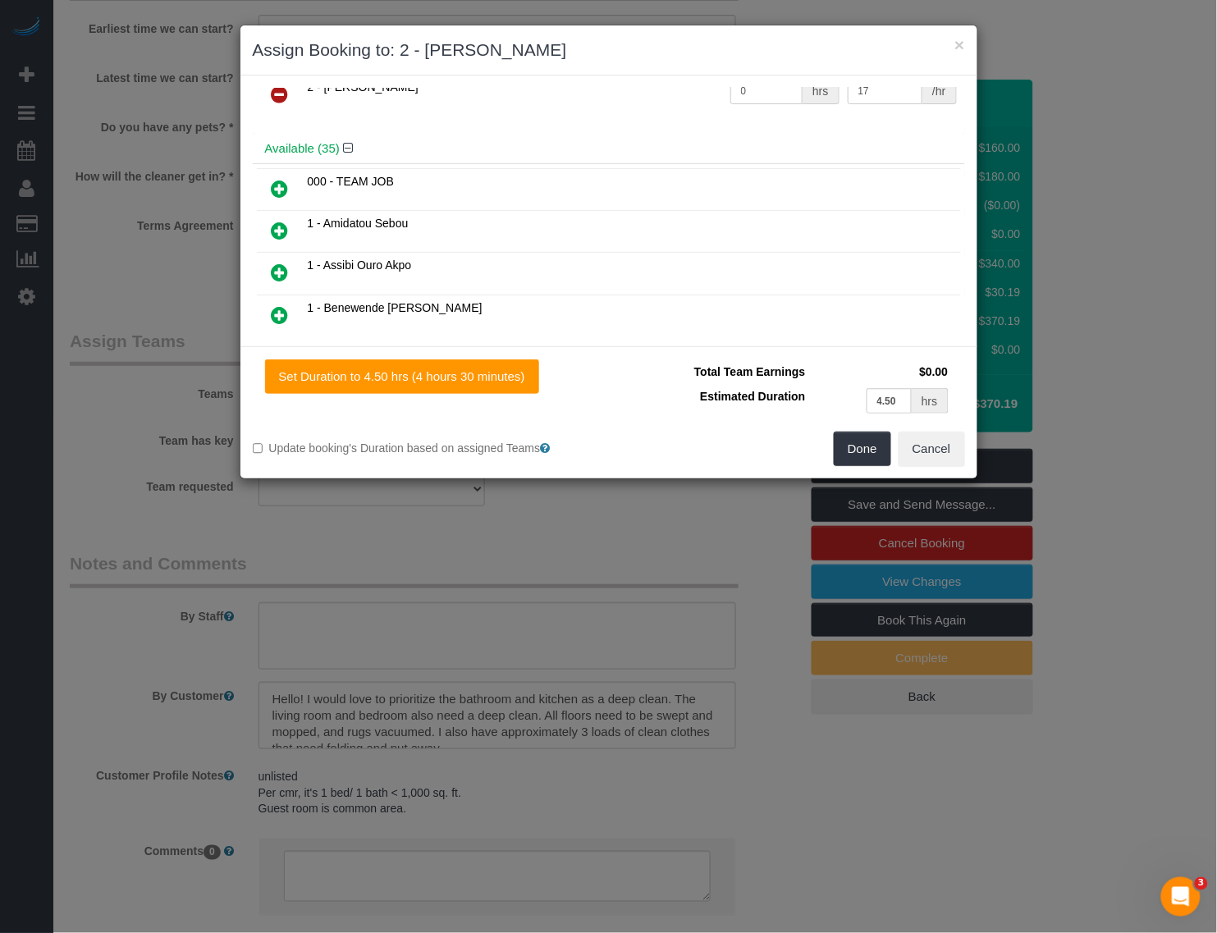
scroll to position [0, 0]
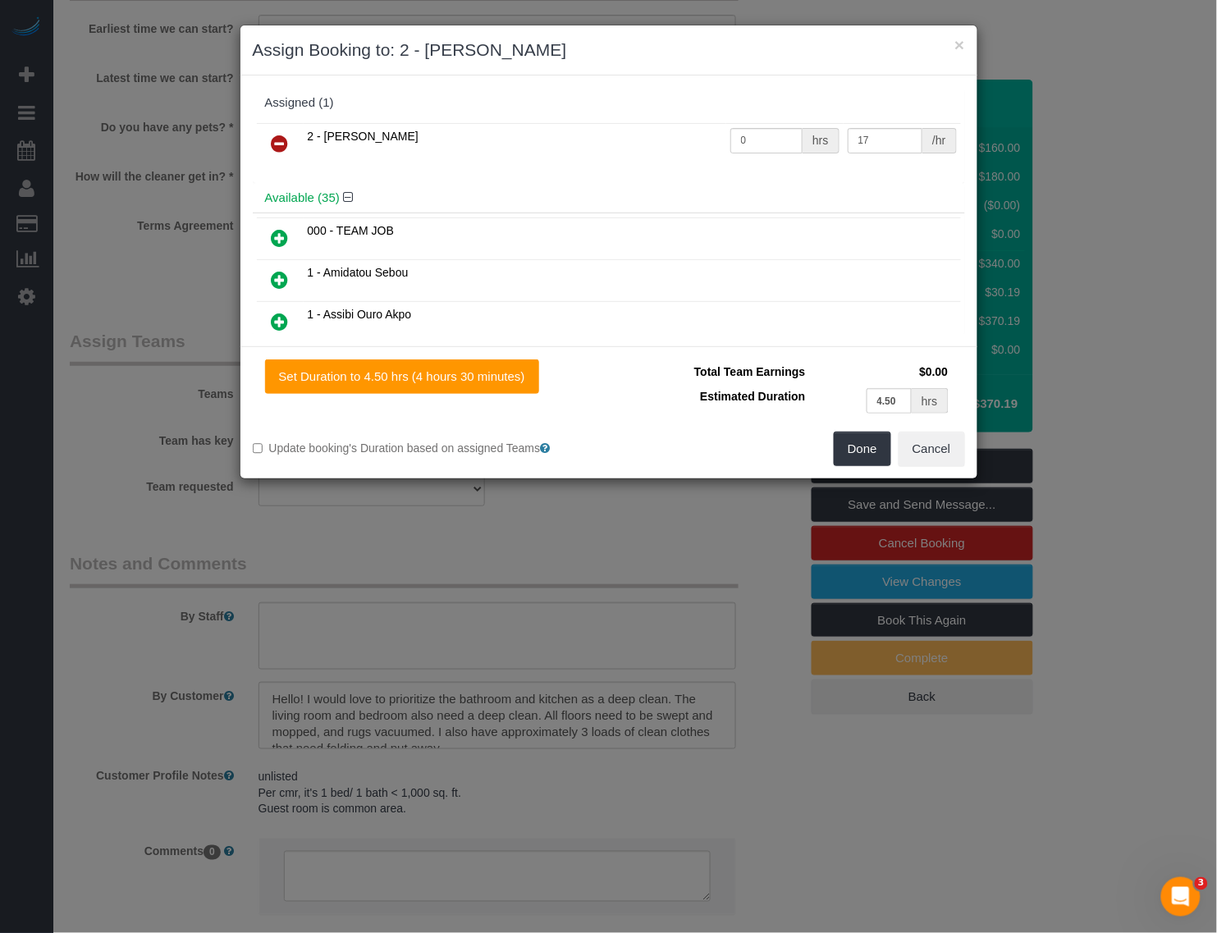
click at [281, 137] on icon at bounding box center [280, 144] width 17 height 20
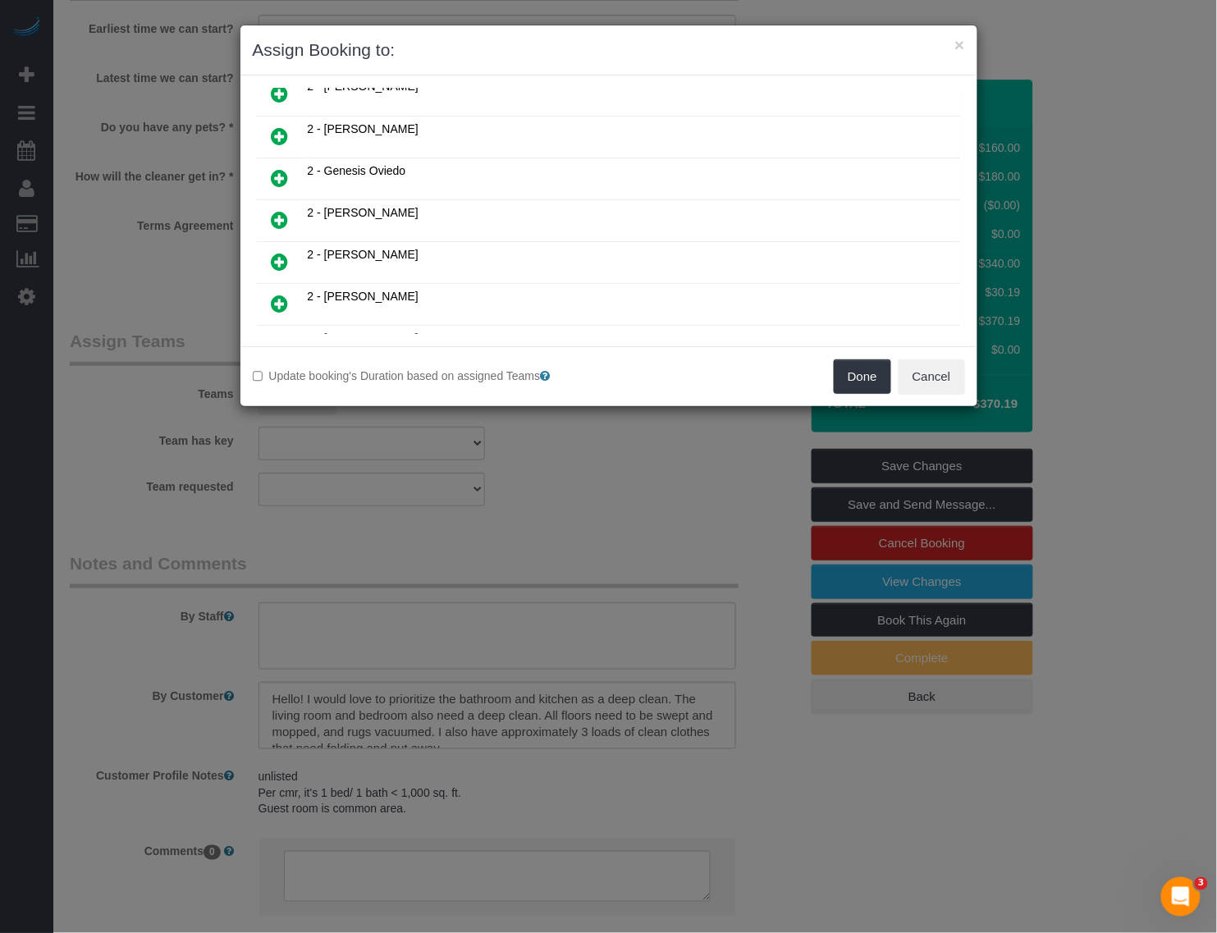
scroll to position [821, 0]
drag, startPoint x: 275, startPoint y: 289, endPoint x: 428, endPoint y: 246, distance: 158.5
click at [275, 291] on icon at bounding box center [280, 301] width 17 height 20
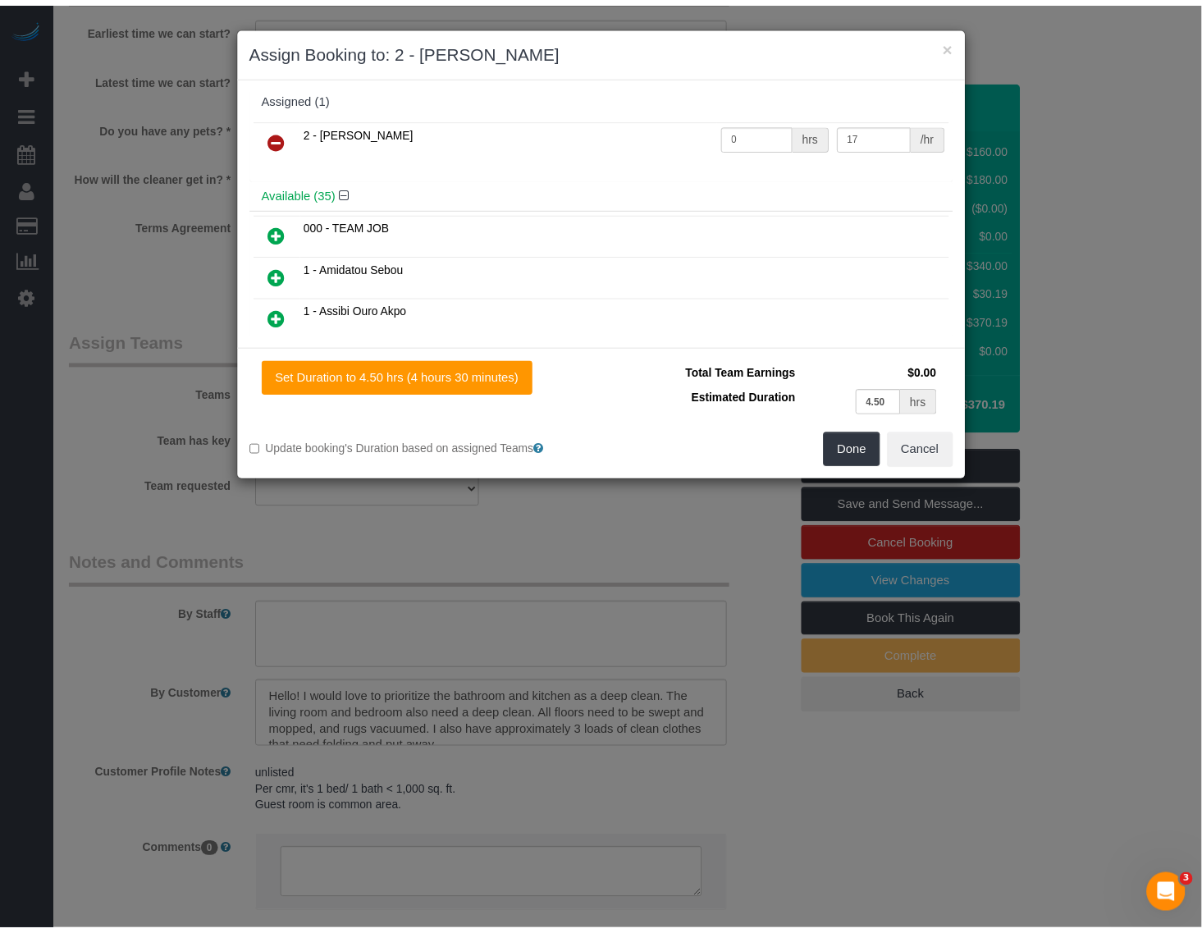
scroll to position [0, 0]
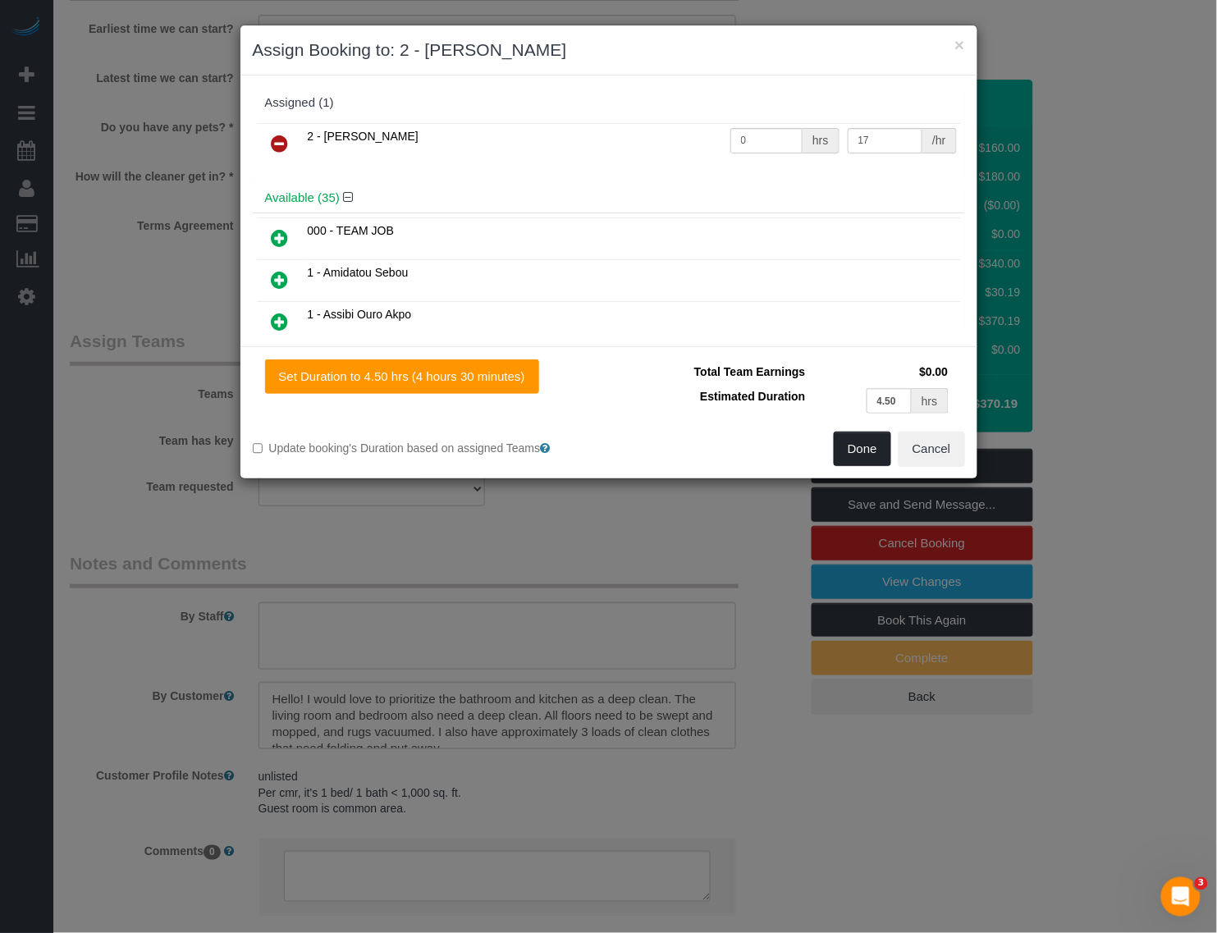
click at [859, 455] on button "Done" at bounding box center [862, 449] width 57 height 34
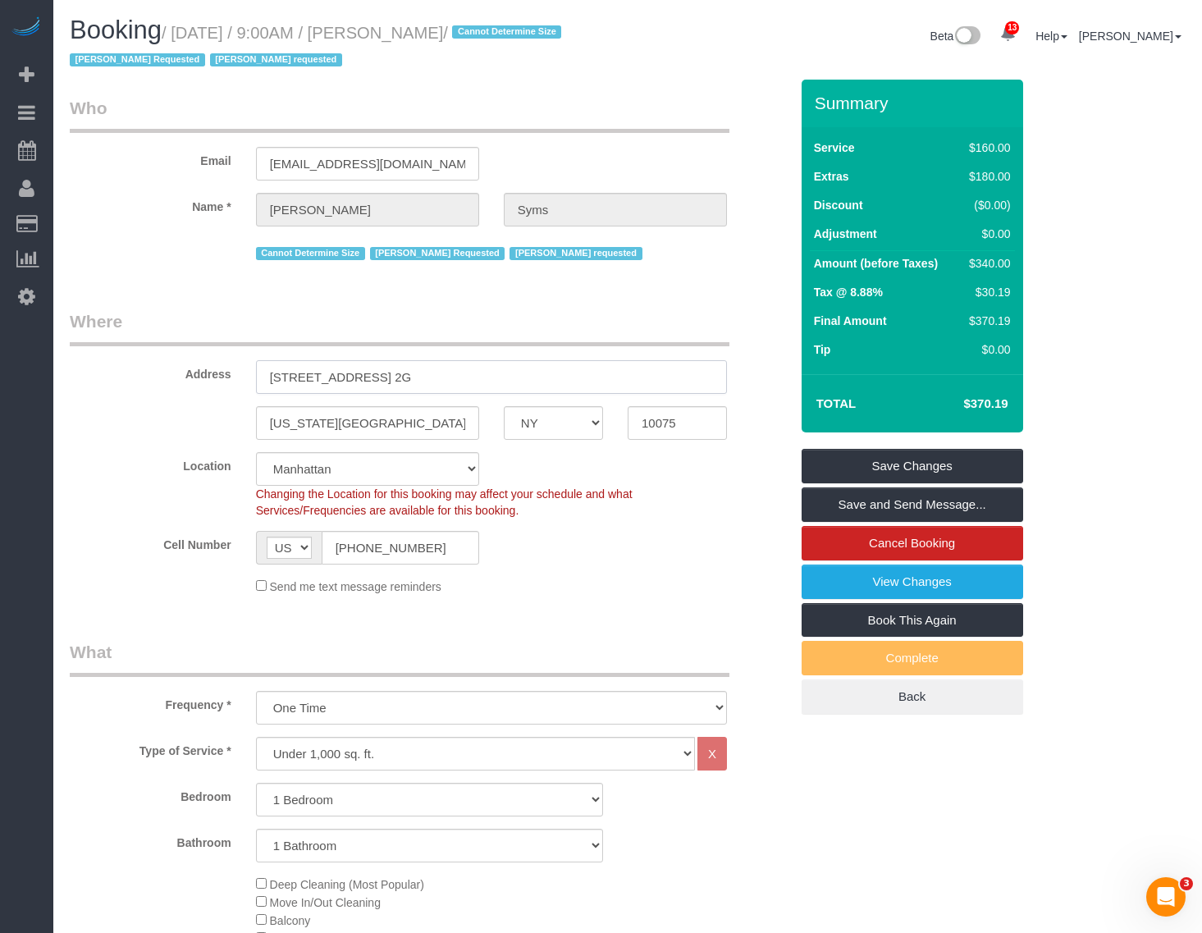
drag, startPoint x: 273, startPoint y: 382, endPoint x: 447, endPoint y: 367, distance: 174.7
click at [447, 367] on input "[STREET_ADDRESS] 2G" at bounding box center [491, 377] width 471 height 34
click at [642, 593] on div "Send me text message reminders" at bounding box center [492, 586] width 496 height 18
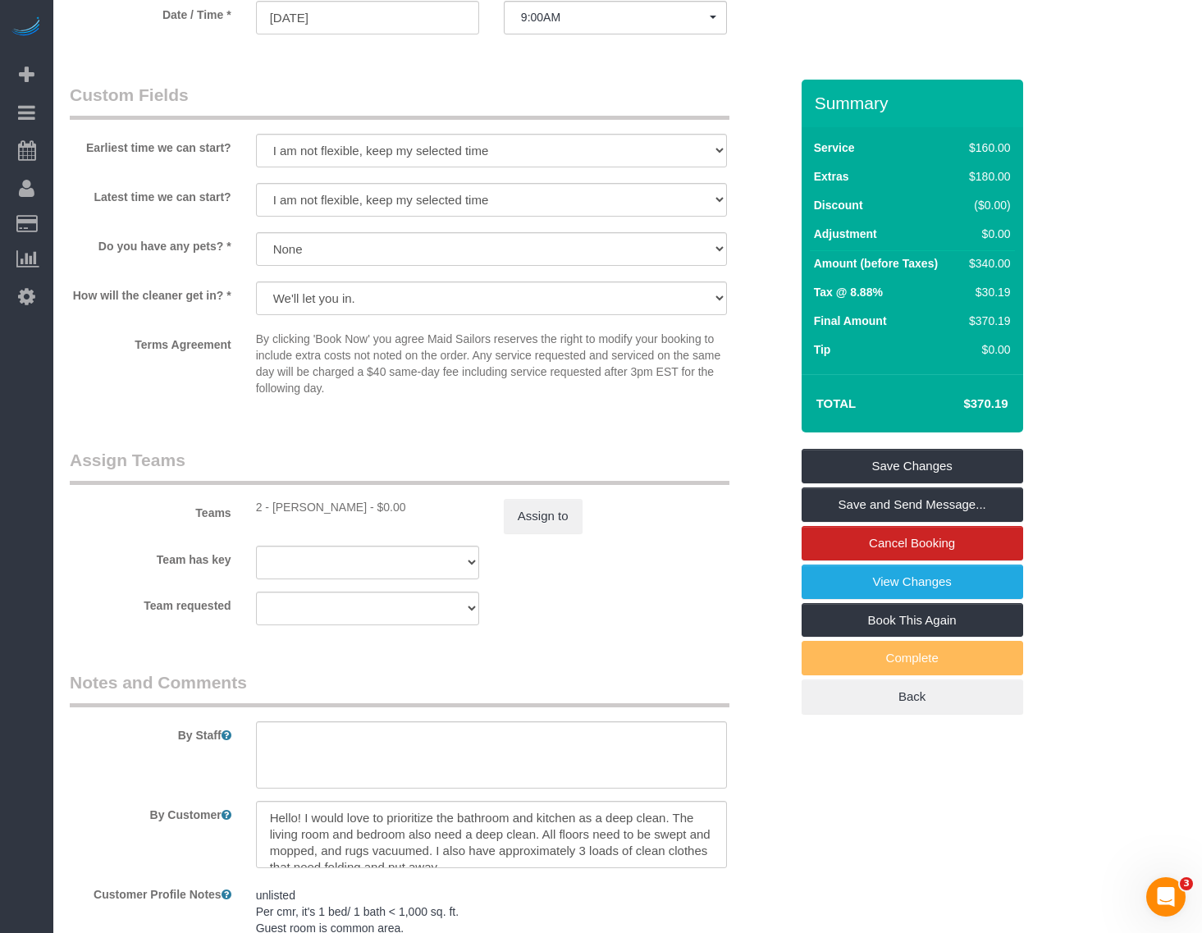
scroll to position [1744, 0]
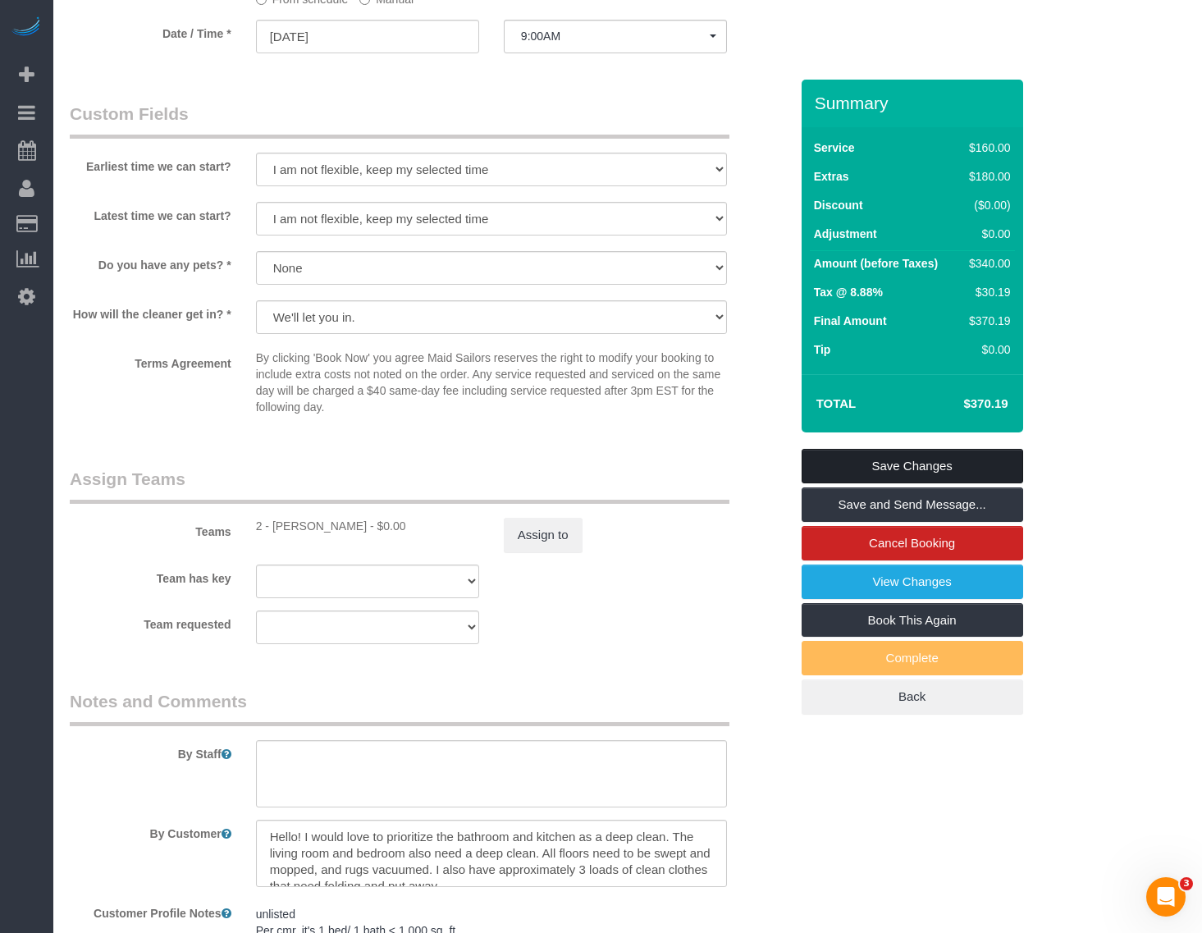
click at [924, 455] on link "Save Changes" at bounding box center [913, 466] width 222 height 34
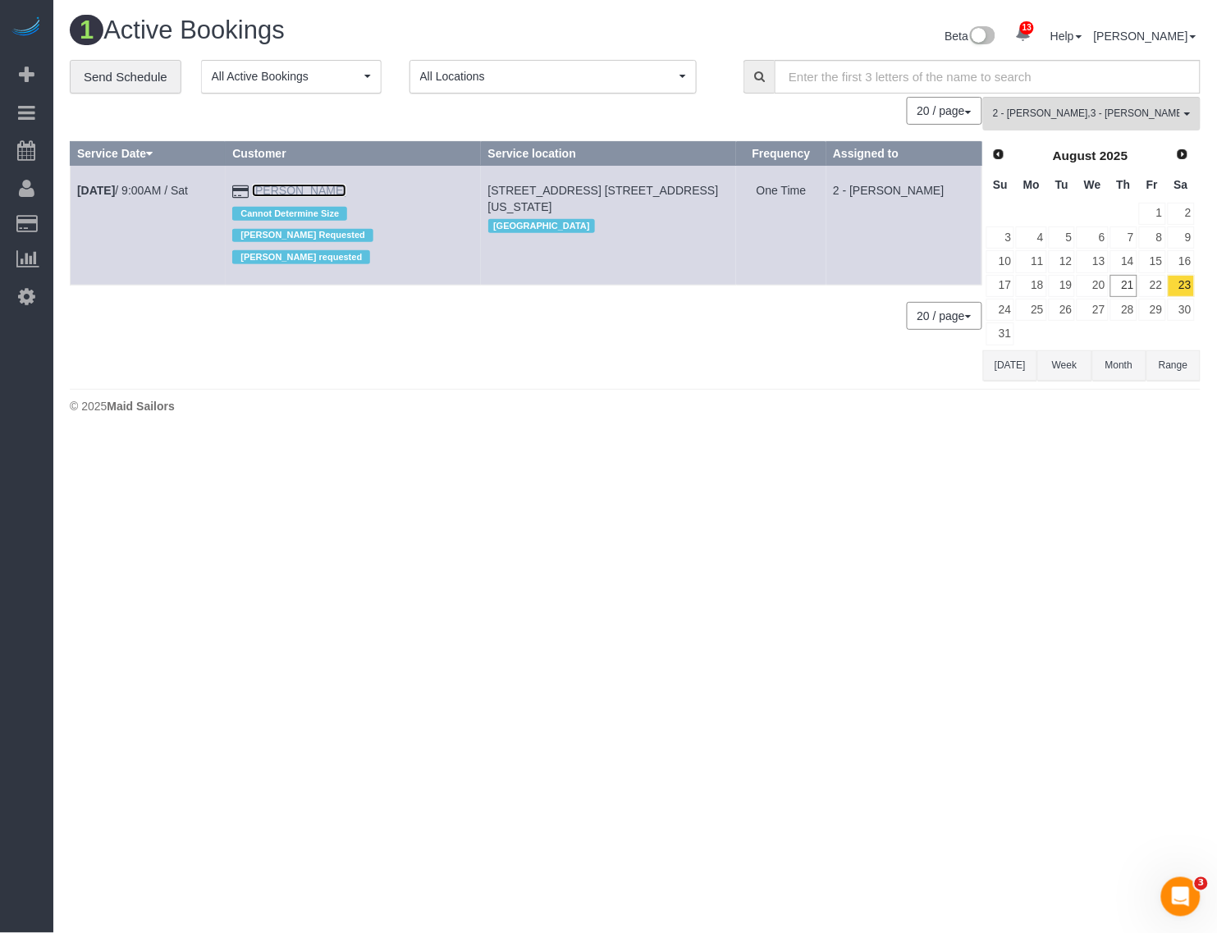
click at [305, 186] on link "[PERSON_NAME]" at bounding box center [299, 190] width 94 height 13
click at [168, 187] on link "[DATE] 9:00AM / Sat" at bounding box center [132, 190] width 111 height 13
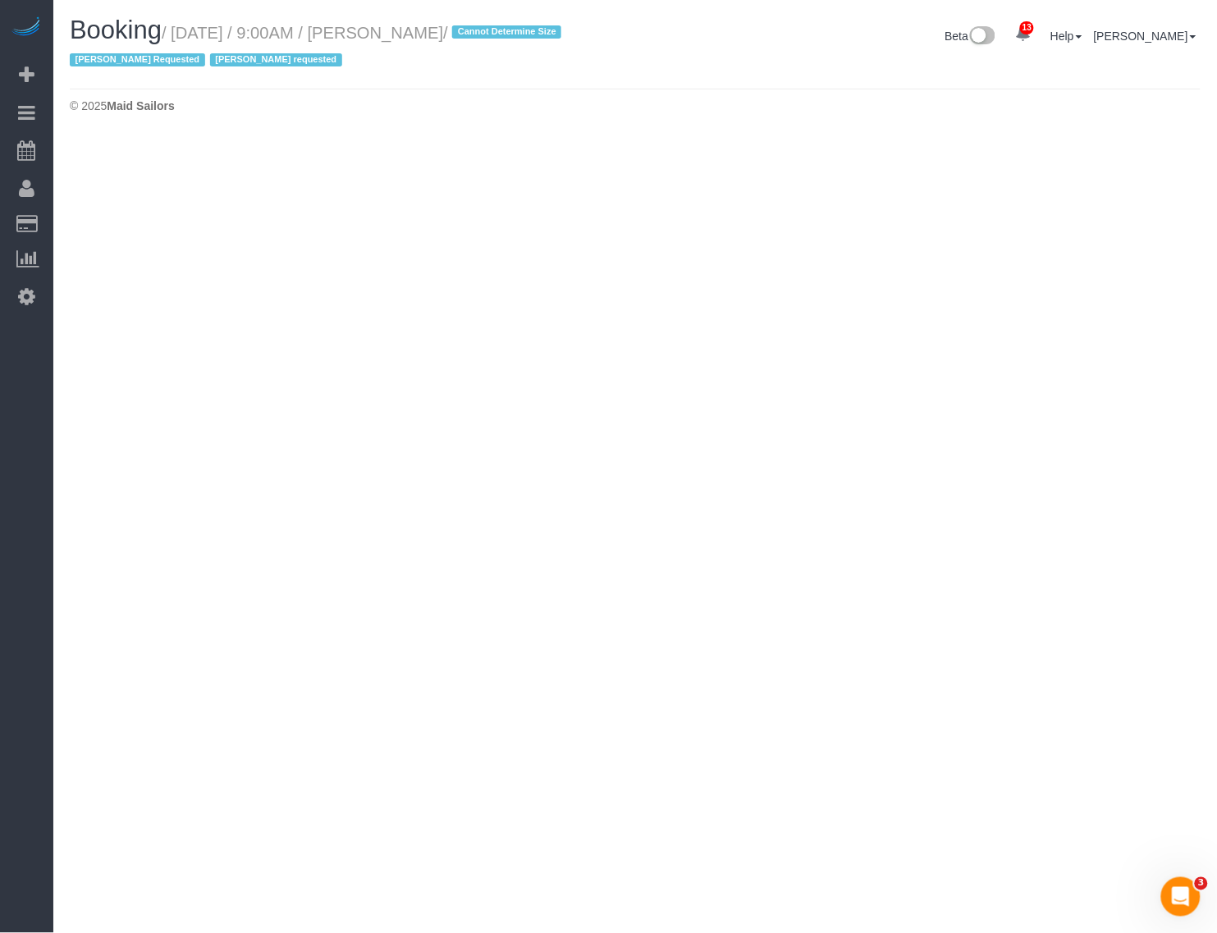
select select "NY"
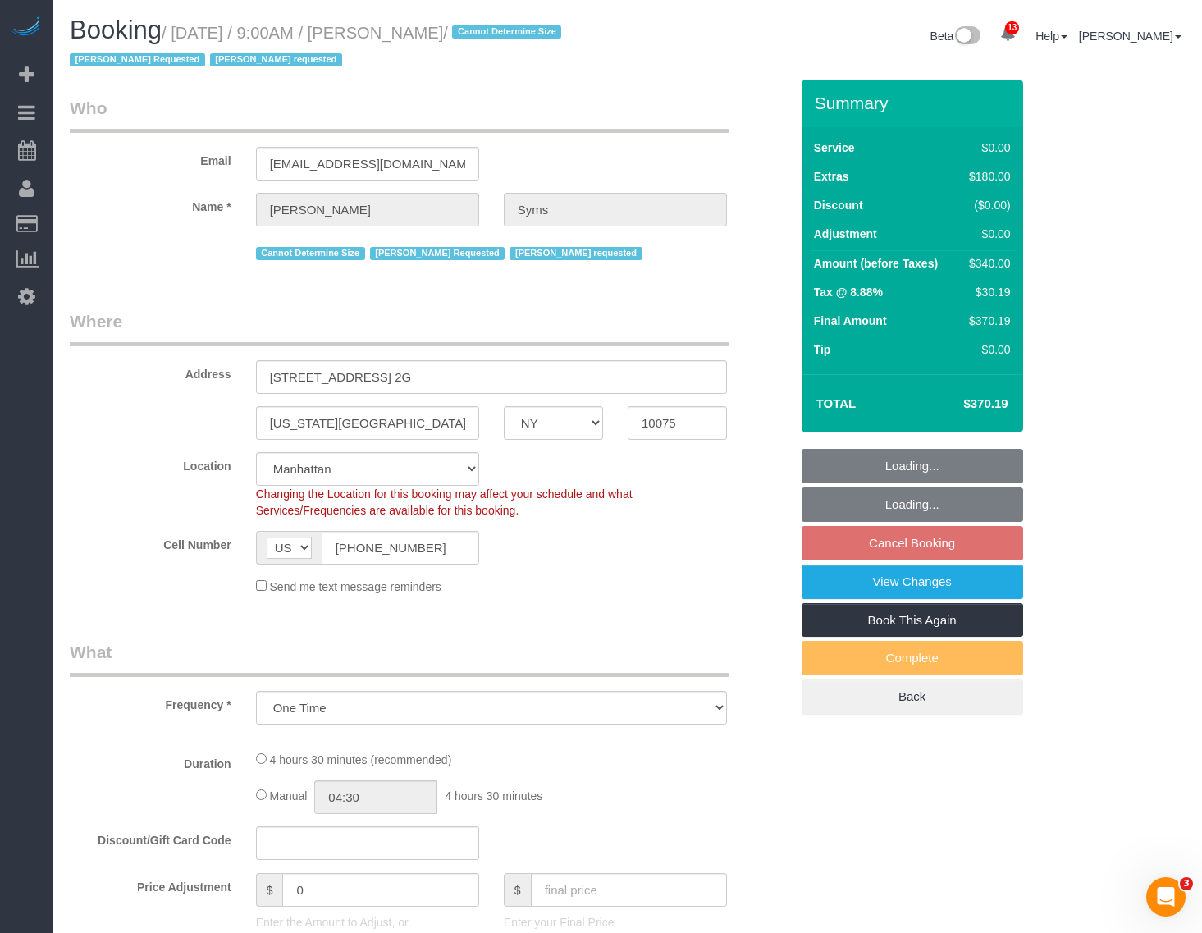
select select "object:6504"
select select "1"
select select "spot57"
select select "number:89"
select select "number:90"
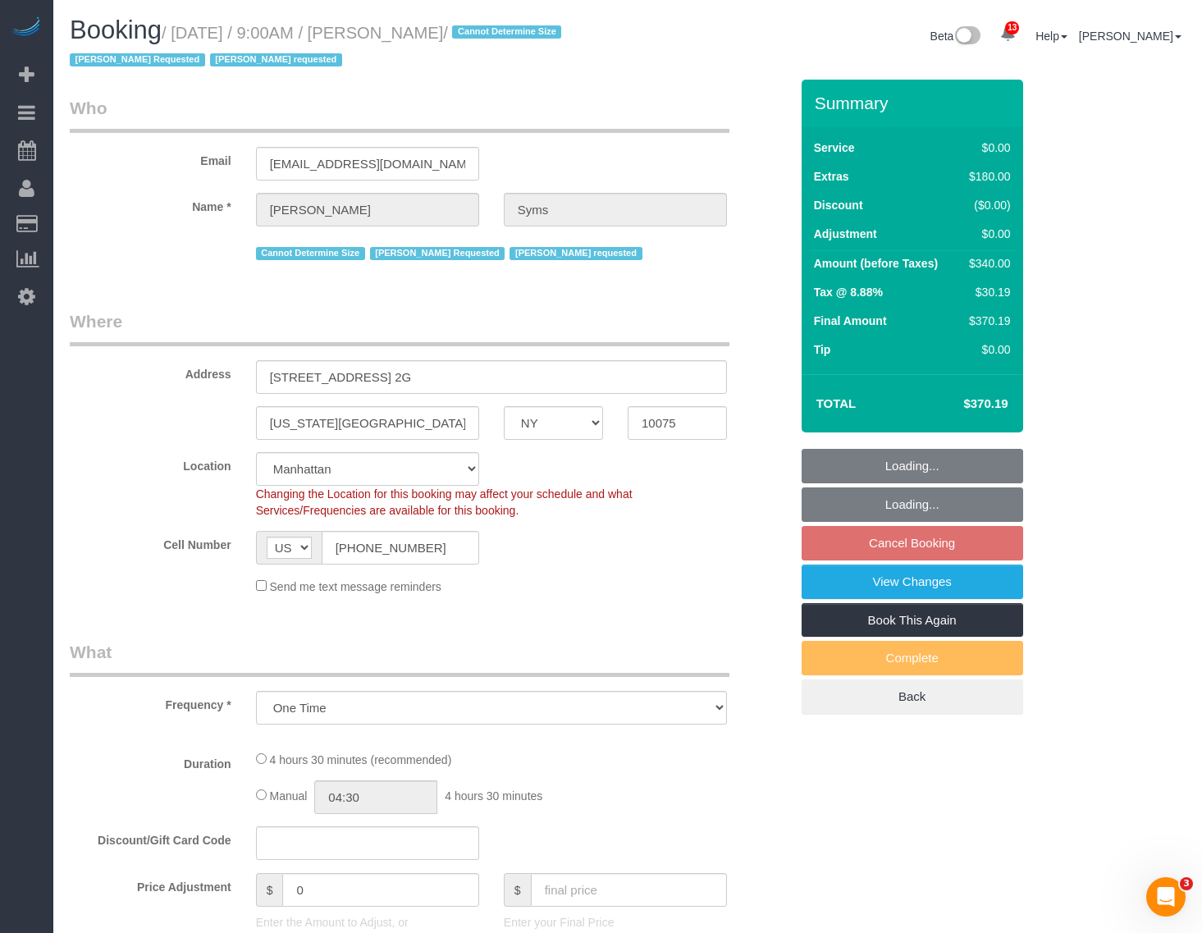
select select "number:15"
select select "number:5"
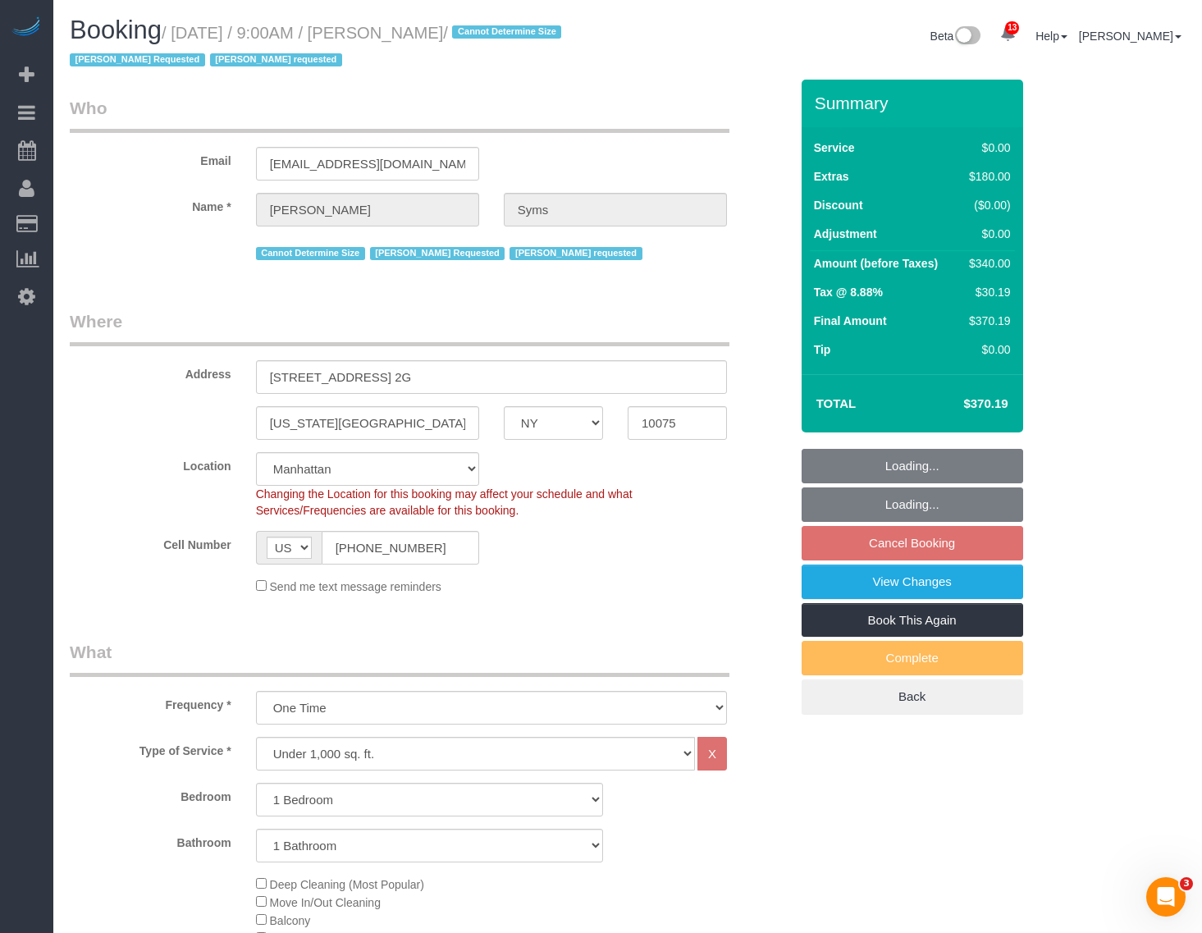
select select "object:7174"
select select "string:stripe-pm_1RT4kr4VGloSiKo7JULR0xoM"
select select "1"
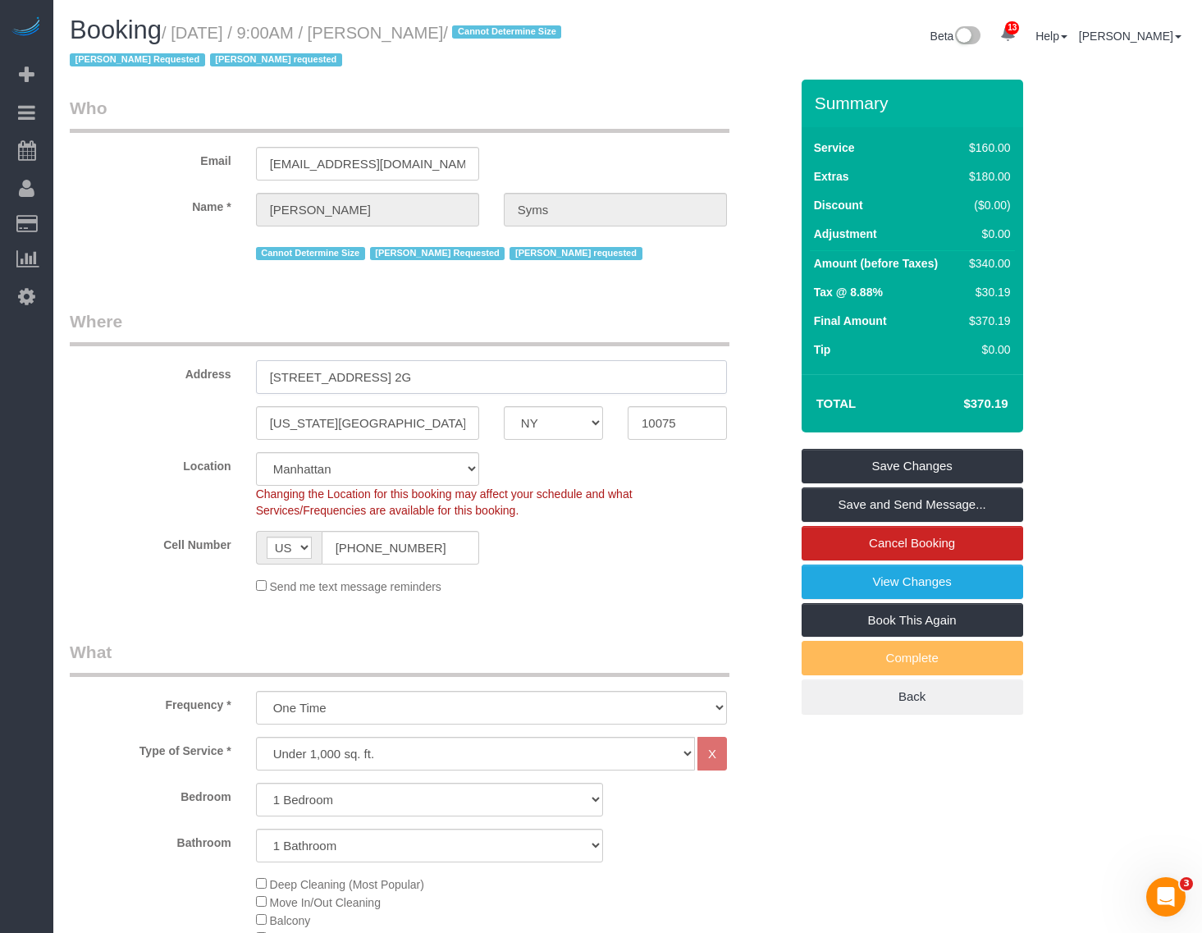
drag, startPoint x: 468, startPoint y: 378, endPoint x: 121, endPoint y: 378, distance: 346.3
click at [121, 378] on div "Address [STREET_ADDRESS] 2G" at bounding box center [429, 351] width 744 height 85
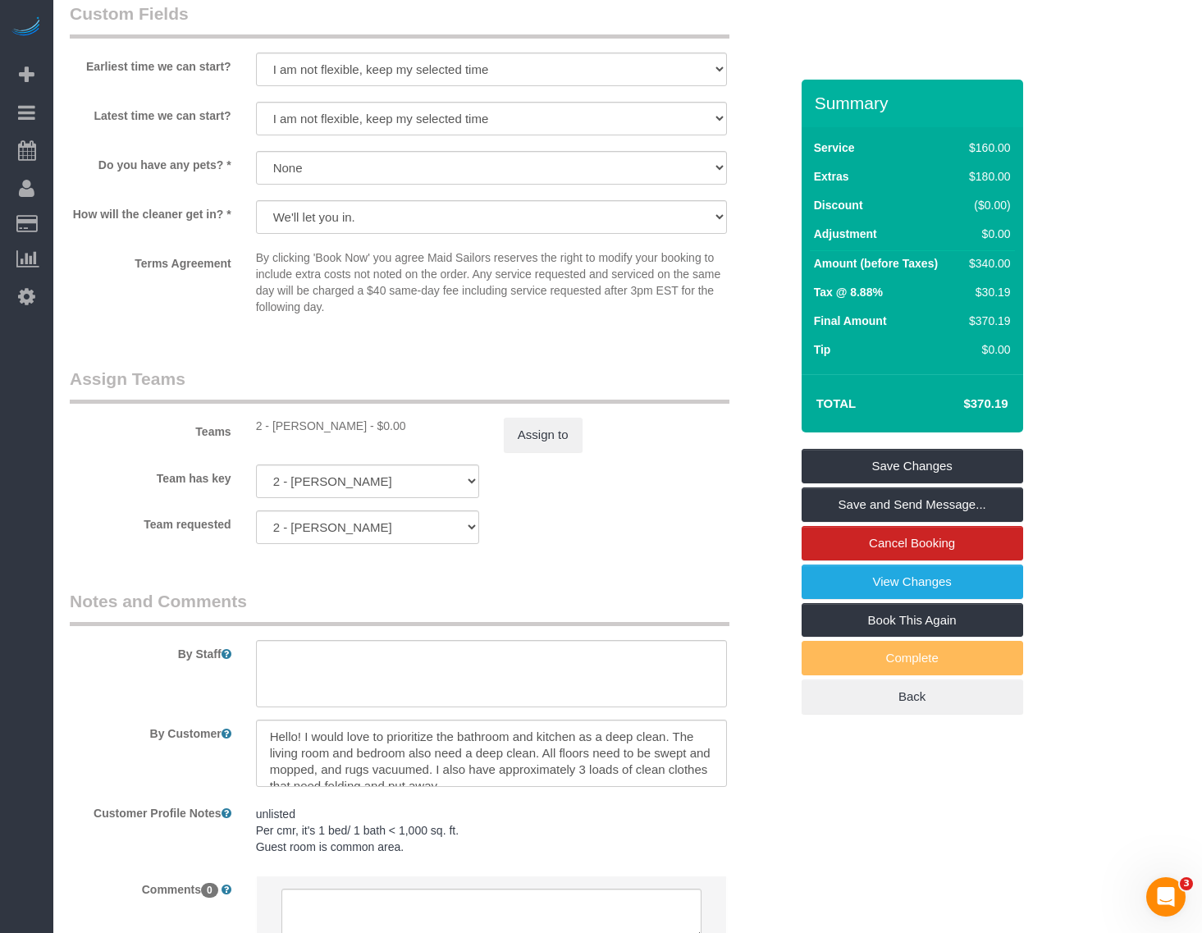
scroll to position [1847, 0]
